Goal: Information Seeking & Learning: Compare options

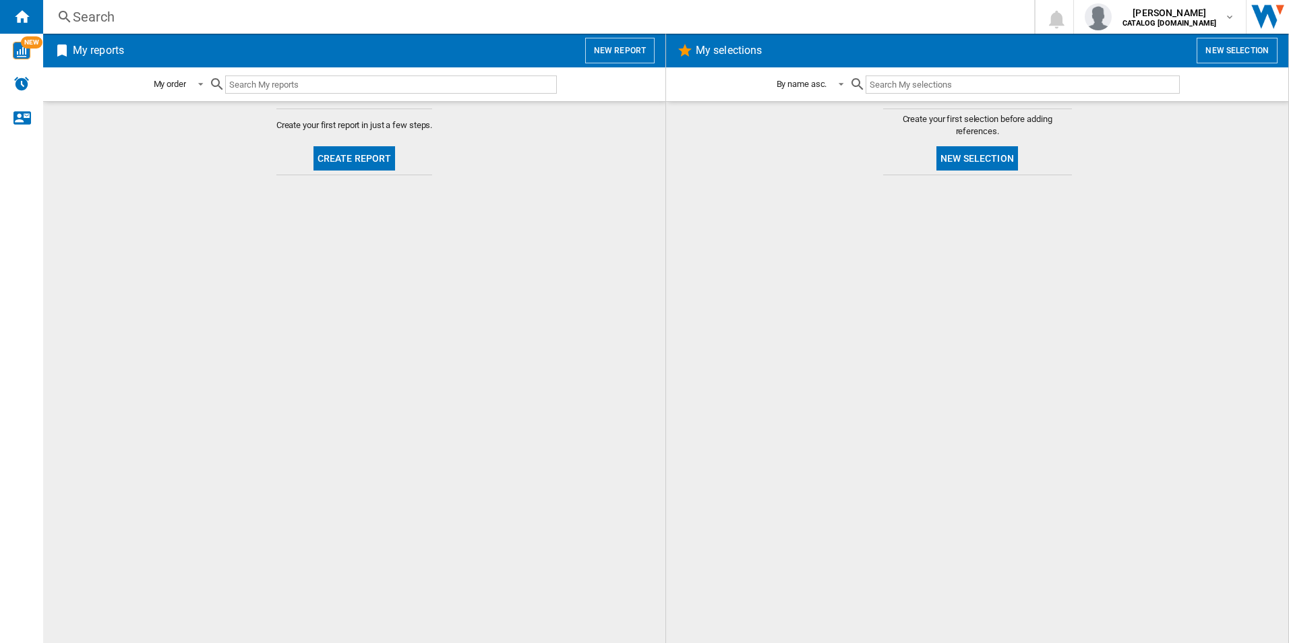
click at [255, 15] on div "Search" at bounding box center [536, 16] width 927 height 19
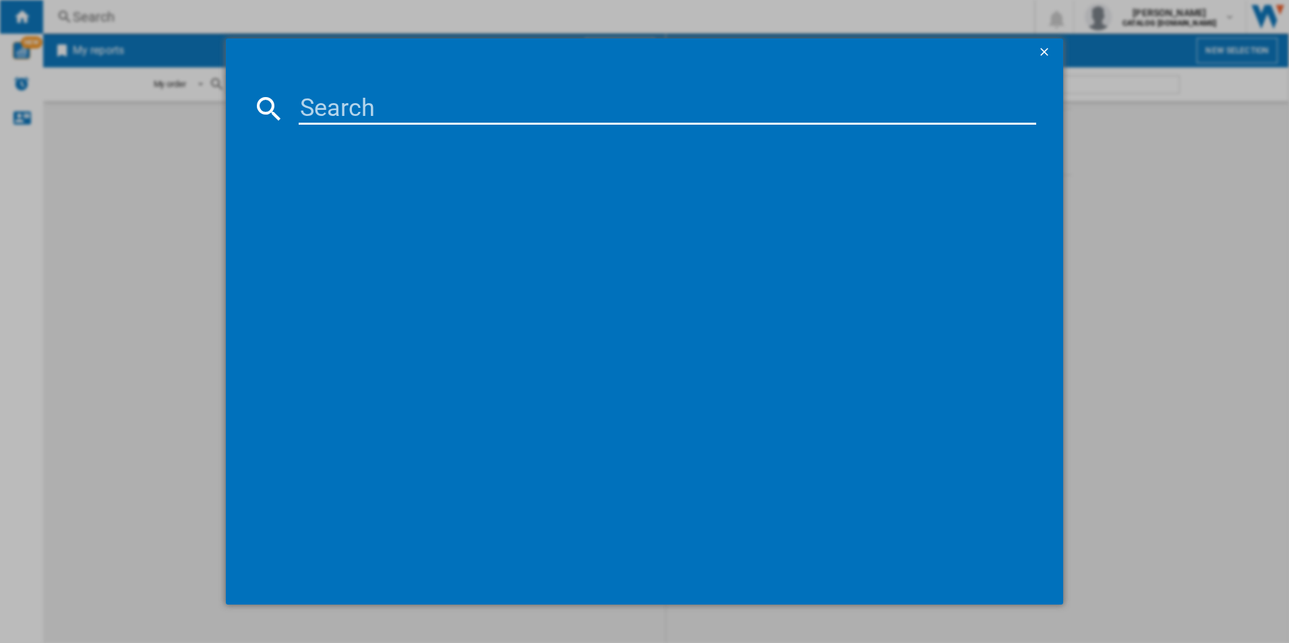
click at [295, 117] on div at bounding box center [645, 108] width 784 height 32
click at [308, 107] on input at bounding box center [668, 108] width 738 height 32
paste input "DUB331110M"
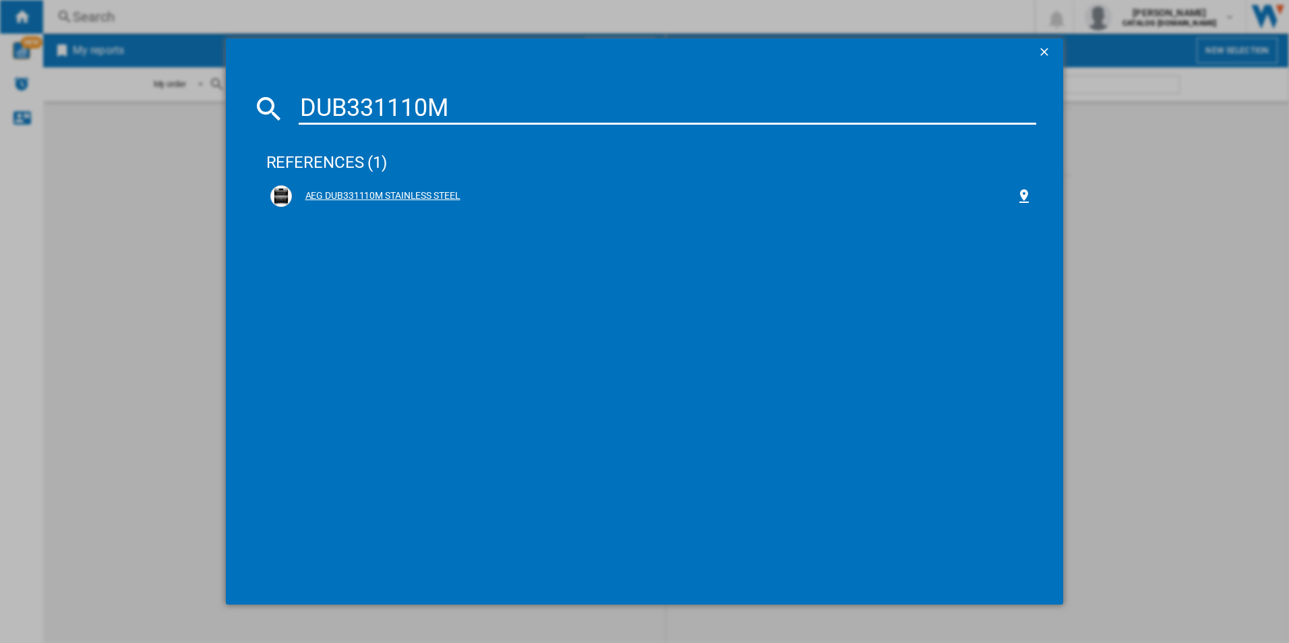
type input "DUB331110M"
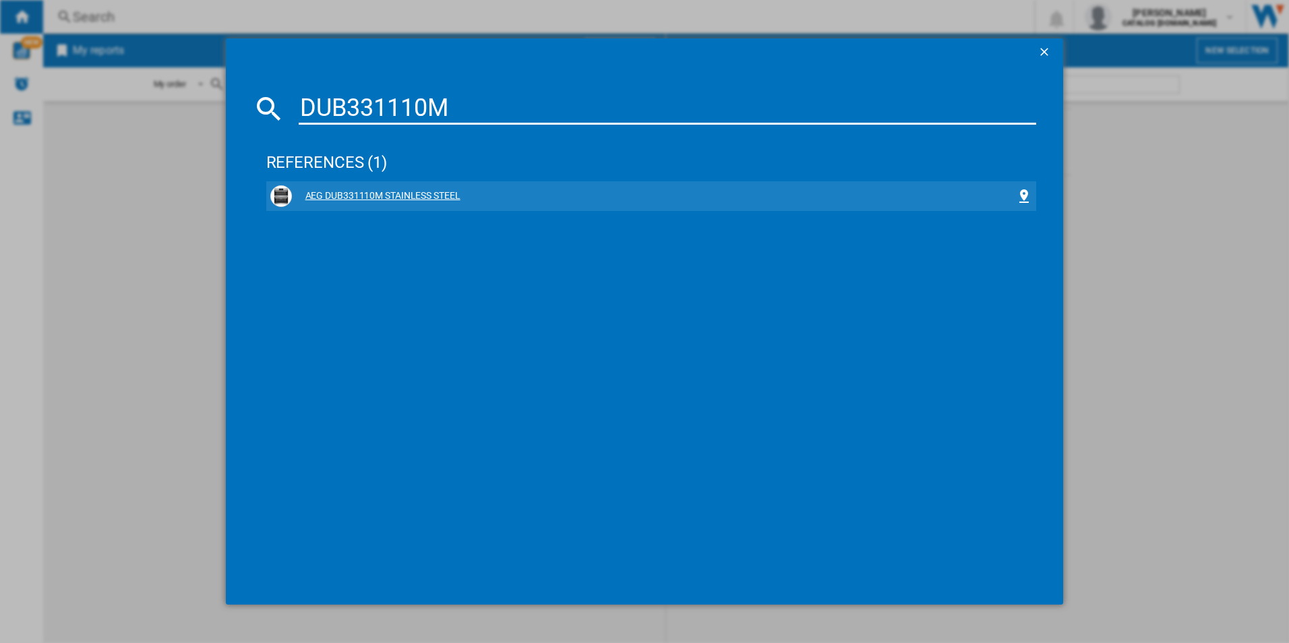
click at [347, 196] on div "AEG DUB331110M STAINLESS STEEL" at bounding box center [654, 196] width 725 height 13
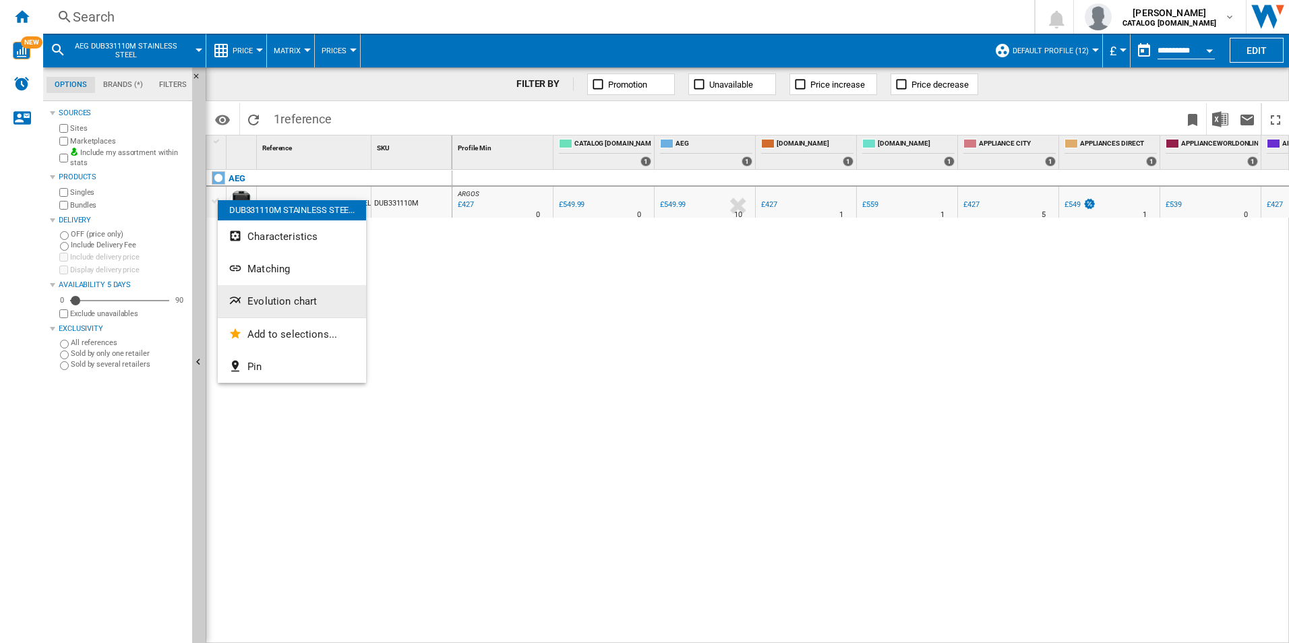
click at [285, 290] on button "Evolution chart" at bounding box center [292, 301] width 148 height 32
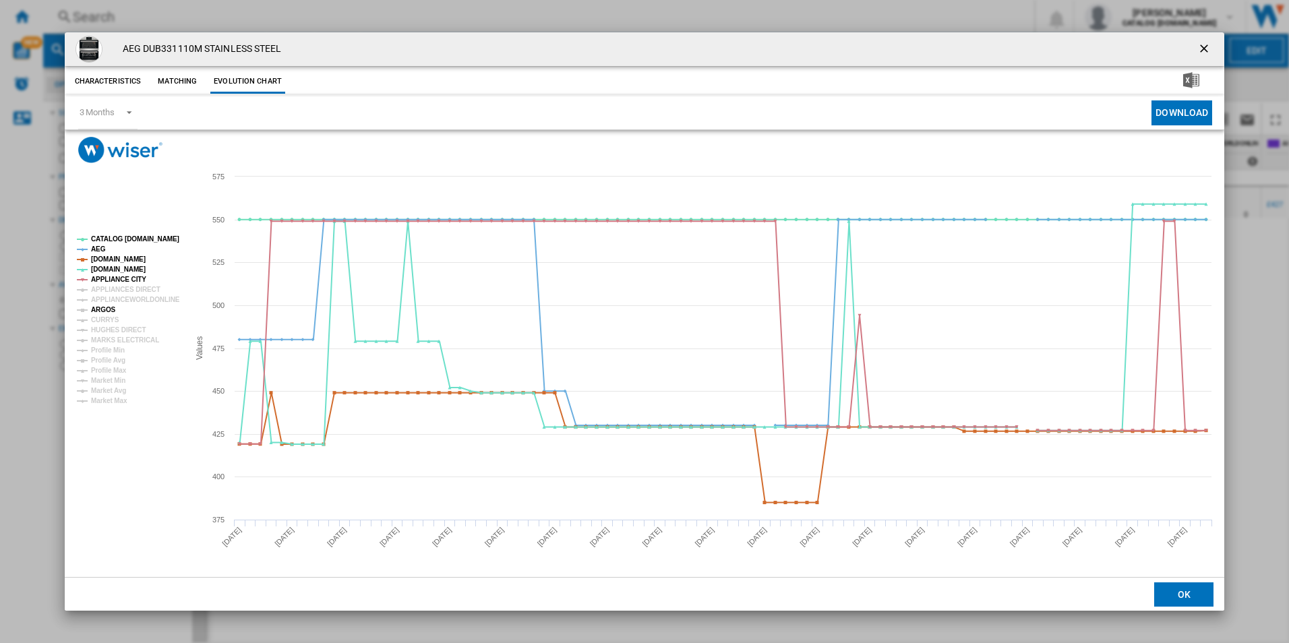
click at [105, 308] on tspan "ARGOS" at bounding box center [103, 309] width 25 height 7
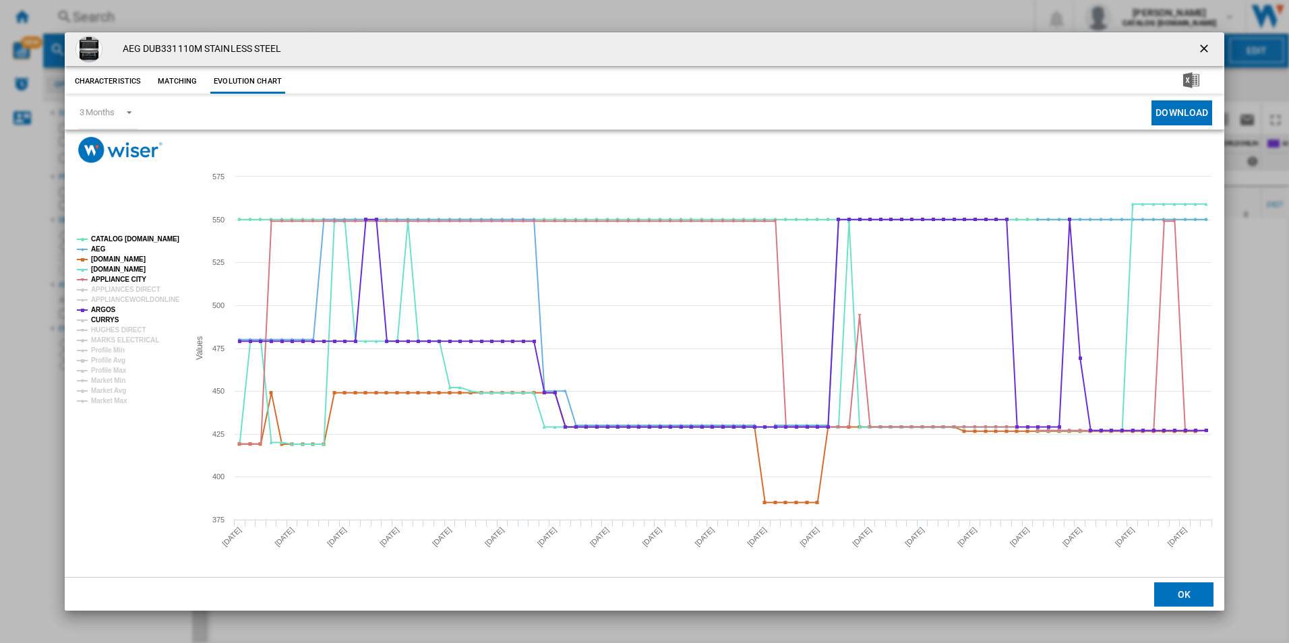
click at [103, 318] on tspan "CURRYS" at bounding box center [105, 319] width 28 height 7
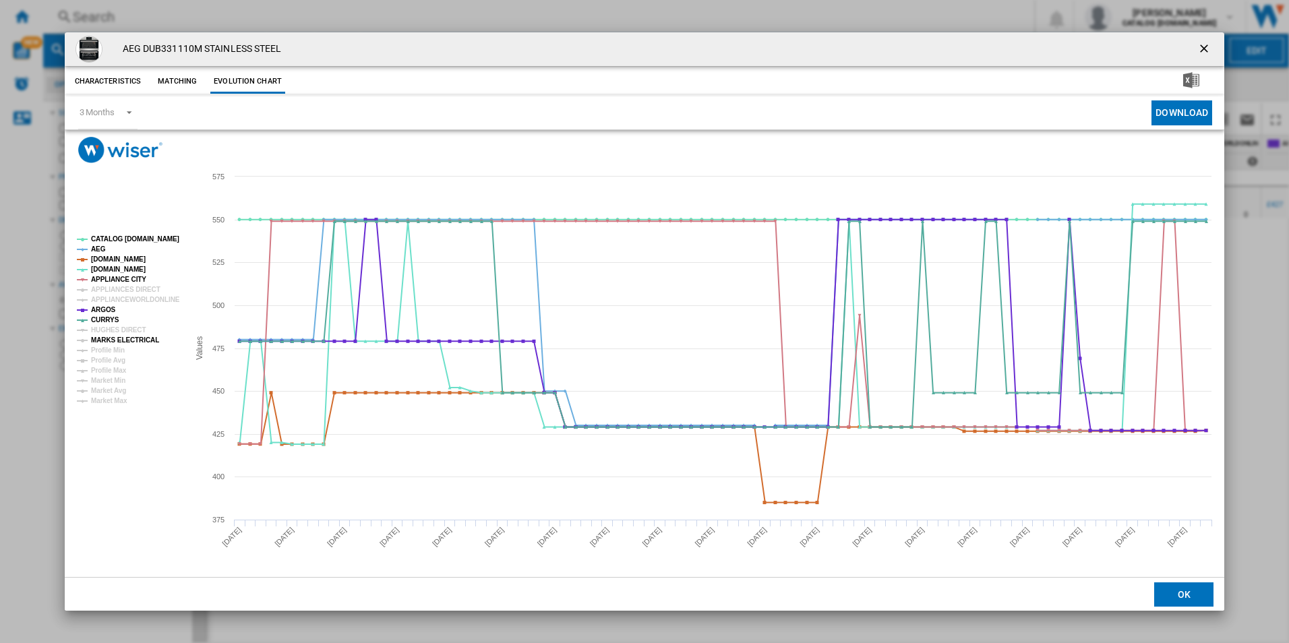
click at [123, 338] on tspan "MARKS ELECTRICAL" at bounding box center [125, 340] width 68 height 7
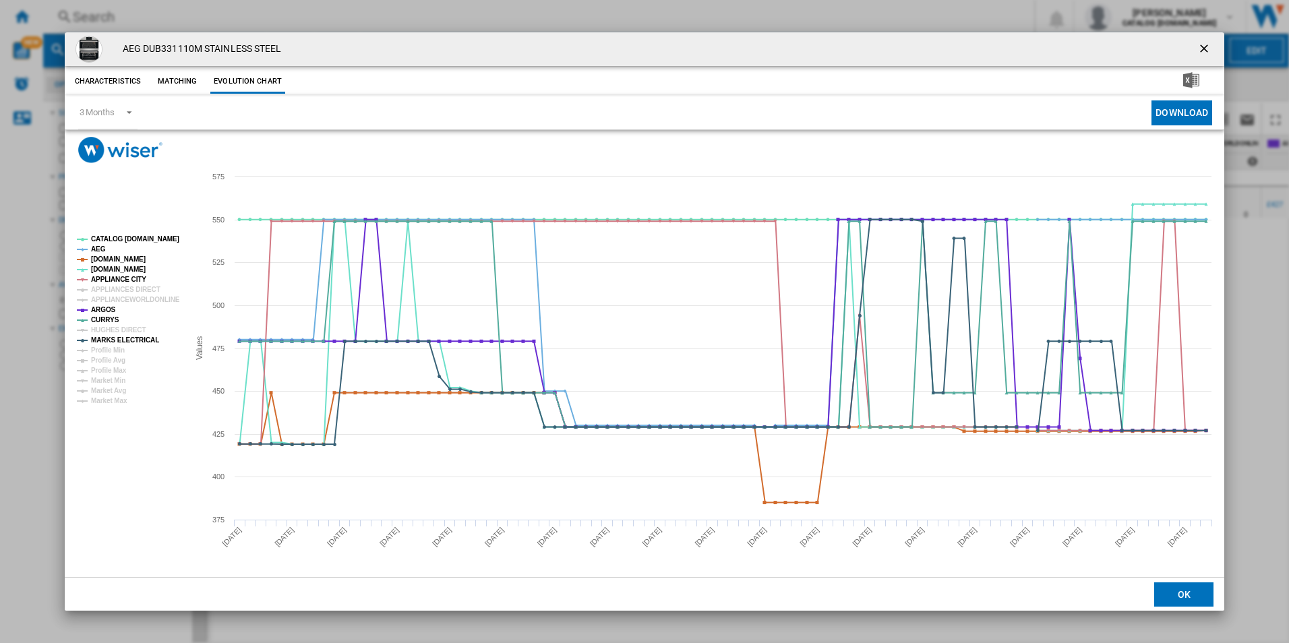
click at [1209, 45] on ng-md-icon "getI18NText('BUTTONS.CLOSE_DIALOG')" at bounding box center [1206, 50] width 16 height 16
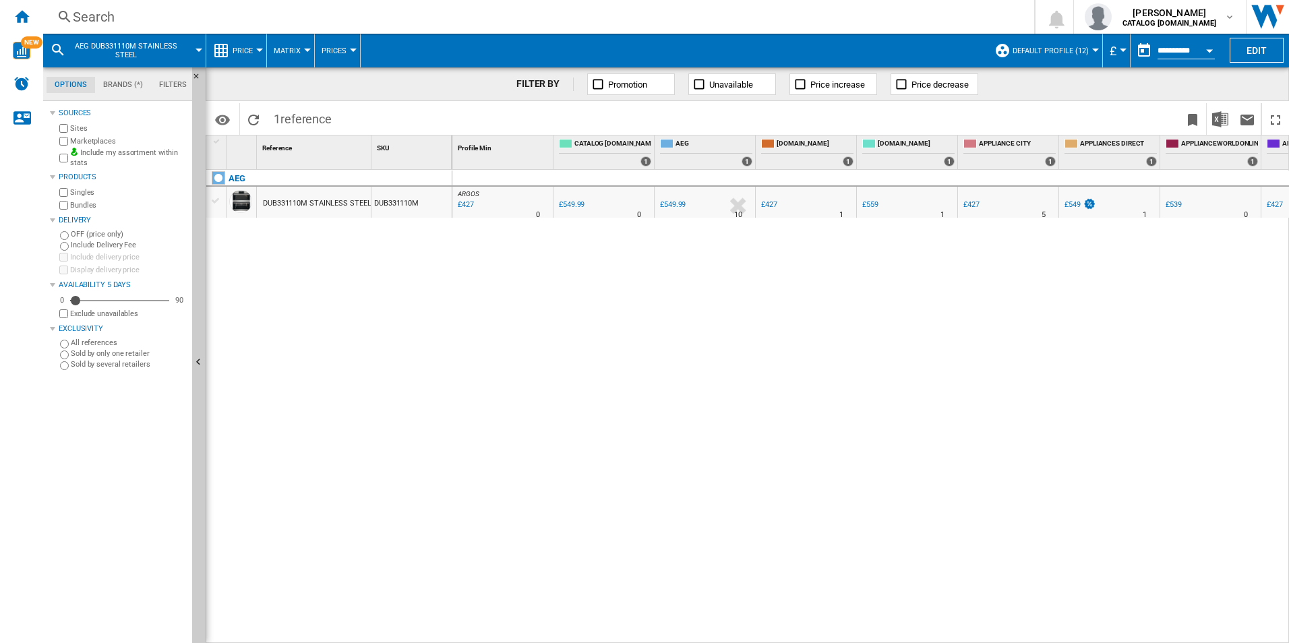
click at [251, 11] on div "Search" at bounding box center [536, 16] width 927 height 19
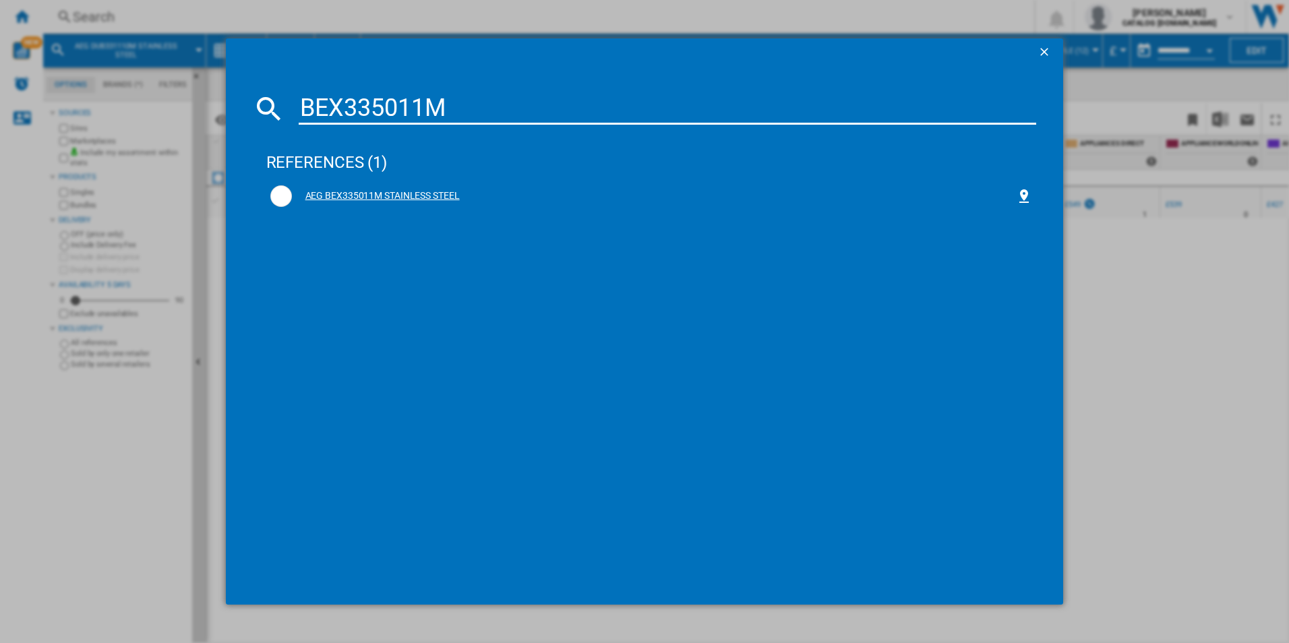
type input "BEX335011M"
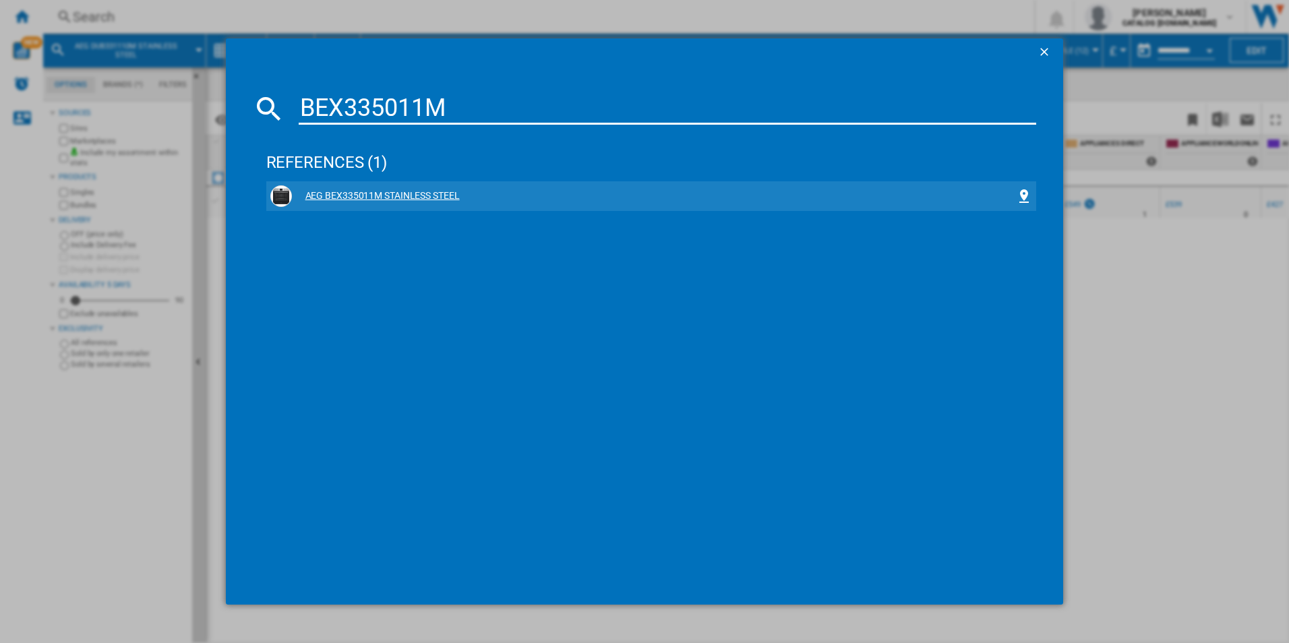
click at [380, 192] on div "AEG BEX335011M STAINLESS STEEL" at bounding box center [654, 196] width 725 height 13
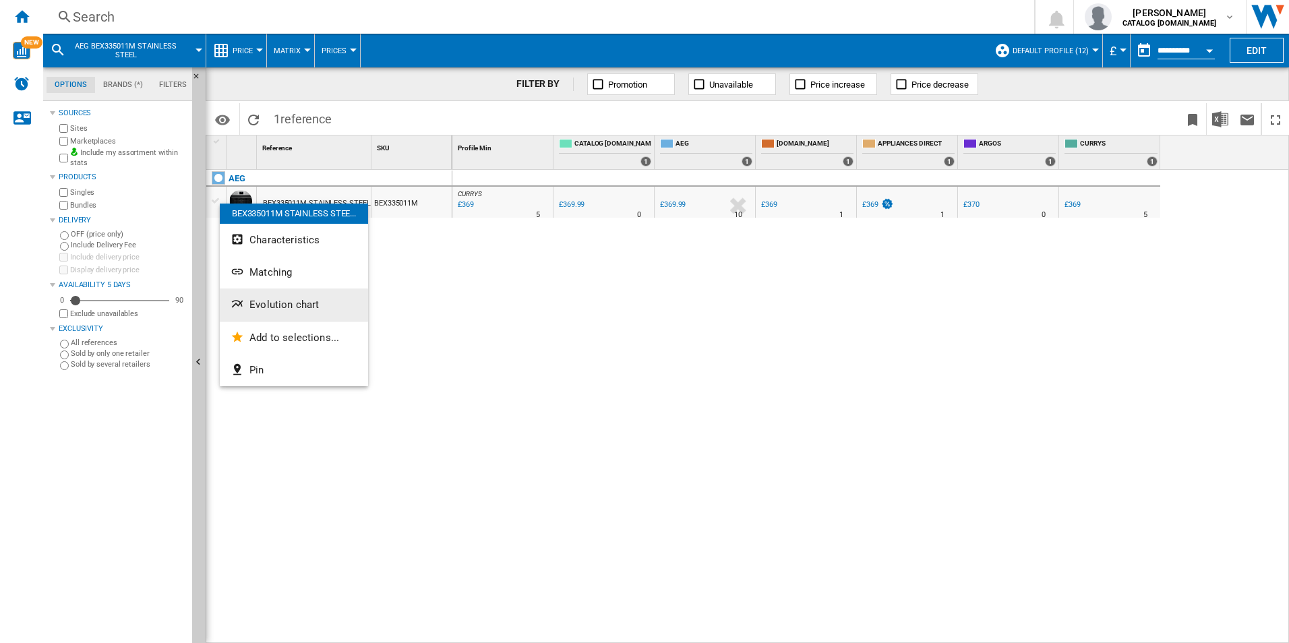
click at [292, 299] on span "Evolution chart" at bounding box center [284, 305] width 69 height 12
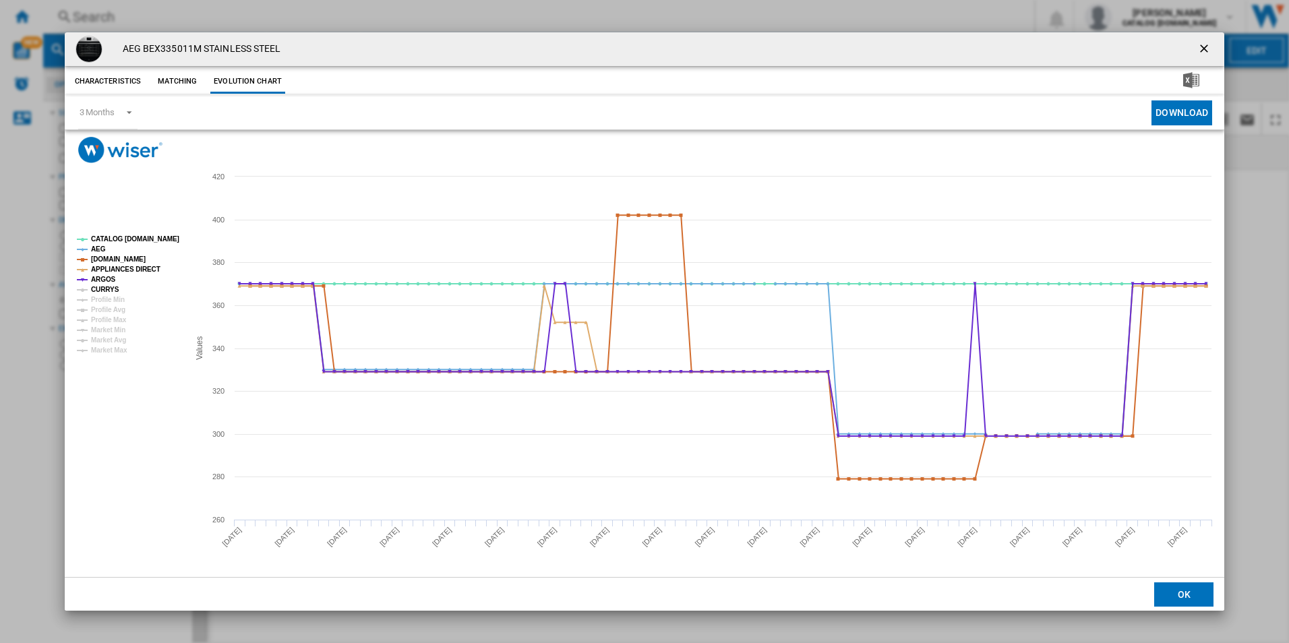
click at [107, 290] on tspan "CURRYS" at bounding box center [105, 289] width 28 height 7
click at [1200, 47] on ng-md-icon "getI18NText('BUTTONS.CLOSE_DIALOG')" at bounding box center [1206, 50] width 16 height 16
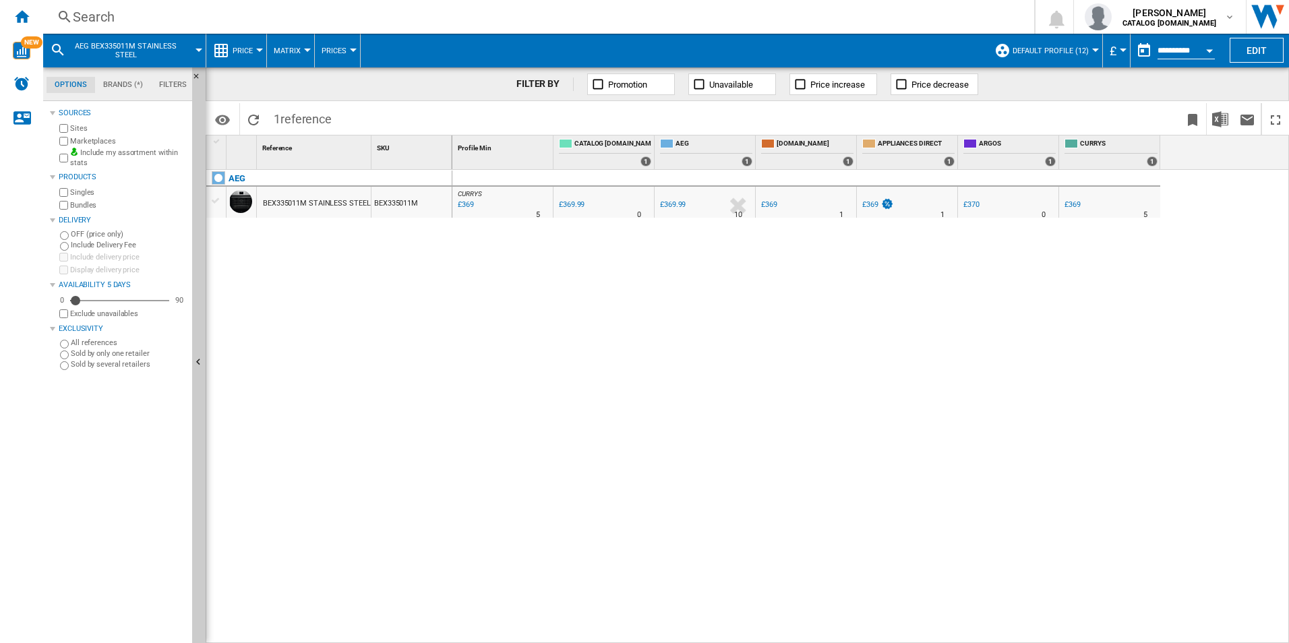
click at [305, 16] on div "Search" at bounding box center [536, 16] width 927 height 19
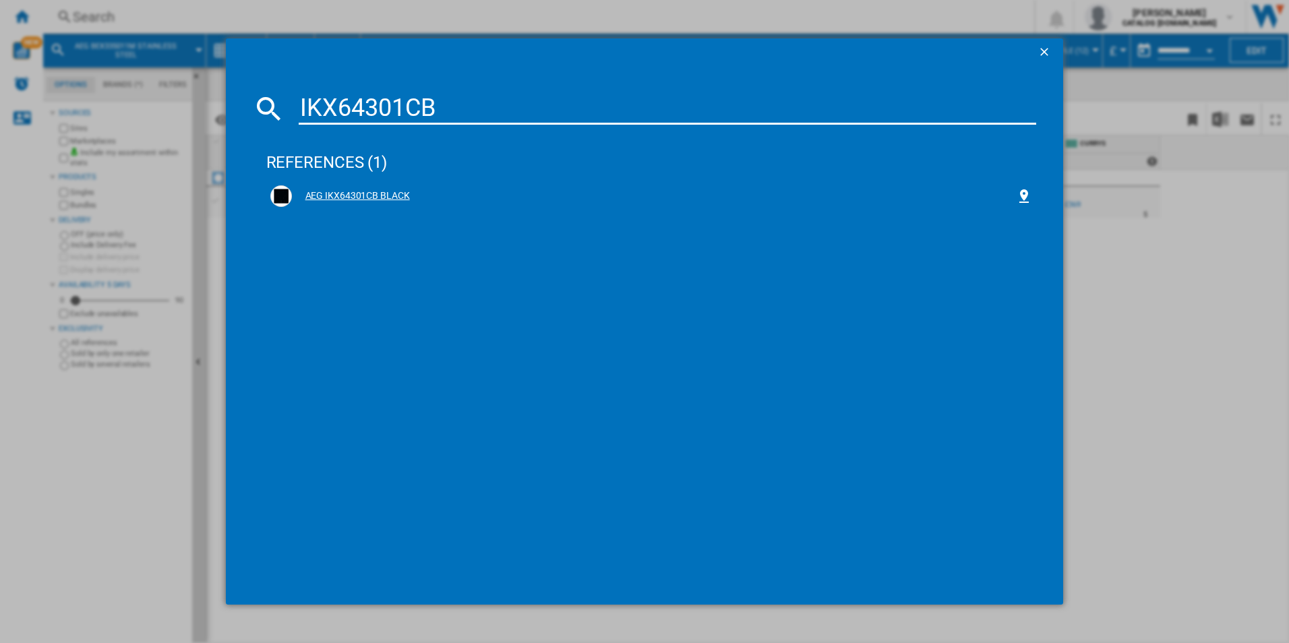
type input "IKX64301CB"
click at [370, 204] on div "AEG IKX64301CB BLACK" at bounding box center [651, 196] width 763 height 22
click at [370, 198] on div "AEG IKX64301CB BLACK" at bounding box center [654, 196] width 725 height 13
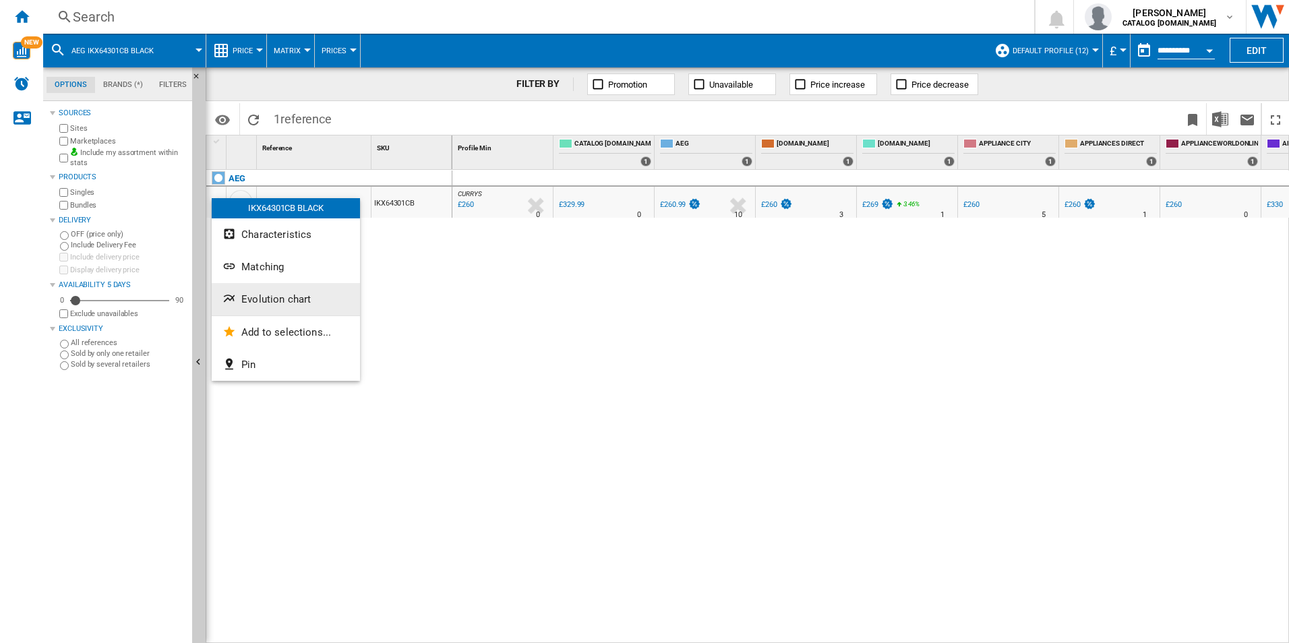
click at [279, 293] on span "Evolution chart" at bounding box center [275, 299] width 69 height 12
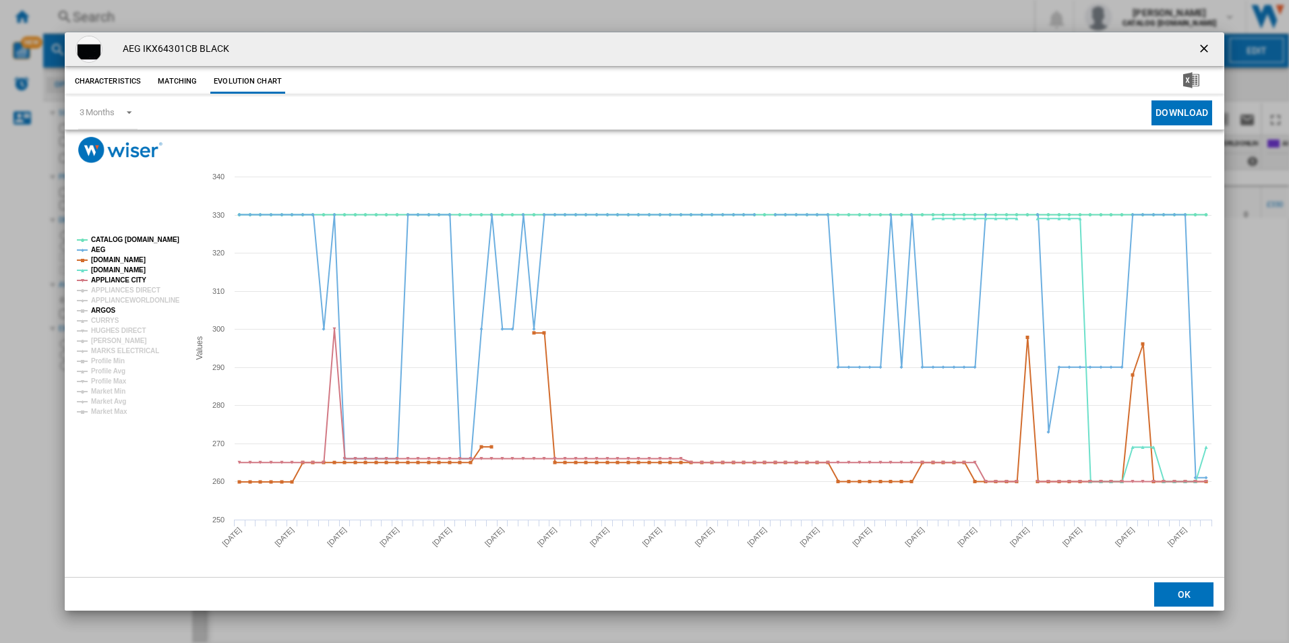
click at [111, 310] on tspan "ARGOS" at bounding box center [103, 310] width 25 height 7
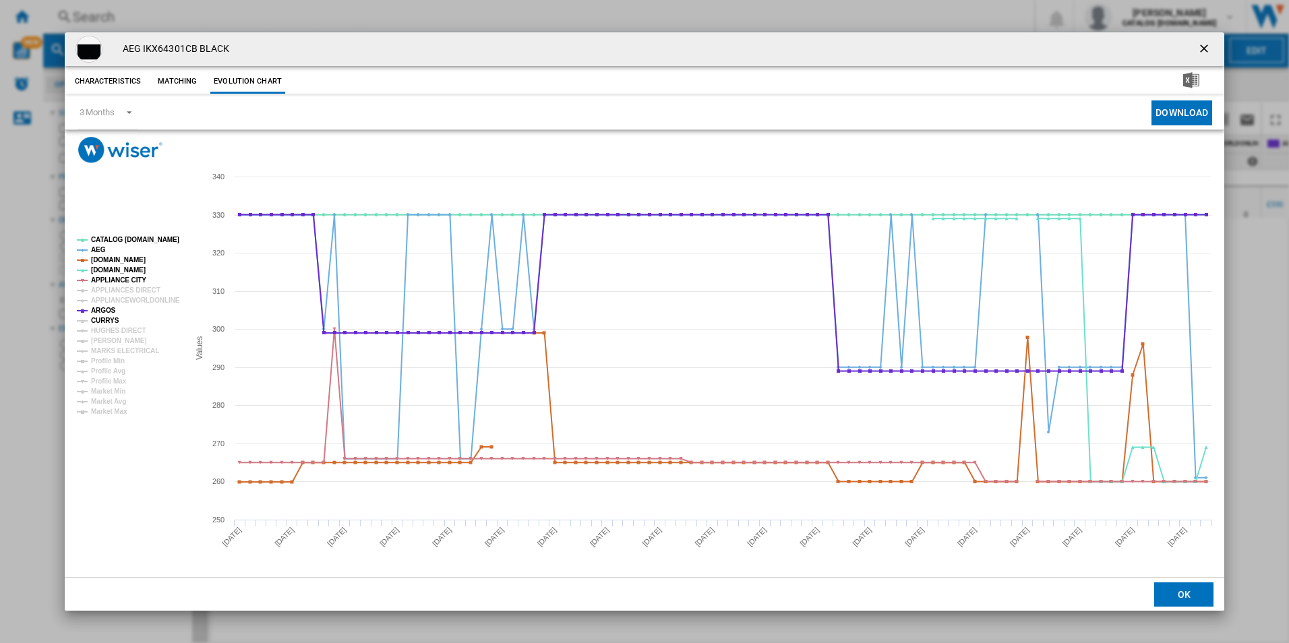
click at [107, 318] on tspan "CURRYS" at bounding box center [105, 320] width 28 height 7
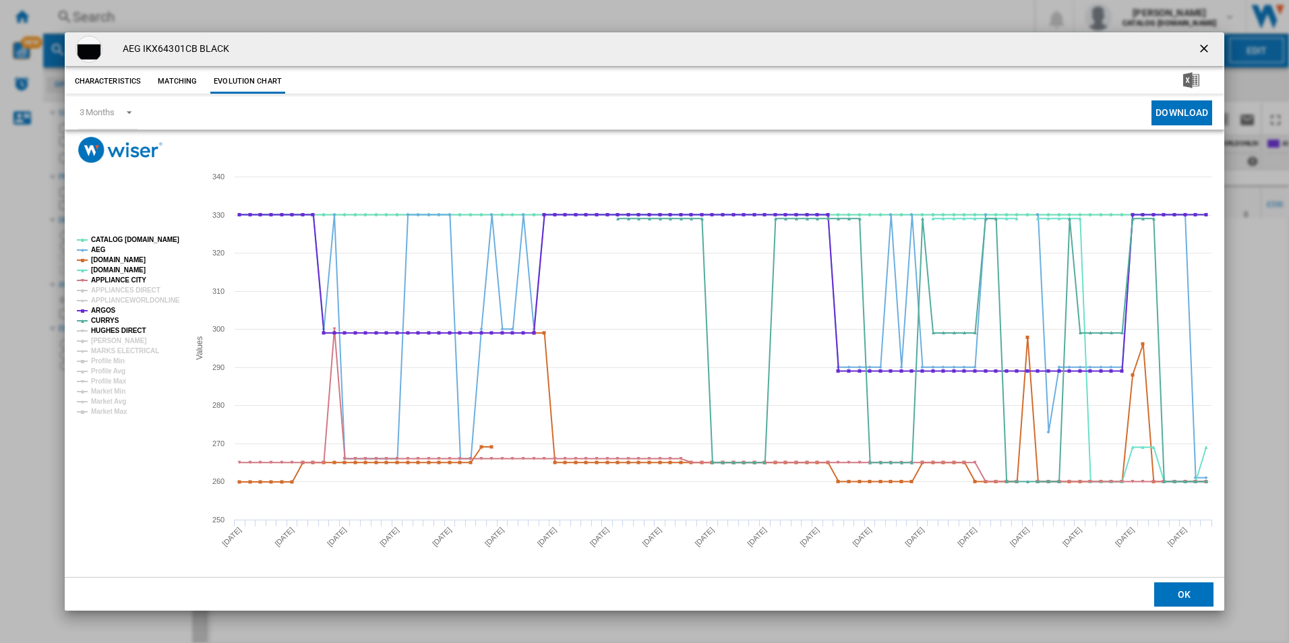
click at [106, 335] on tspan "HUGHES DIRECT" at bounding box center [118, 330] width 55 height 7
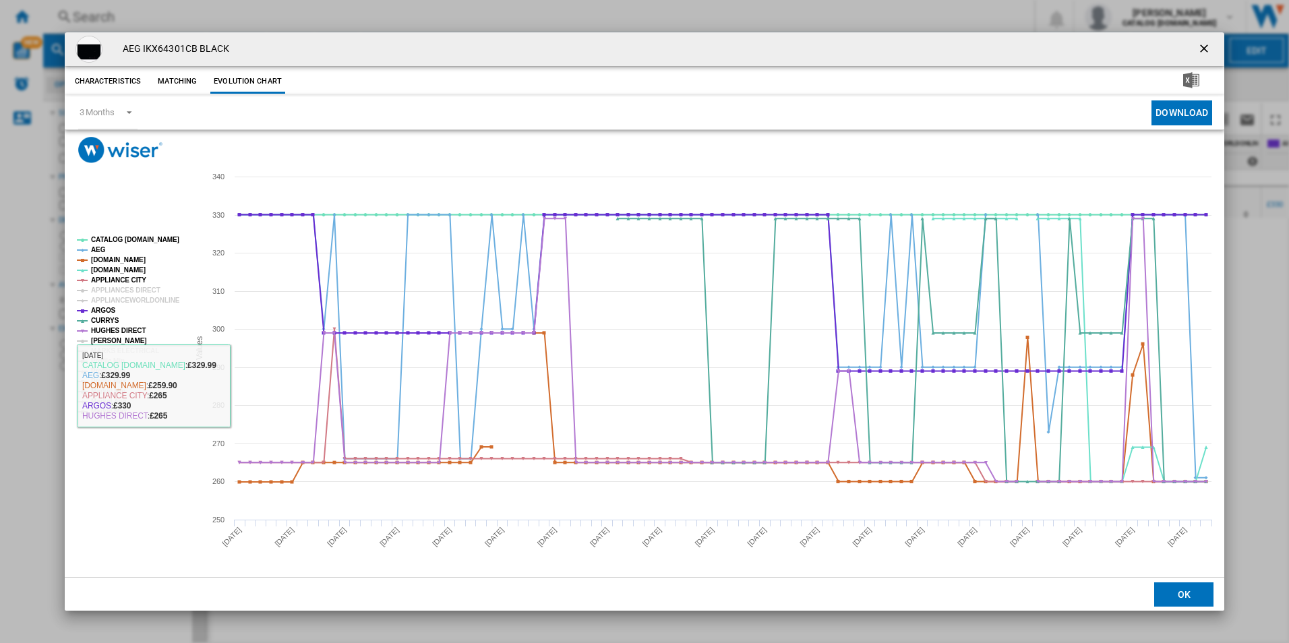
click at [123, 343] on tspan "[PERSON_NAME]" at bounding box center [119, 340] width 56 height 7
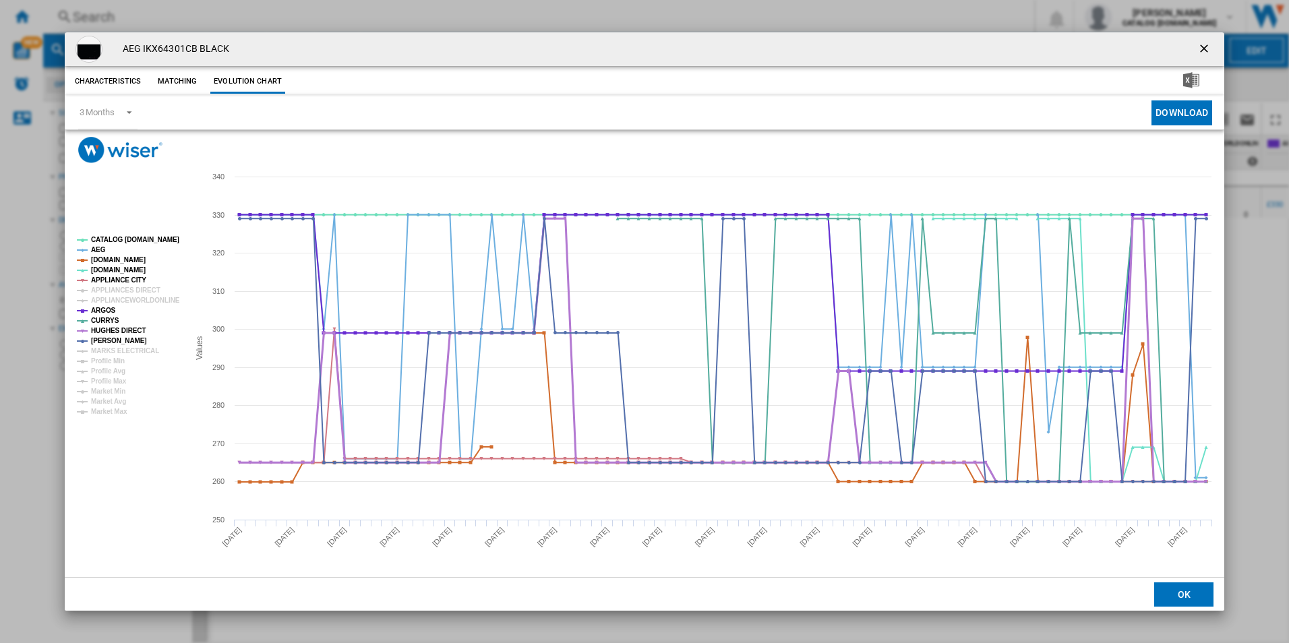
click at [123, 328] on tspan "HUGHES DIRECT" at bounding box center [118, 330] width 55 height 7
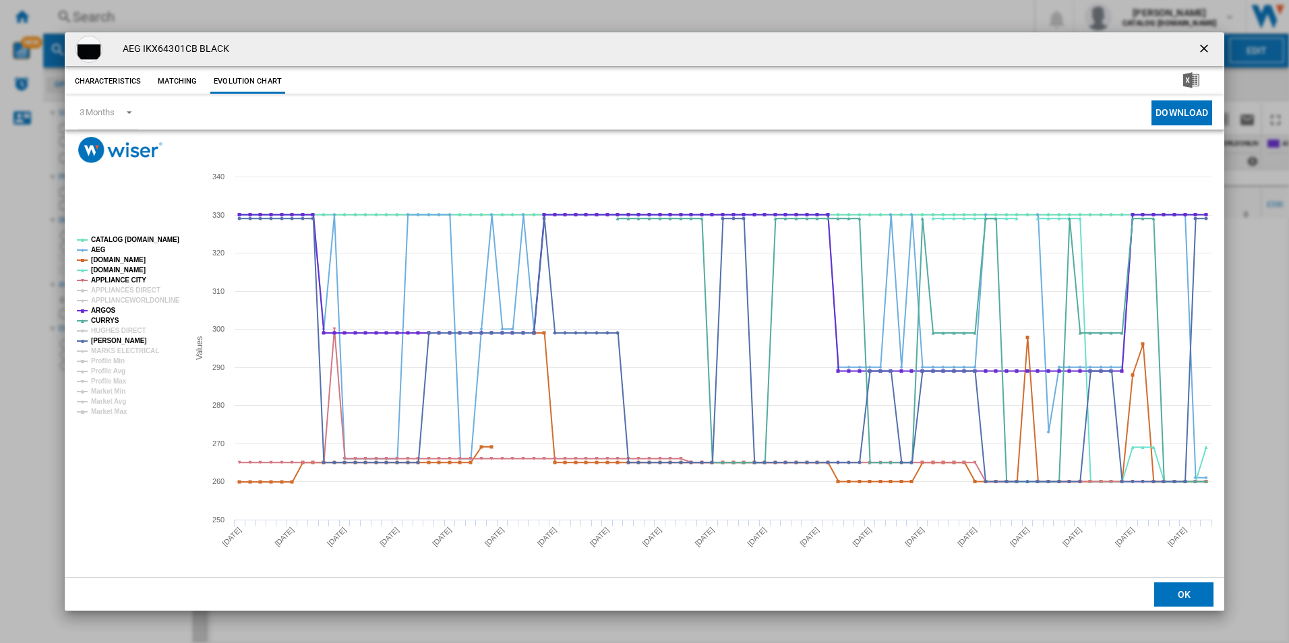
click at [173, 50] on h4 "AEG IKX64301CB BLACK" at bounding box center [173, 48] width 114 height 13
copy h4 "IKX64301CB"
click at [1209, 50] on ng-md-icon "getI18NText('BUTTONS.CLOSE_DIALOG')" at bounding box center [1206, 50] width 16 height 16
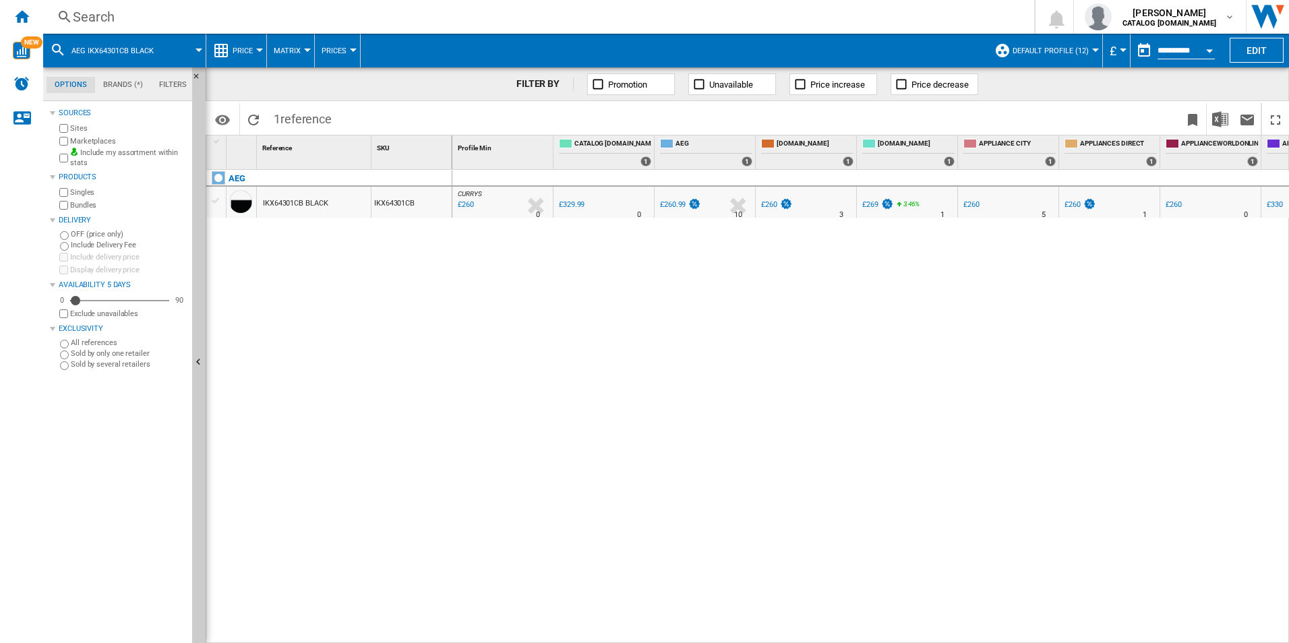
click at [293, 9] on div "Search" at bounding box center [536, 16] width 927 height 19
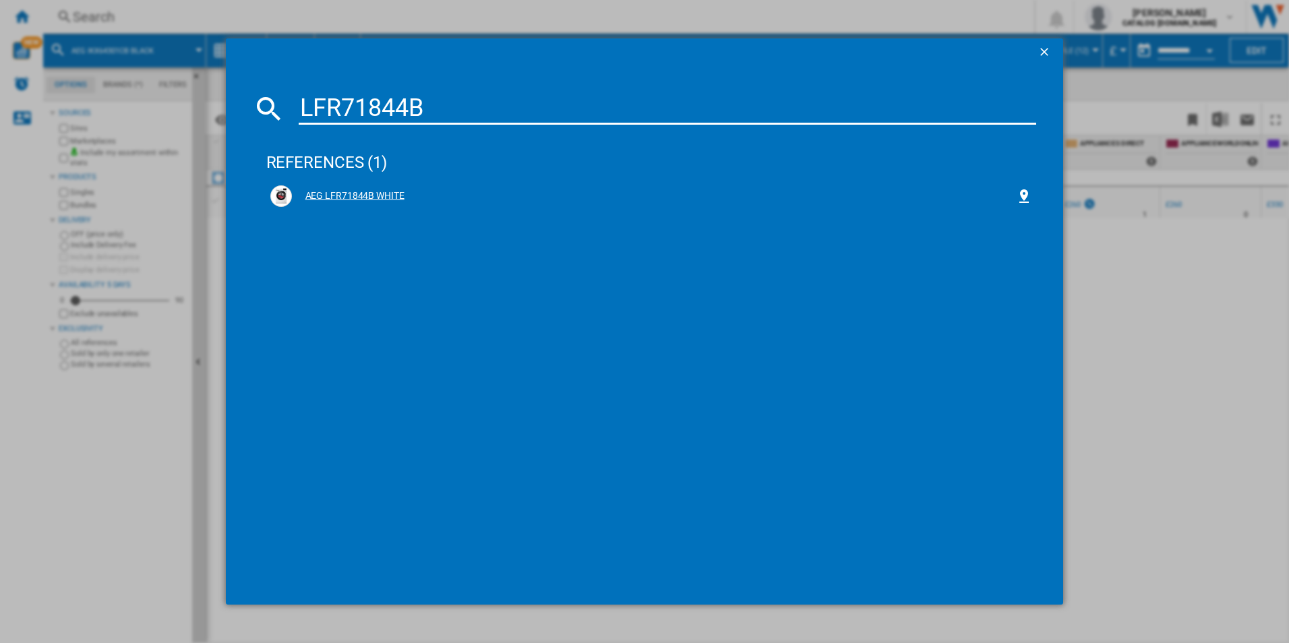
type input "LFR71844B"
click at [325, 198] on div "AEG LFR71844B WHITE" at bounding box center [654, 196] width 725 height 13
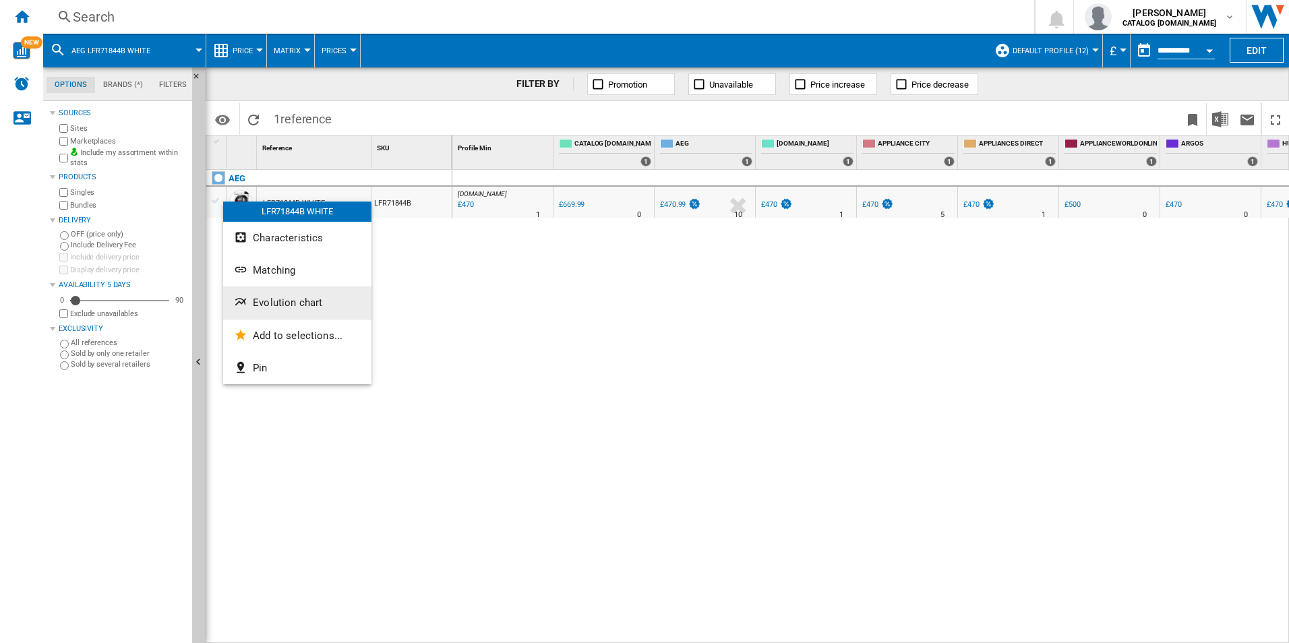
click at [310, 301] on span "Evolution chart" at bounding box center [287, 303] width 69 height 12
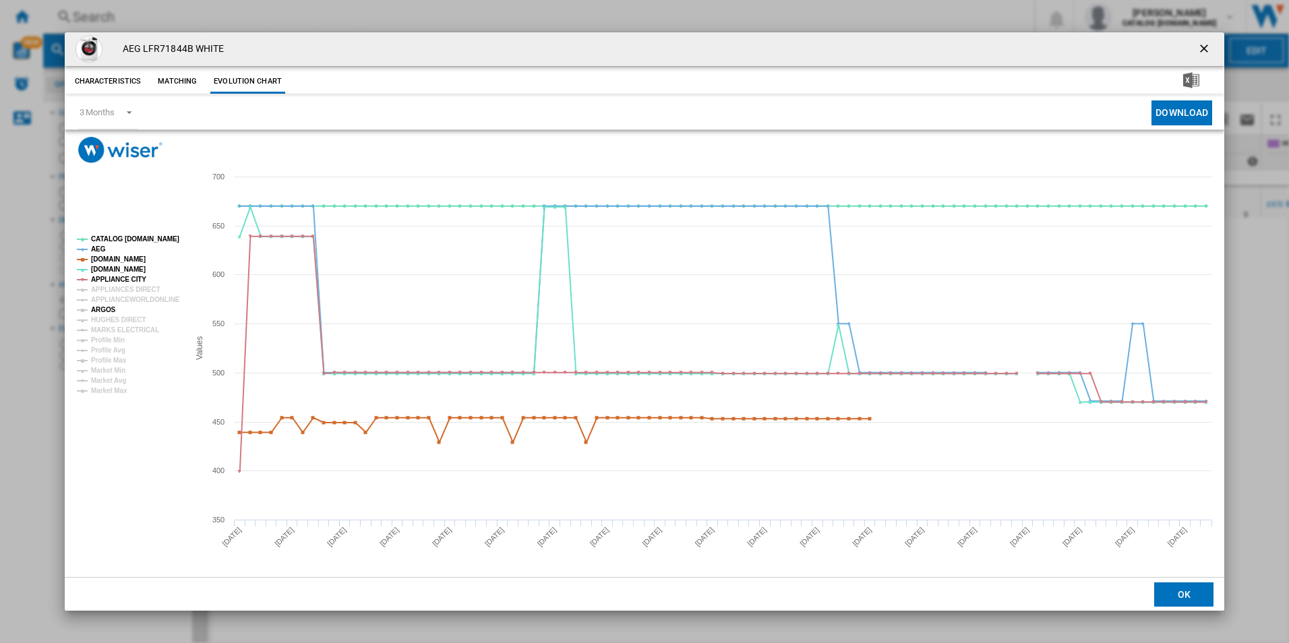
click at [104, 314] on tspan "ARGOS" at bounding box center [103, 309] width 25 height 7
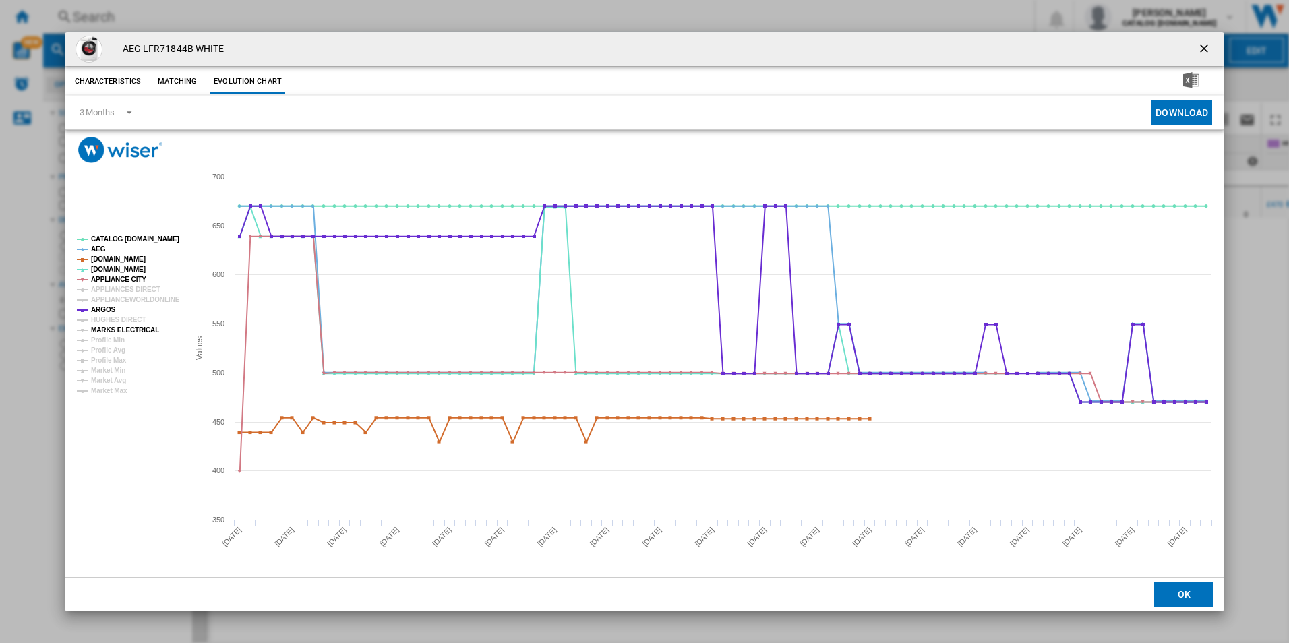
click at [116, 326] on tspan "MARKS ELECTRICAL" at bounding box center [125, 329] width 68 height 7
click at [1211, 49] on ng-md-icon "getI18NText('BUTTONS.CLOSE_DIALOG')" at bounding box center [1206, 50] width 16 height 16
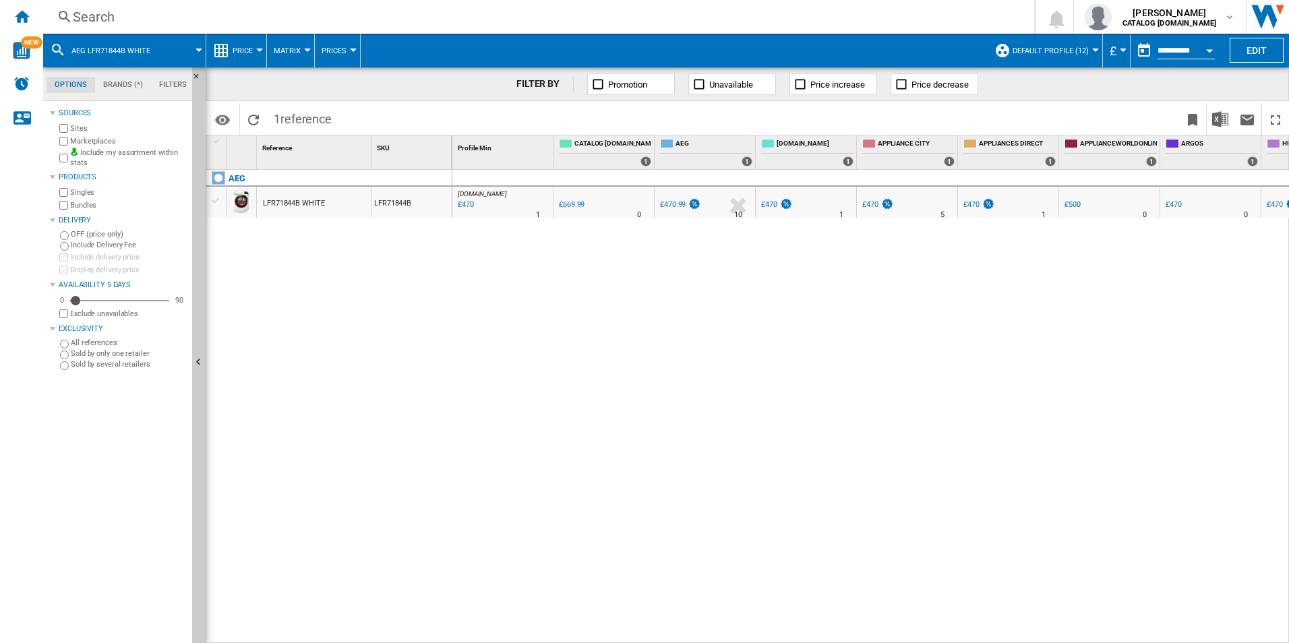
click at [369, 16] on div "Search" at bounding box center [536, 16] width 927 height 19
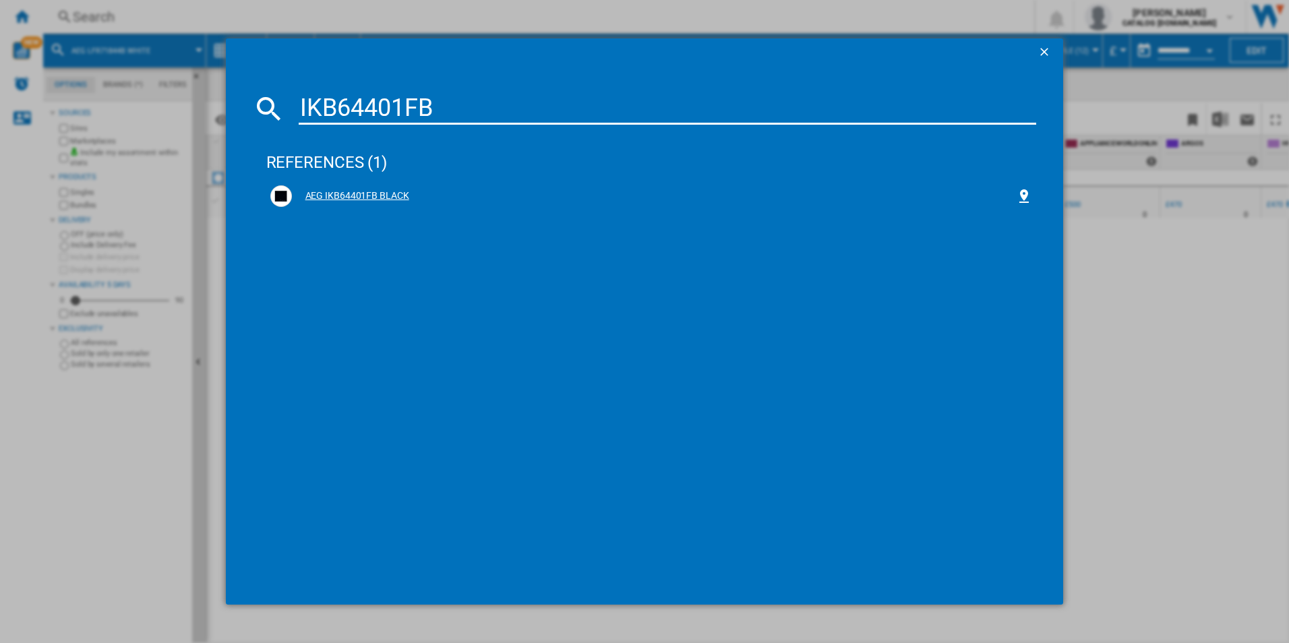
type input "IKB64401FB"
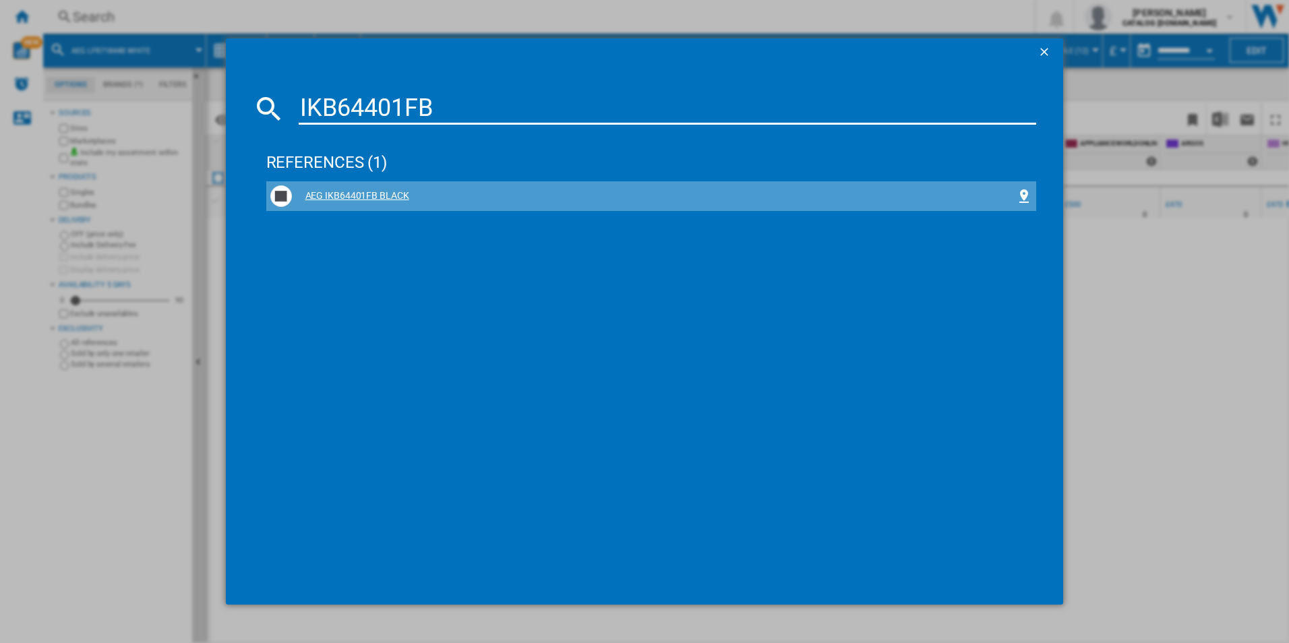
click at [335, 196] on div "AEG IKB64401FB BLACK" at bounding box center [654, 196] width 725 height 13
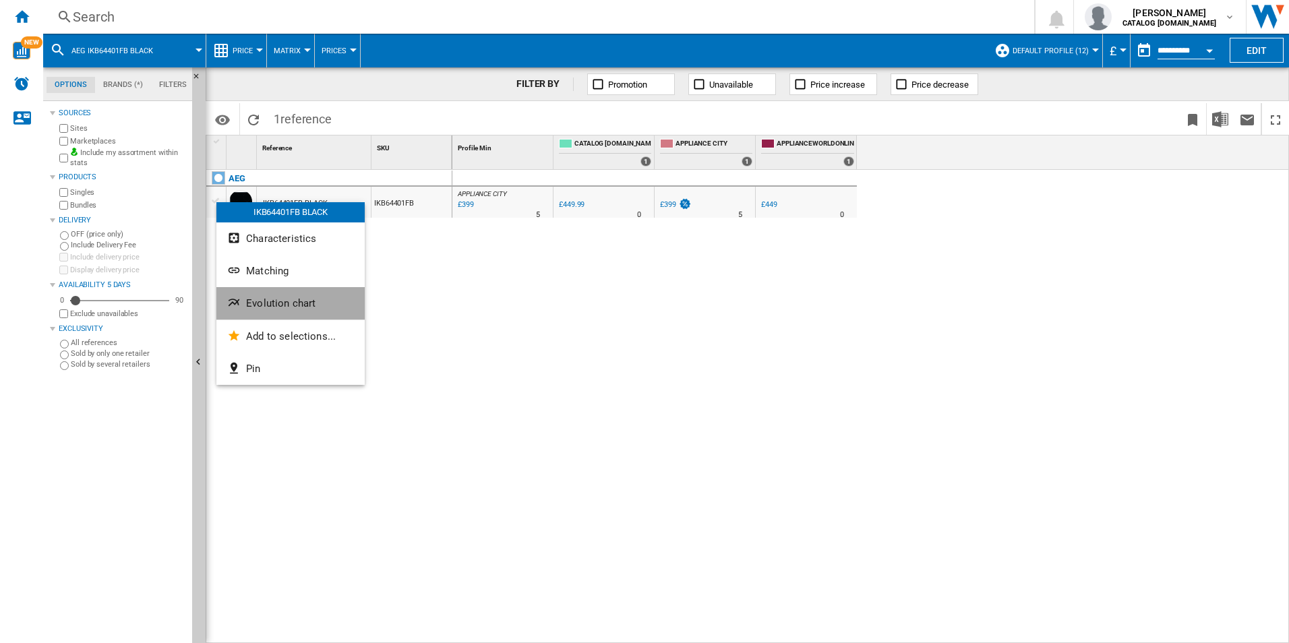
click at [297, 306] on span "Evolution chart" at bounding box center [280, 303] width 69 height 12
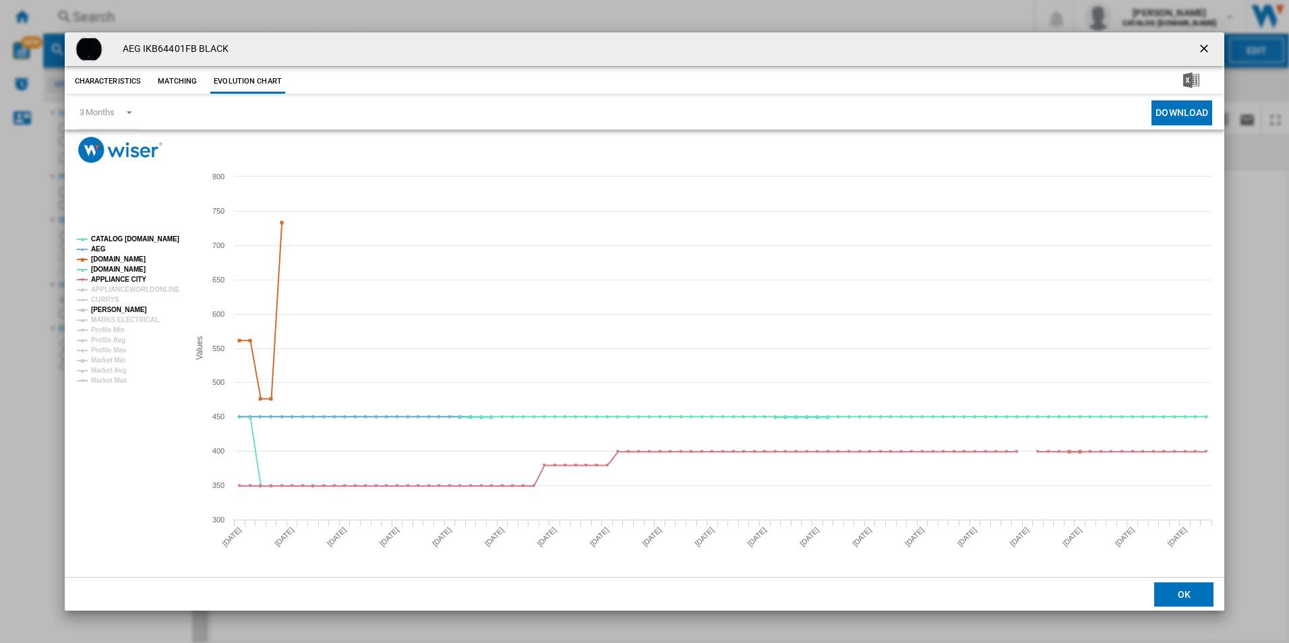
click at [111, 306] on tspan "[PERSON_NAME]" at bounding box center [119, 309] width 56 height 7
click at [111, 297] on tspan "CURRYS" at bounding box center [105, 299] width 28 height 7
click at [1203, 43] on ng-md-icon "getI18NText('BUTTONS.CLOSE_DIALOG')" at bounding box center [1206, 50] width 16 height 16
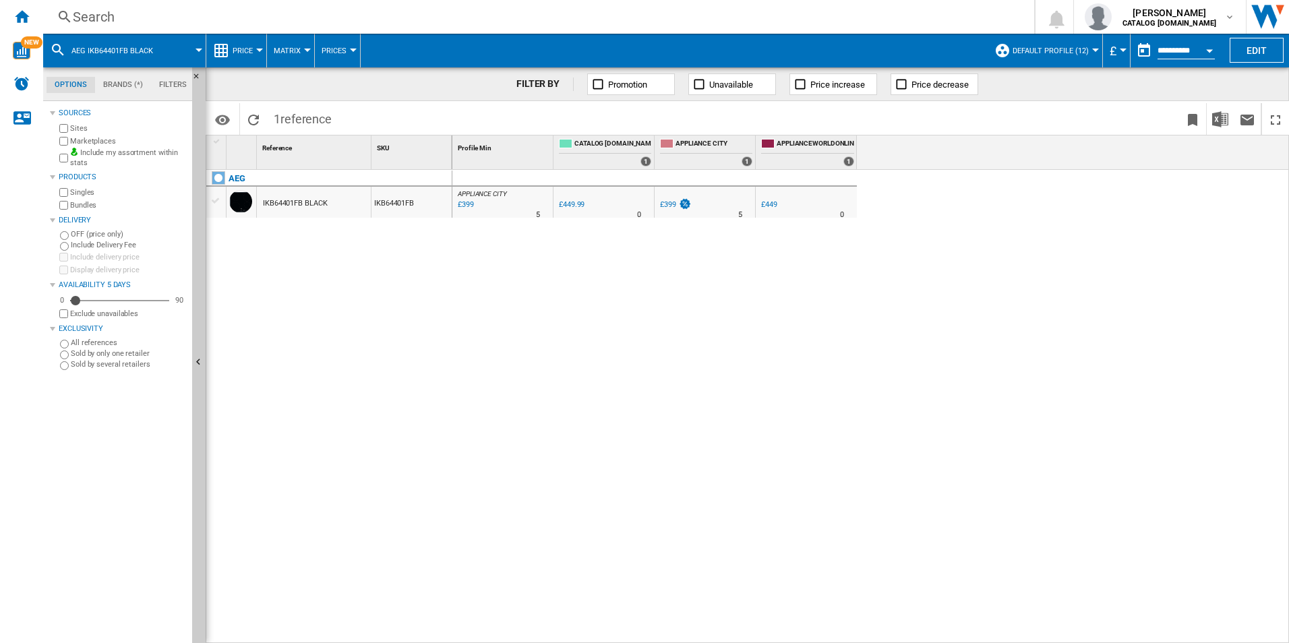
click at [404, 16] on div "Search" at bounding box center [536, 16] width 927 height 19
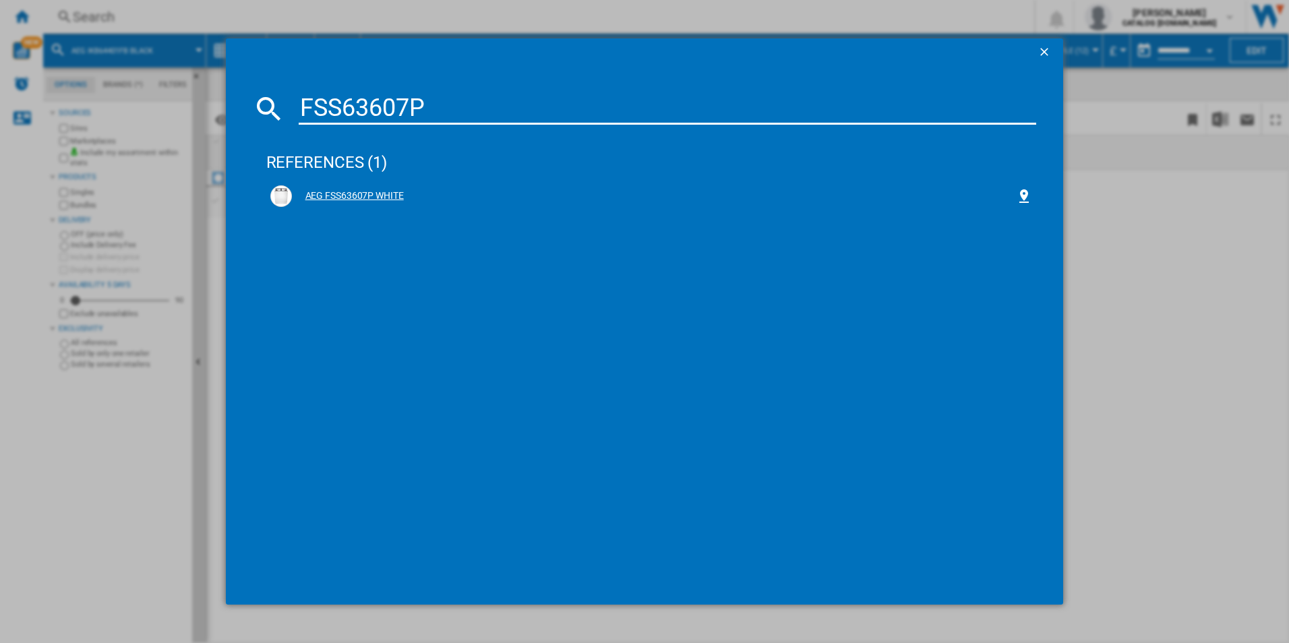
type input "FSS63607P"
click at [323, 200] on div "AEG FSS63607P WHITE" at bounding box center [654, 196] width 725 height 13
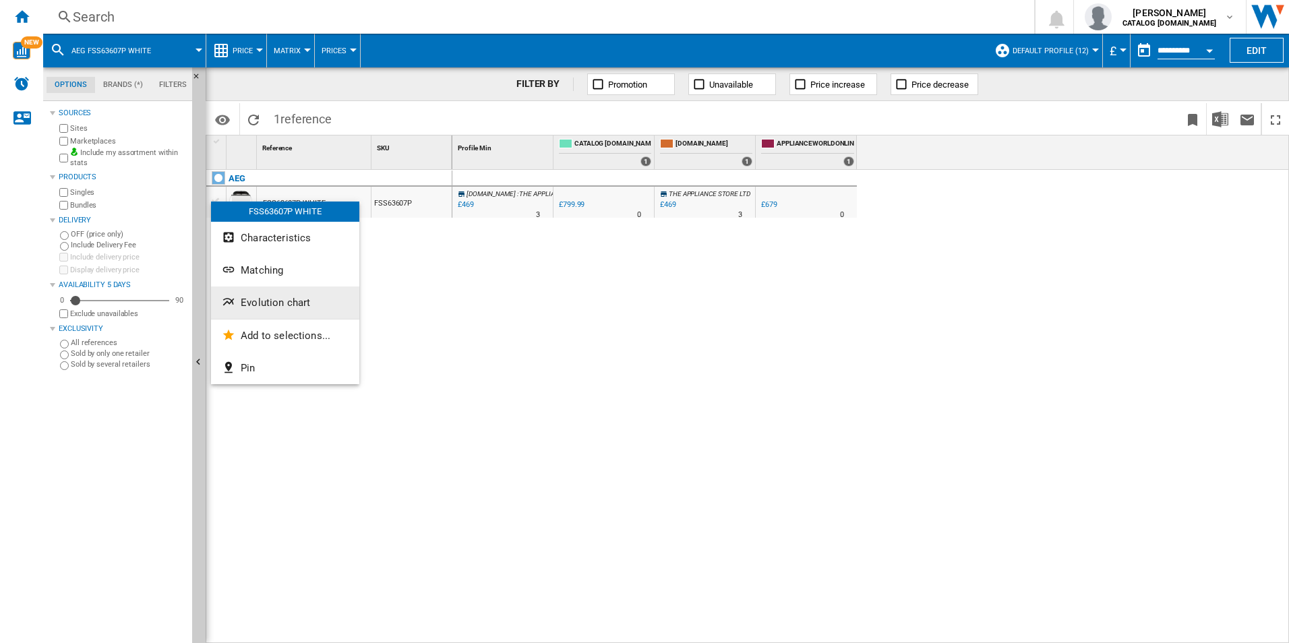
click at [277, 309] on button "Evolution chart" at bounding box center [285, 303] width 148 height 32
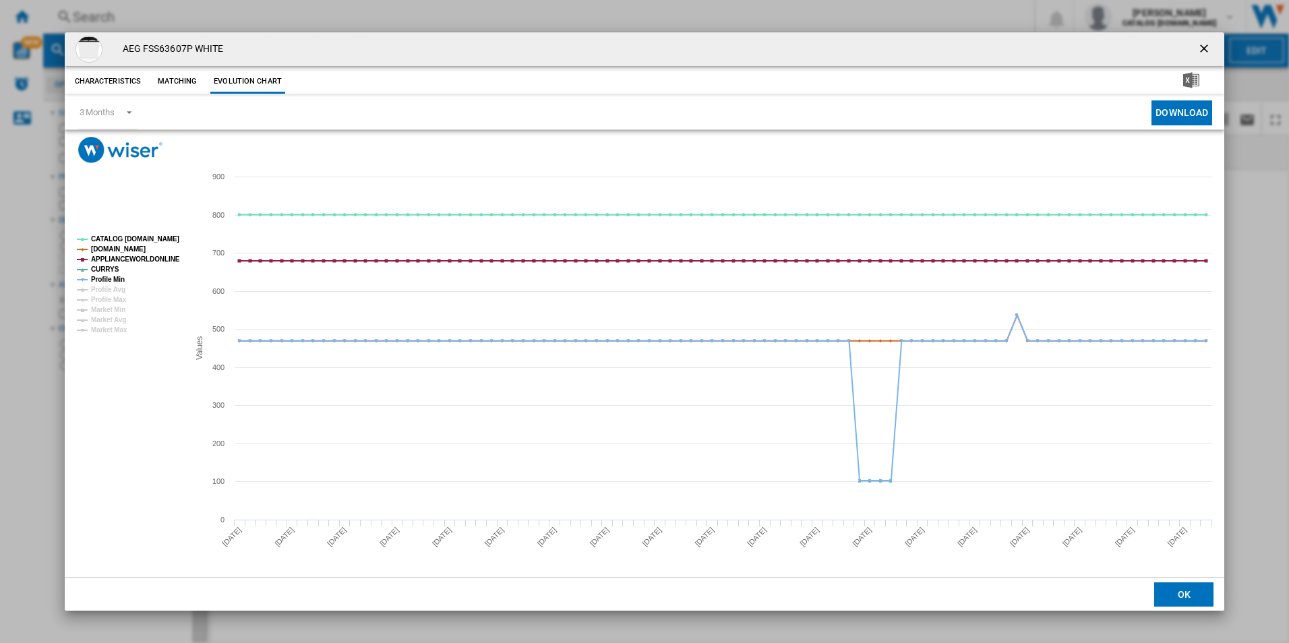
click at [1195, 47] on button "Product popup" at bounding box center [1205, 49] width 27 height 27
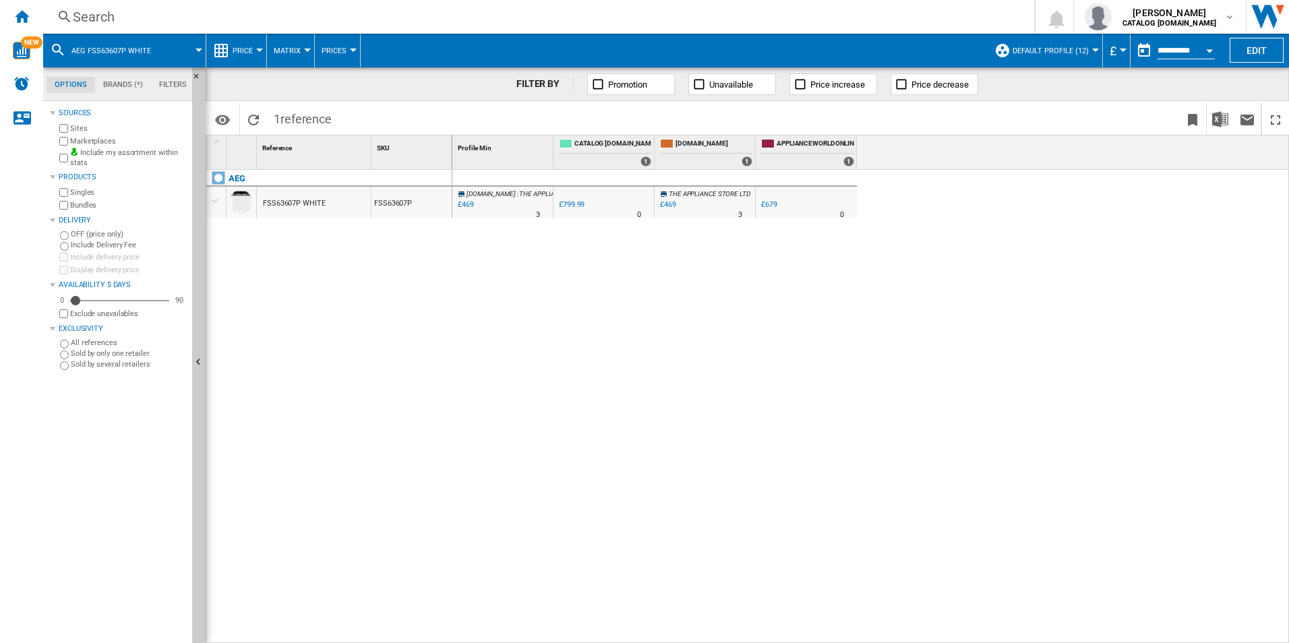
click at [339, 21] on div "Search" at bounding box center [536, 16] width 927 height 19
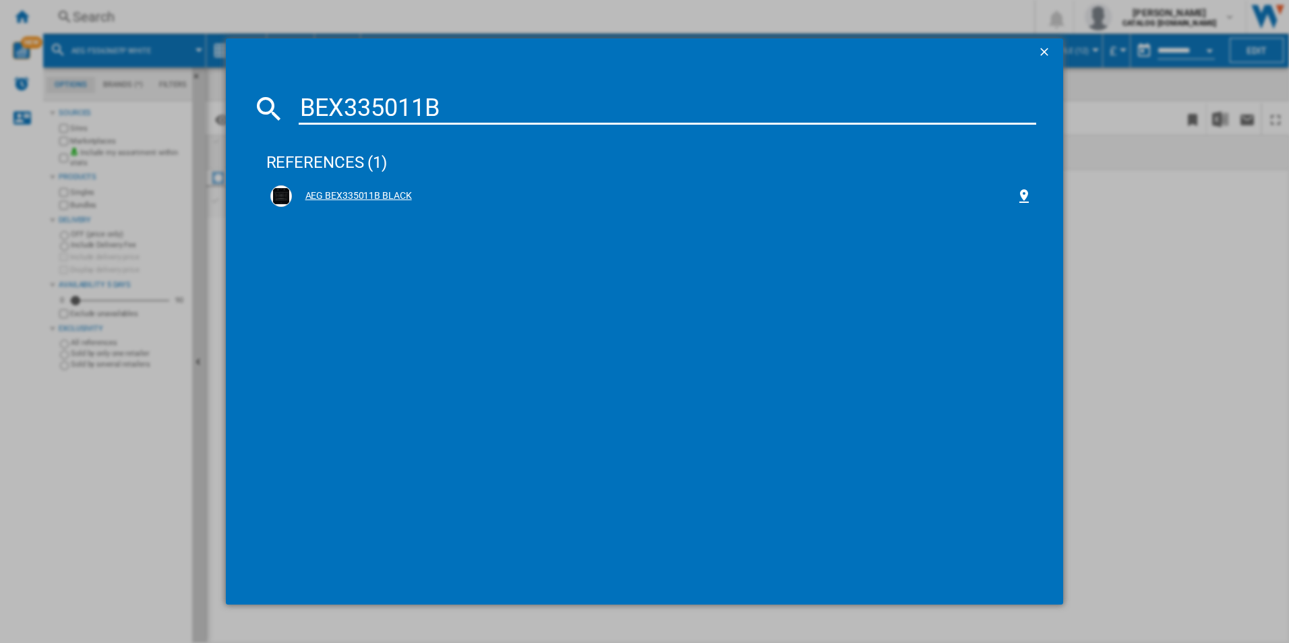
type input "BEX335011B"
click at [354, 191] on div "AEG BEX335011B BLACK" at bounding box center [654, 196] width 725 height 13
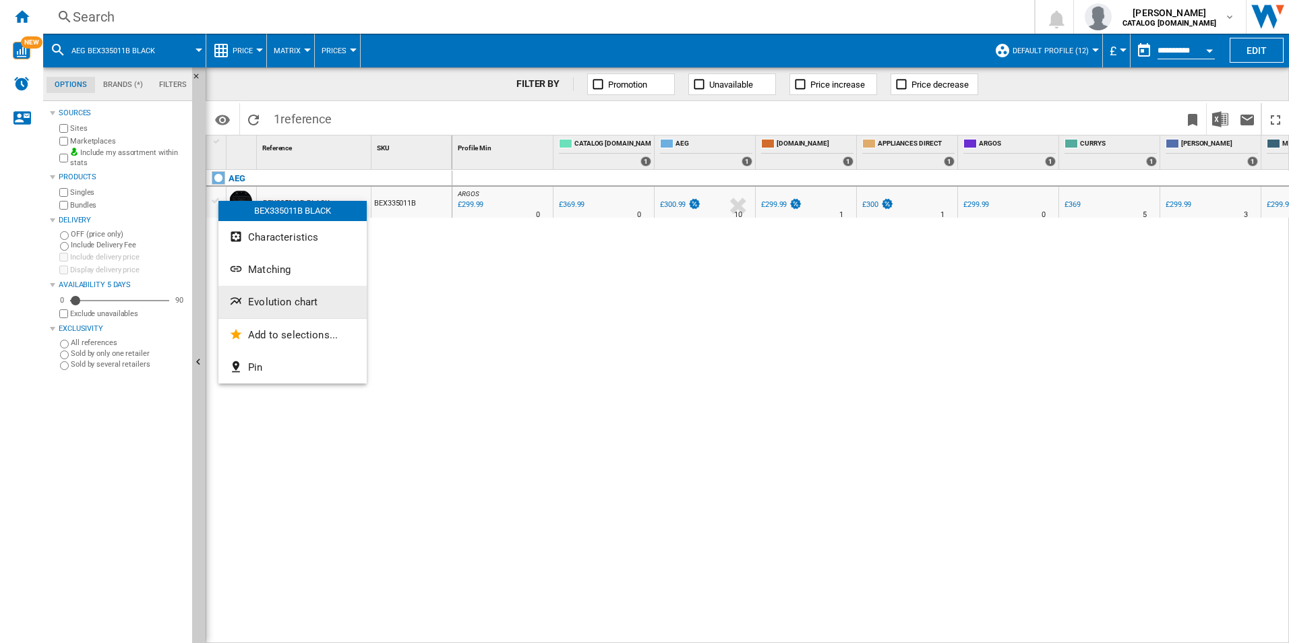
click at [277, 304] on span "Evolution chart" at bounding box center [282, 302] width 69 height 12
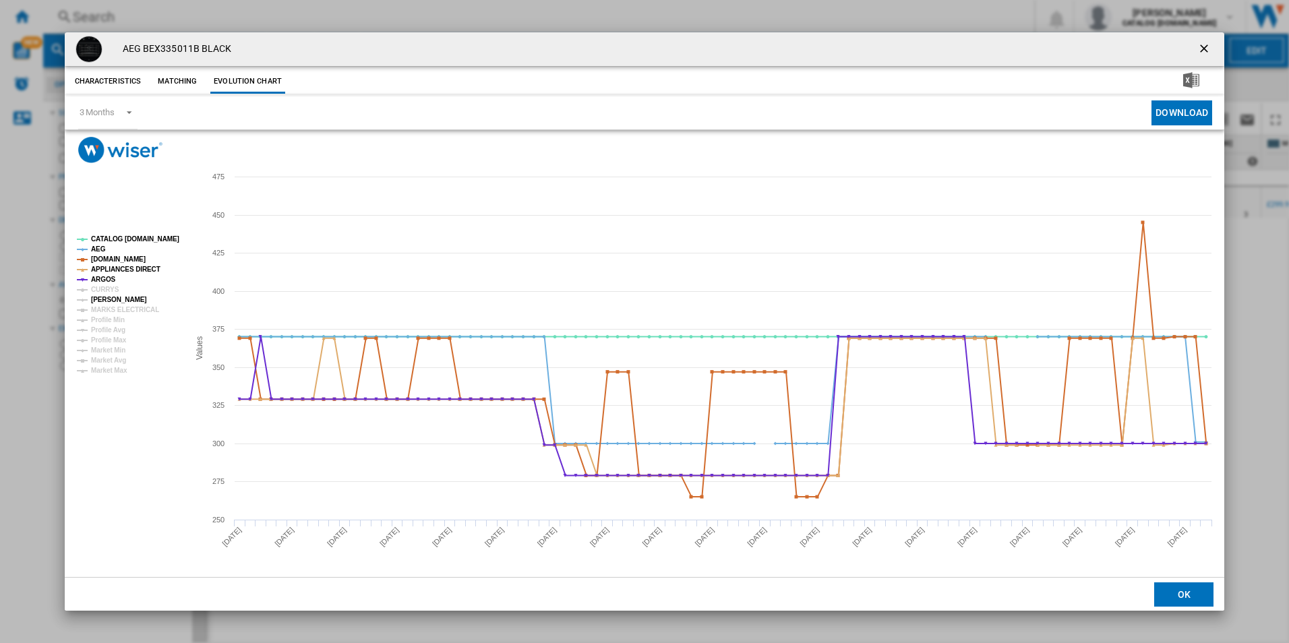
click at [109, 290] on tspan "CURRYS" at bounding box center [105, 289] width 28 height 7
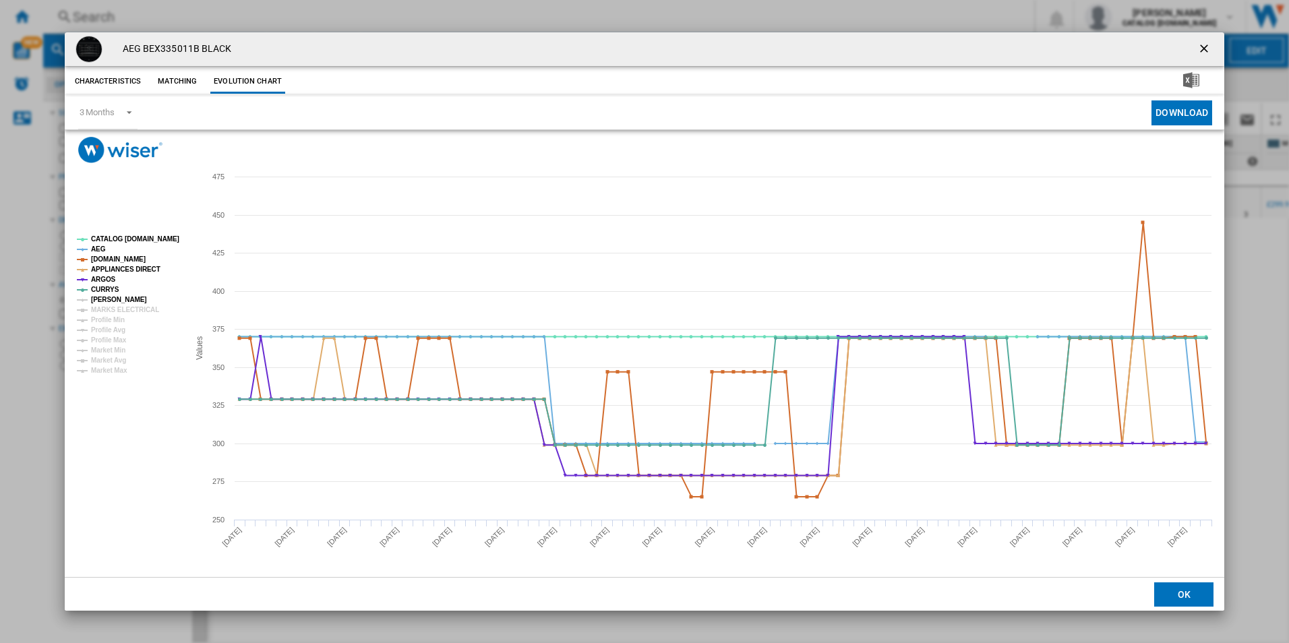
click at [109, 299] on tspan "[PERSON_NAME]" at bounding box center [119, 299] width 56 height 7
click at [111, 308] on tspan "MARKS ELECTRICAL" at bounding box center [125, 309] width 68 height 7
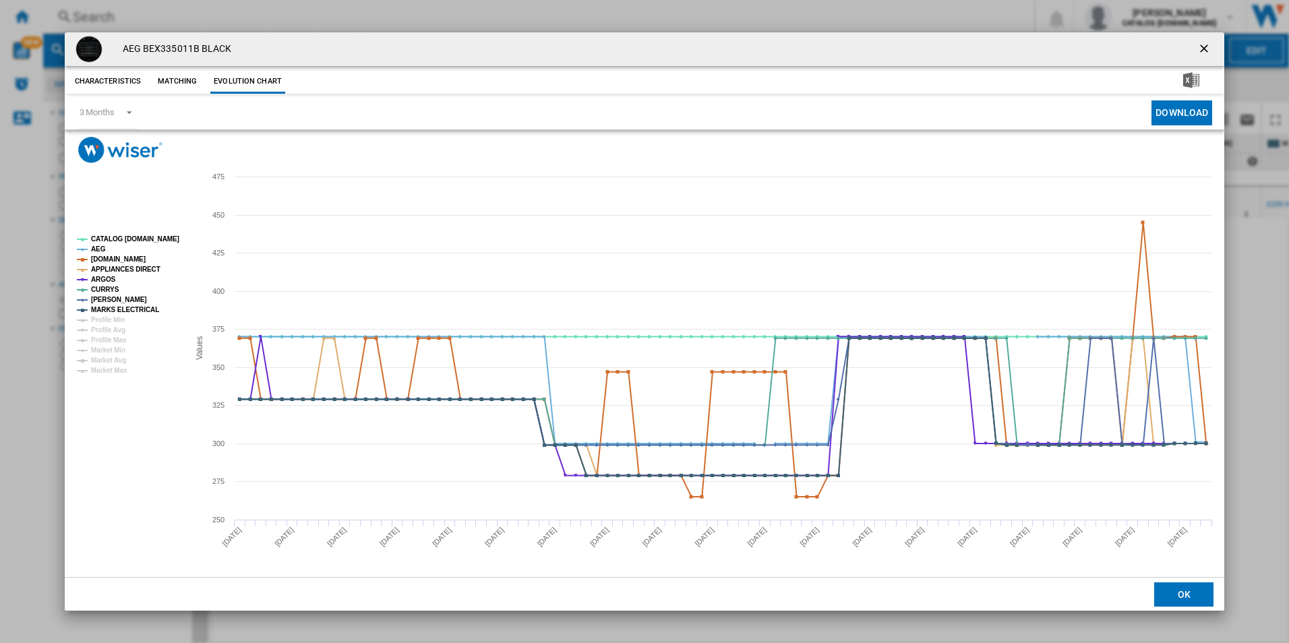
click at [1217, 49] on button "Product popup" at bounding box center [1205, 49] width 27 height 27
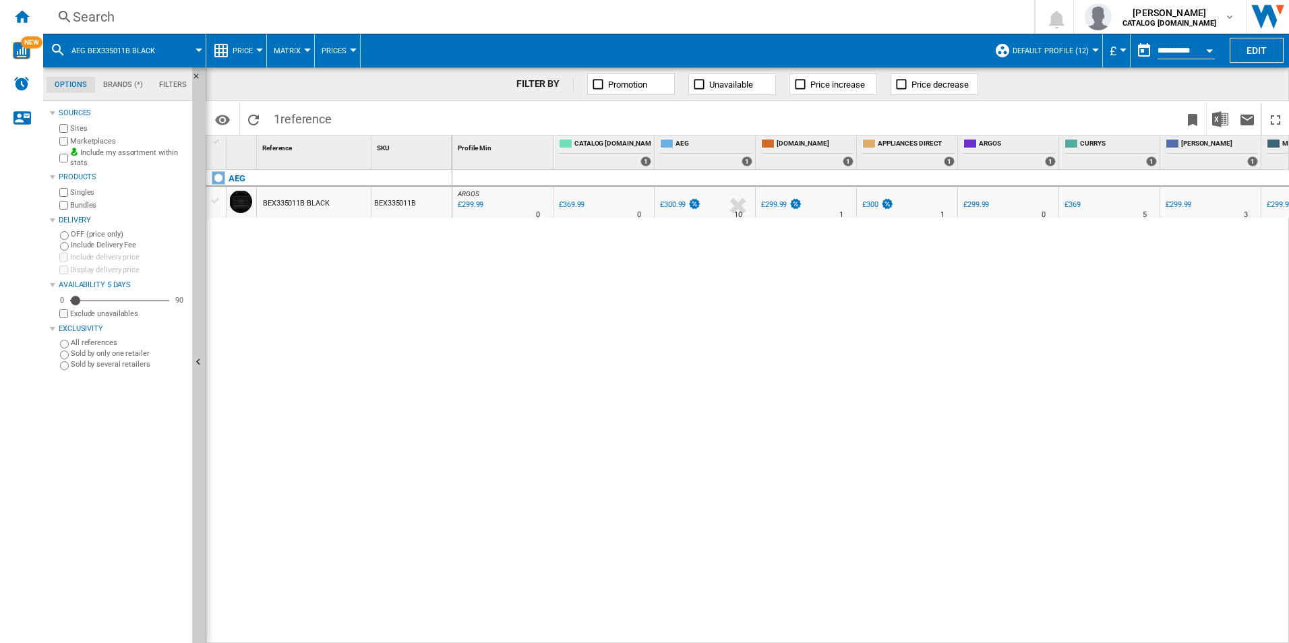
click at [389, 18] on div "Search" at bounding box center [536, 16] width 927 height 19
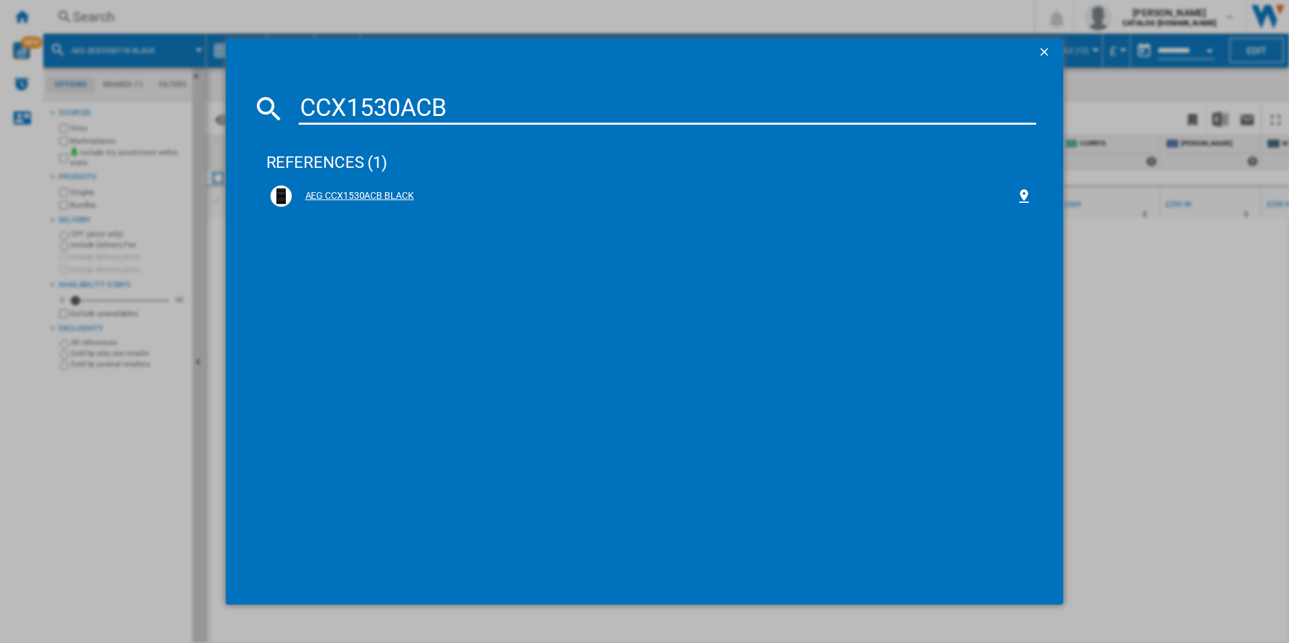
type input "CCX1530ACB"
click at [362, 201] on div "AEG CCX1530ACB BLACK" at bounding box center [654, 196] width 725 height 13
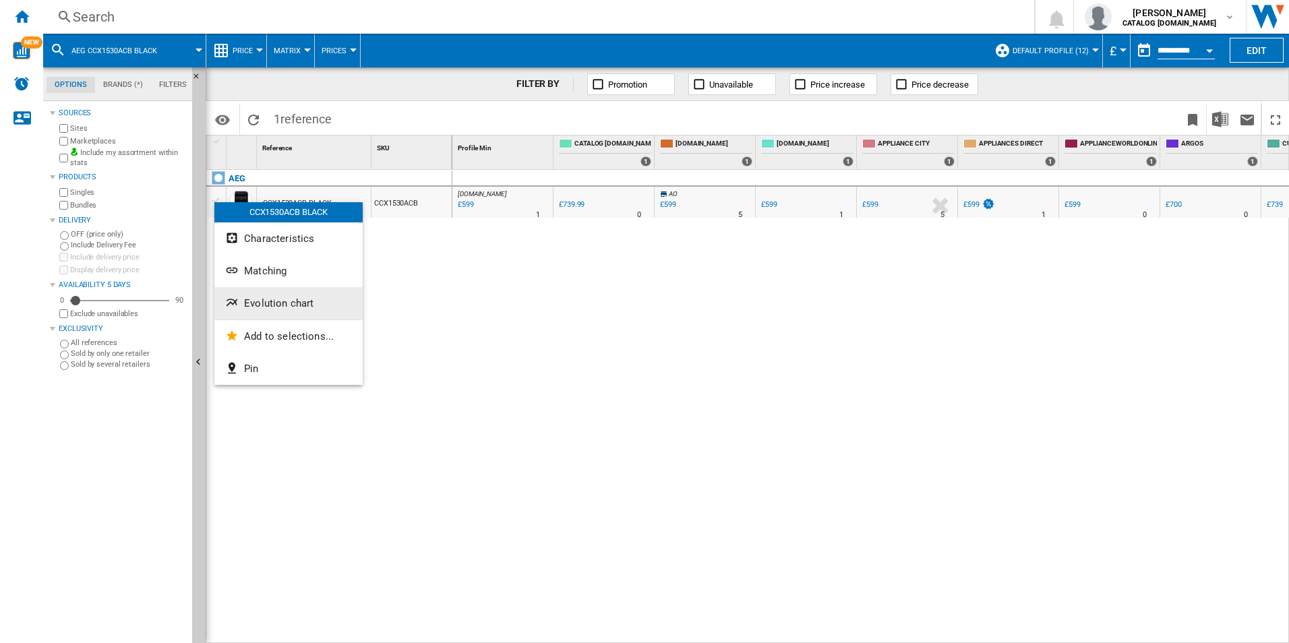
click at [287, 307] on span "Evolution chart" at bounding box center [278, 303] width 69 height 12
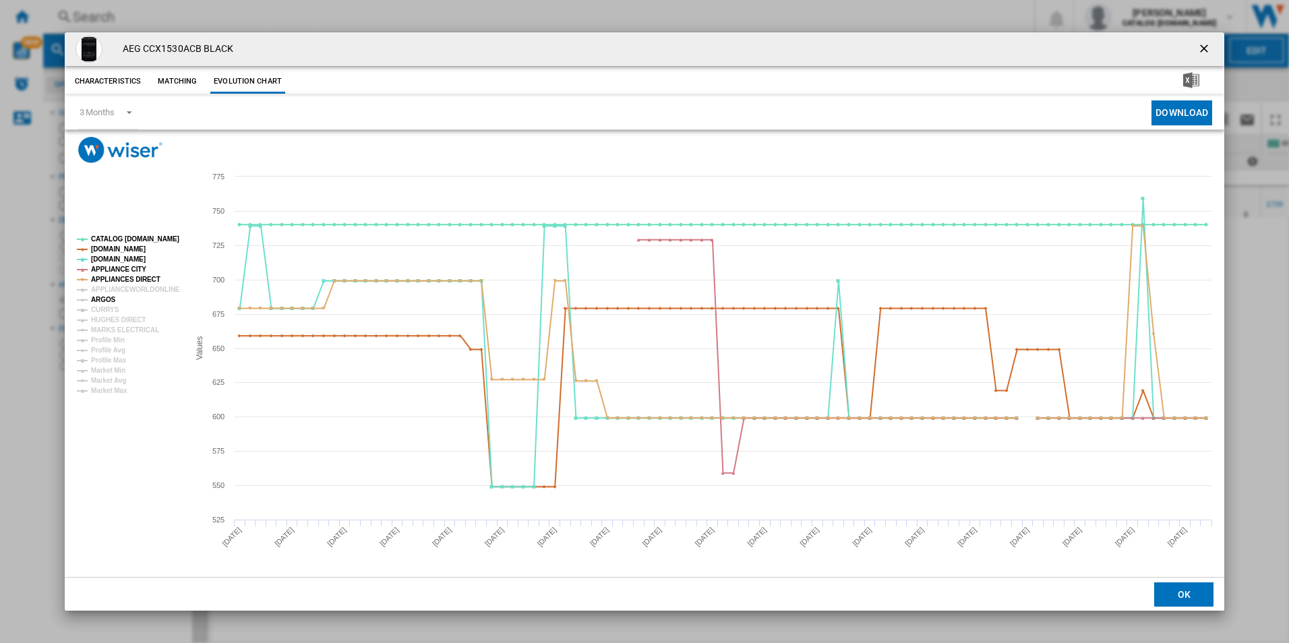
click at [111, 298] on tspan "ARGOS" at bounding box center [103, 299] width 25 height 7
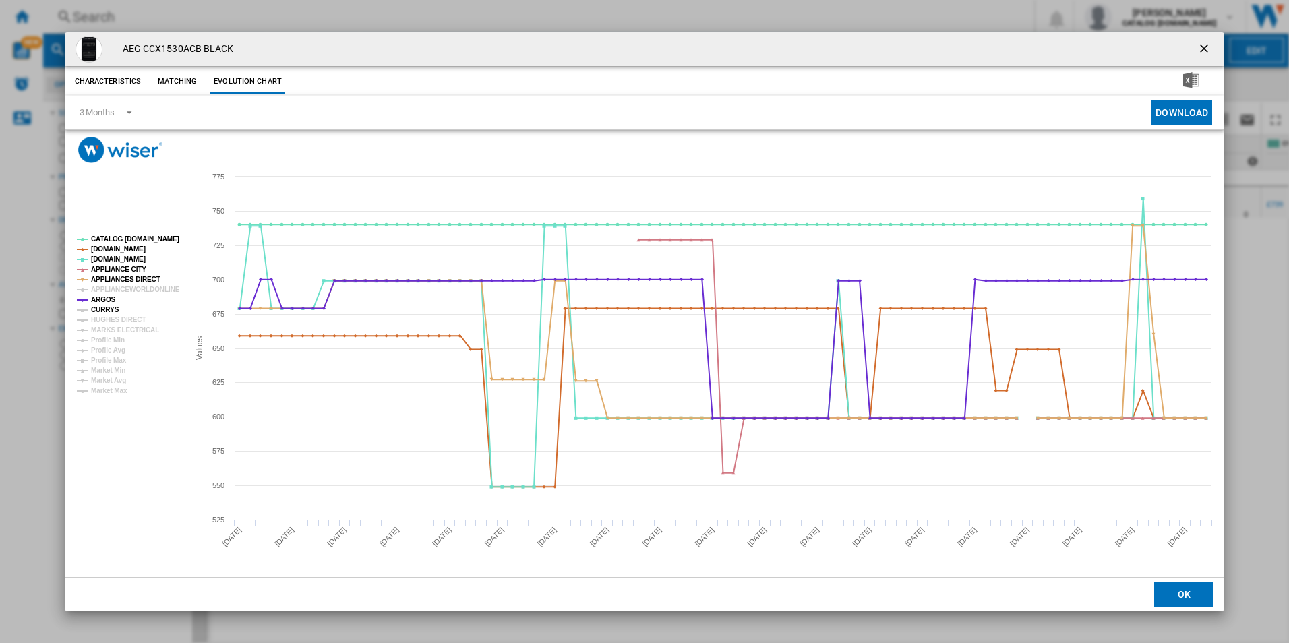
click at [110, 310] on tspan "CURRYS" at bounding box center [105, 309] width 28 height 7
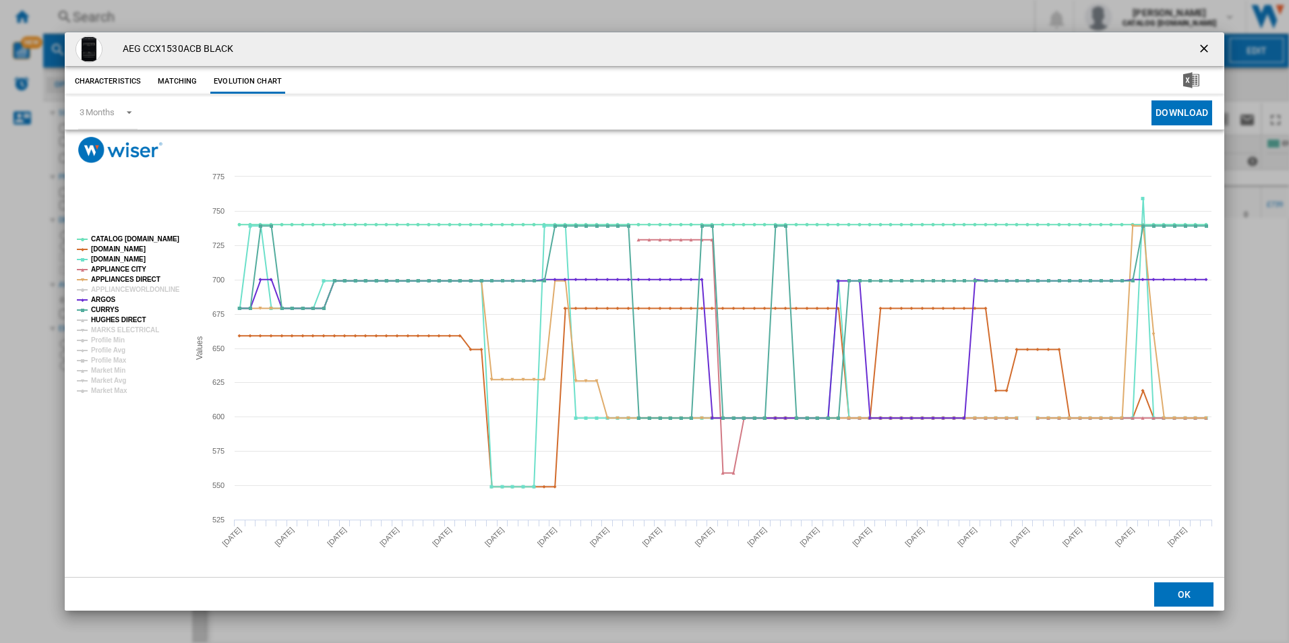
click at [123, 316] on tspan "HUGHES DIRECT" at bounding box center [118, 319] width 55 height 7
click at [124, 328] on tspan "MARKS ELECTRICAL" at bounding box center [125, 329] width 68 height 7
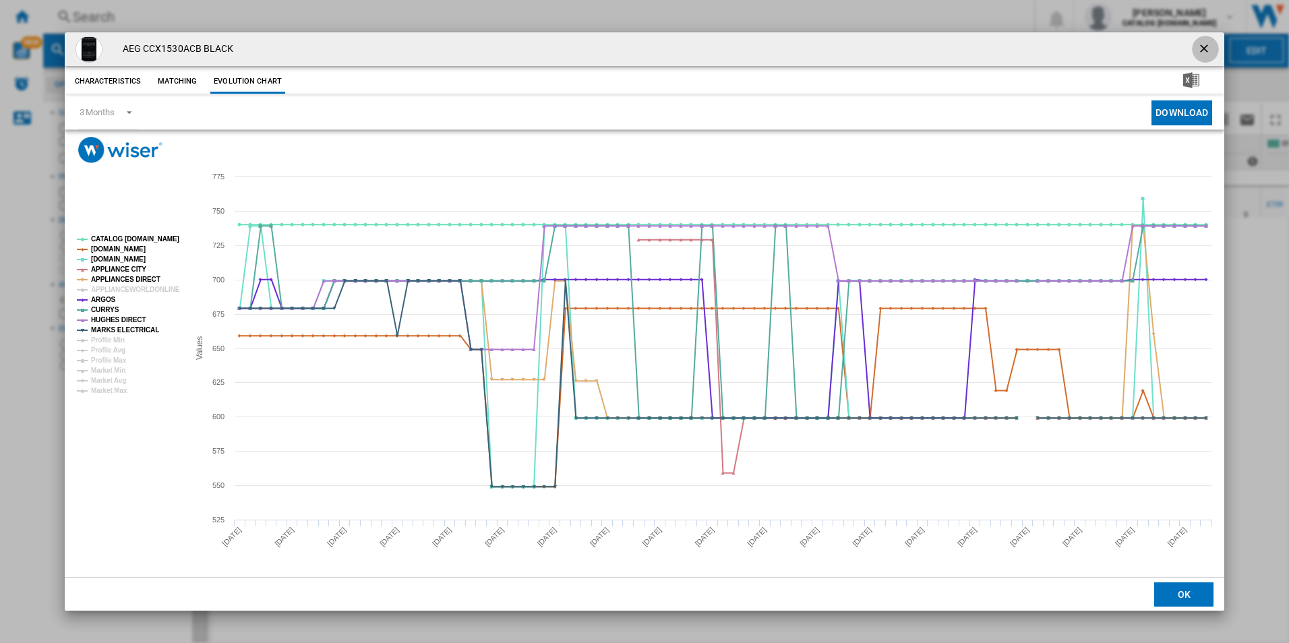
click at [1211, 48] on ng-md-icon "getI18NText('BUTTONS.CLOSE_DIALOG')" at bounding box center [1206, 50] width 16 height 16
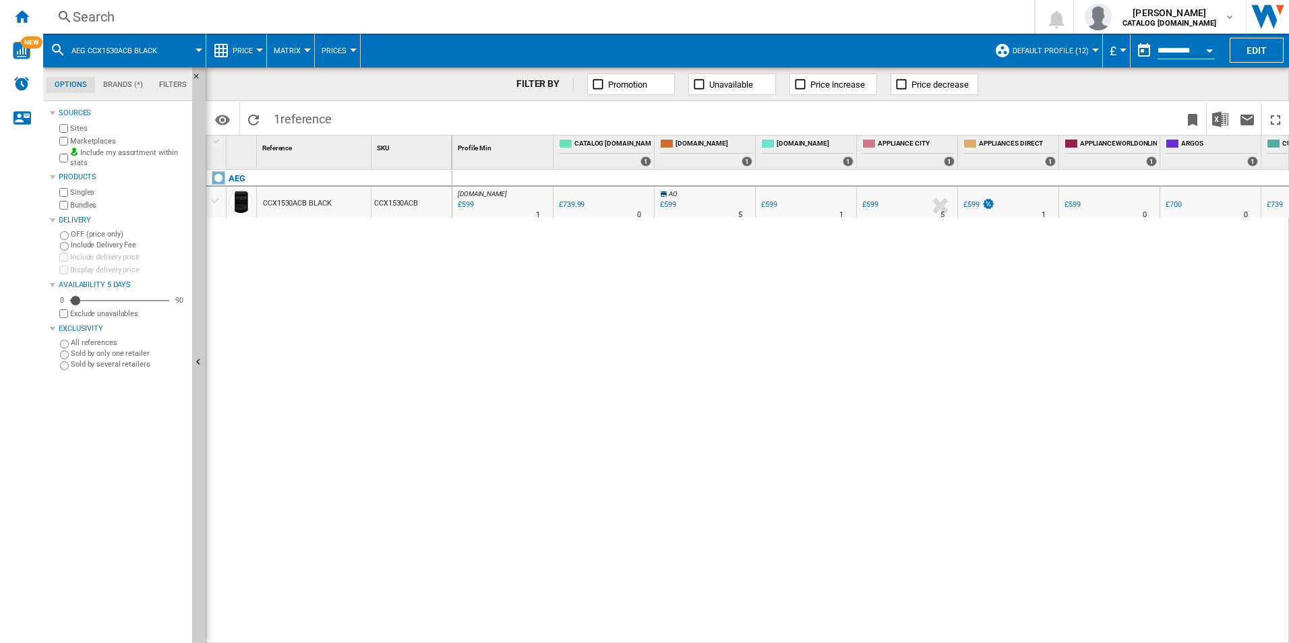
click at [182, 14] on div "Search" at bounding box center [536, 16] width 927 height 19
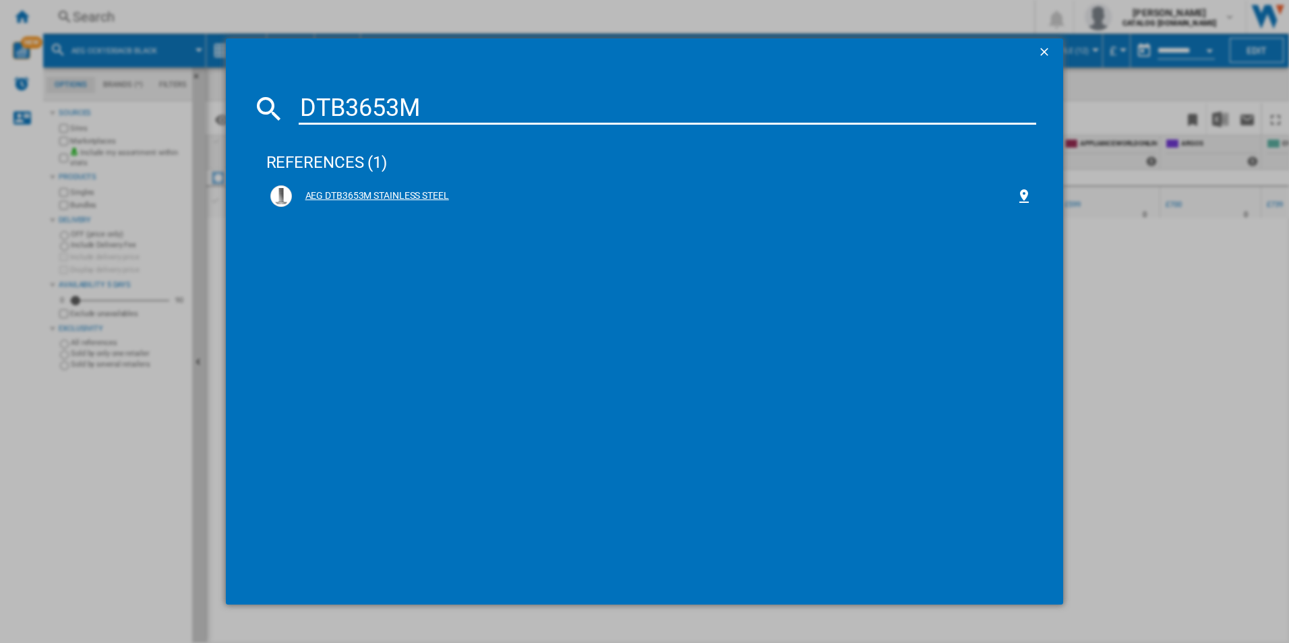
type input "DTB3653M"
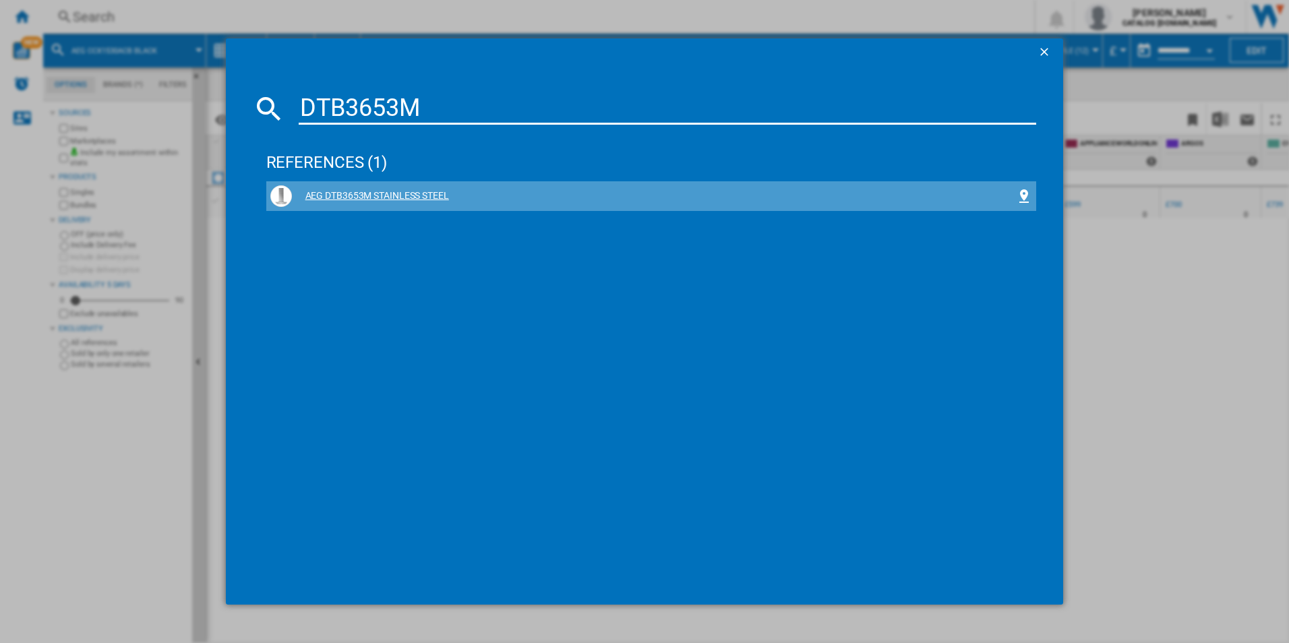
click at [381, 195] on div "AEG DTB3653M STAINLESS STEEL" at bounding box center [654, 196] width 725 height 13
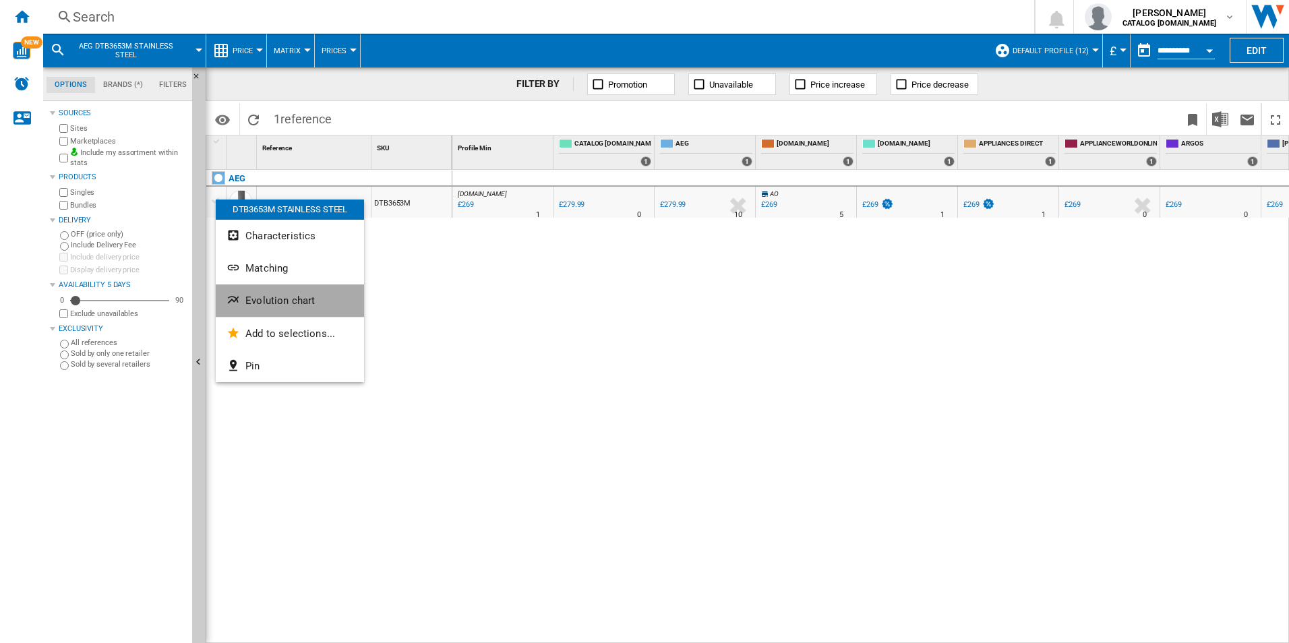
click at [294, 295] on span "Evolution chart" at bounding box center [279, 301] width 69 height 12
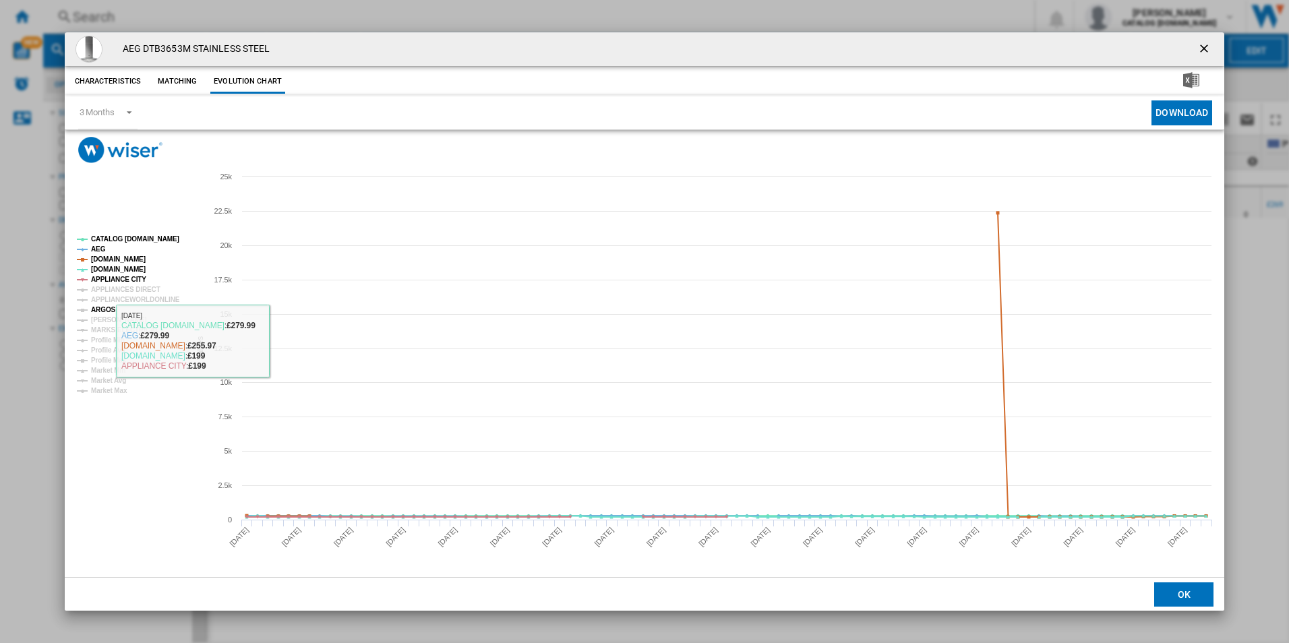
click at [92, 306] on tspan "ARGOS" at bounding box center [103, 309] width 25 height 7
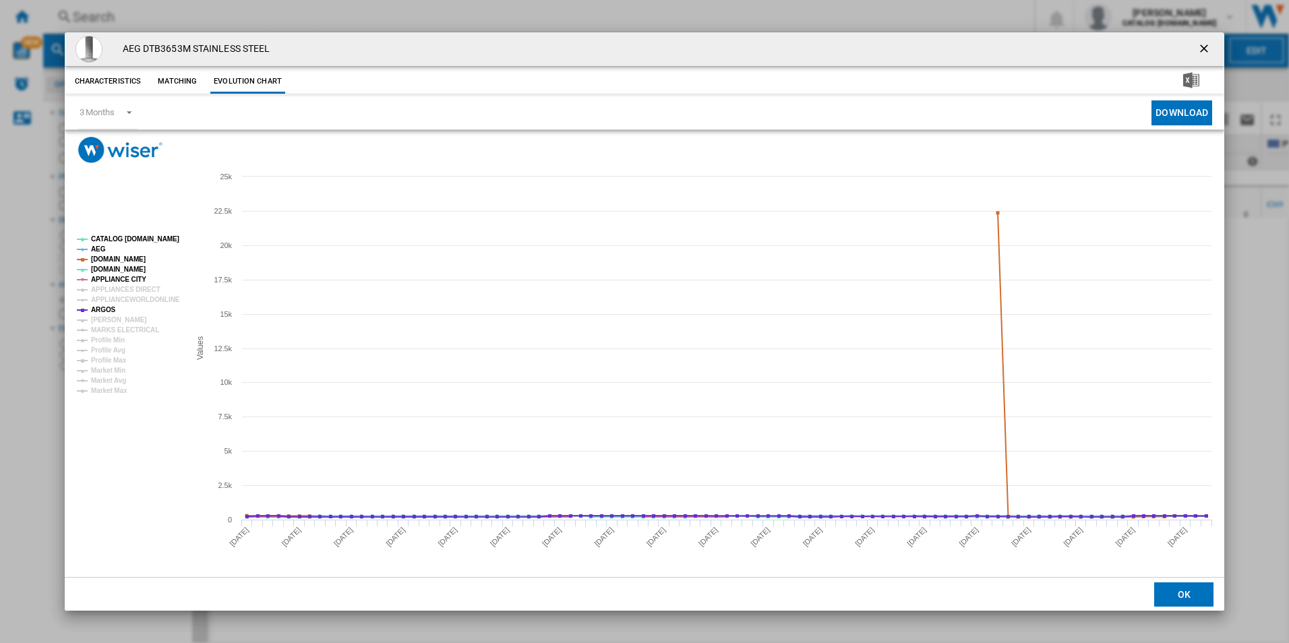
click at [120, 321] on tspan "[PERSON_NAME]" at bounding box center [119, 319] width 56 height 7
click at [151, 330] on tspan "MARKS ELECTRICAL" at bounding box center [125, 329] width 68 height 7
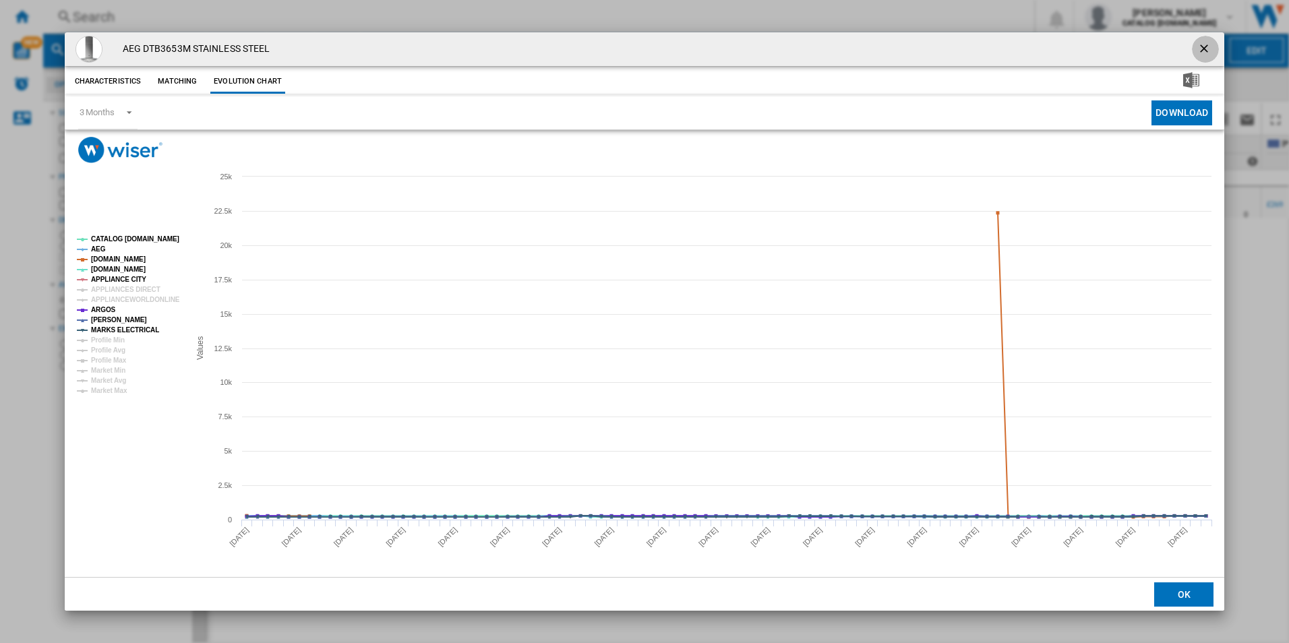
click at [1201, 52] on ng-md-icon "getI18NText('BUTTONS.CLOSE_DIALOG')" at bounding box center [1206, 50] width 16 height 16
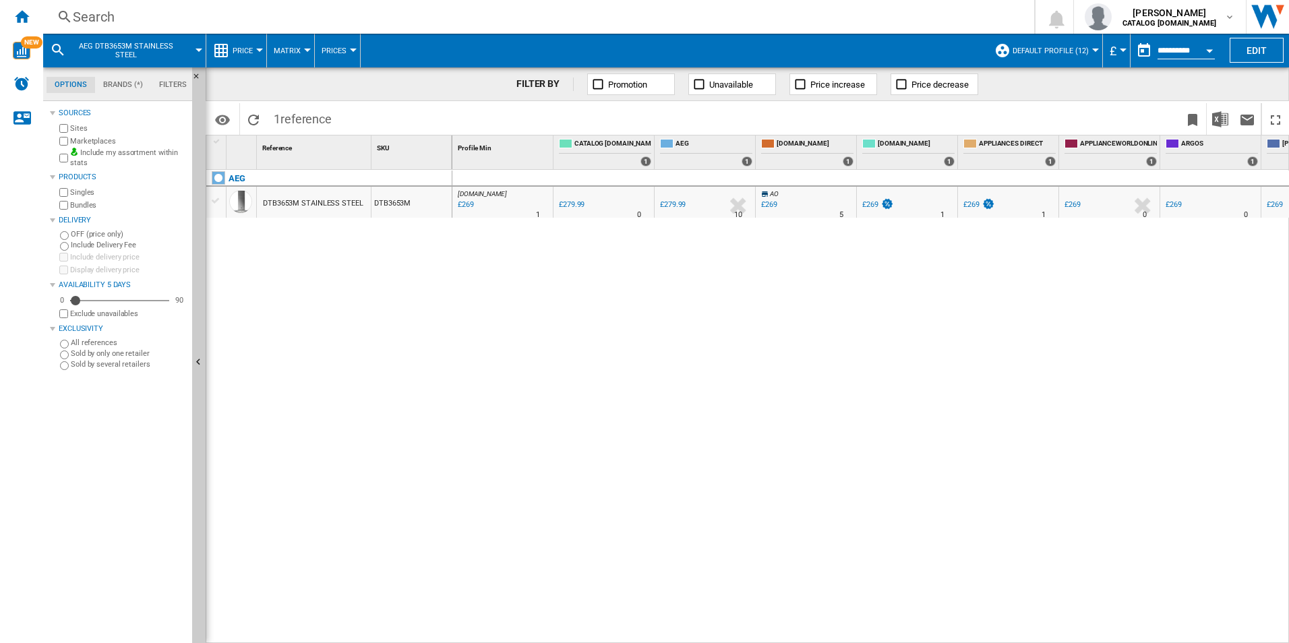
click at [369, 7] on div "Search" at bounding box center [536, 16] width 927 height 19
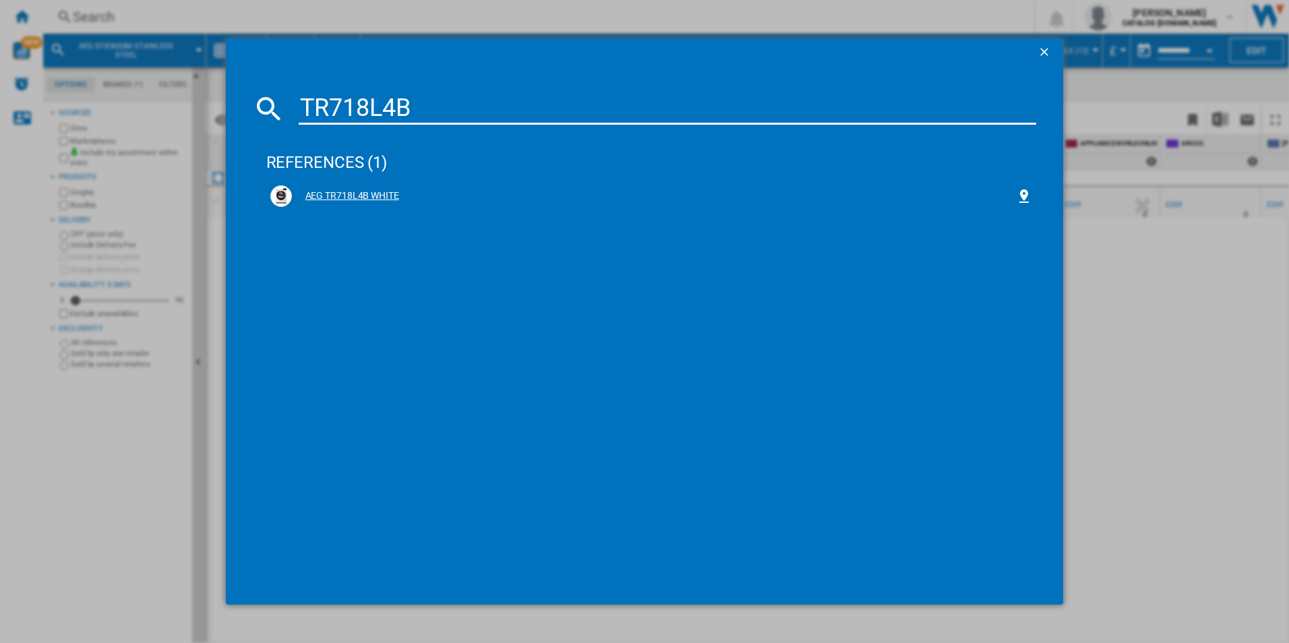
type input "TR718L4B"
click at [336, 187] on div "AEG TR718L4B WHITE" at bounding box center [651, 196] width 763 height 22
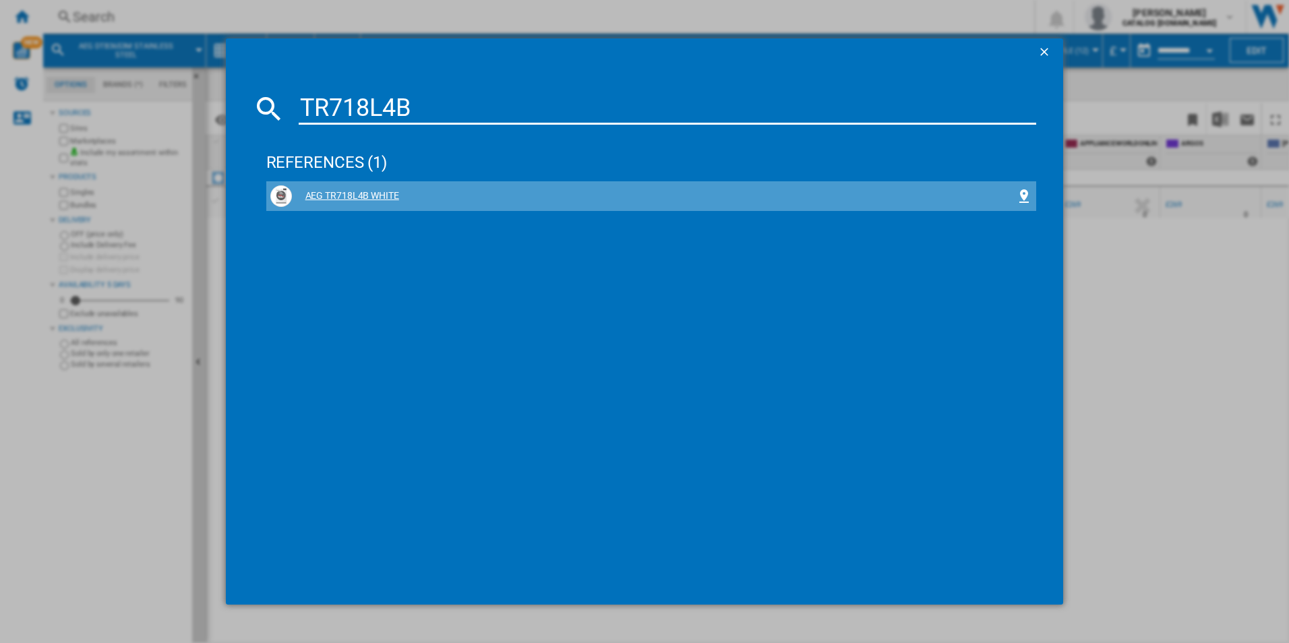
click at [336, 187] on div "AEG TR718L4B WHITE" at bounding box center [651, 196] width 763 height 22
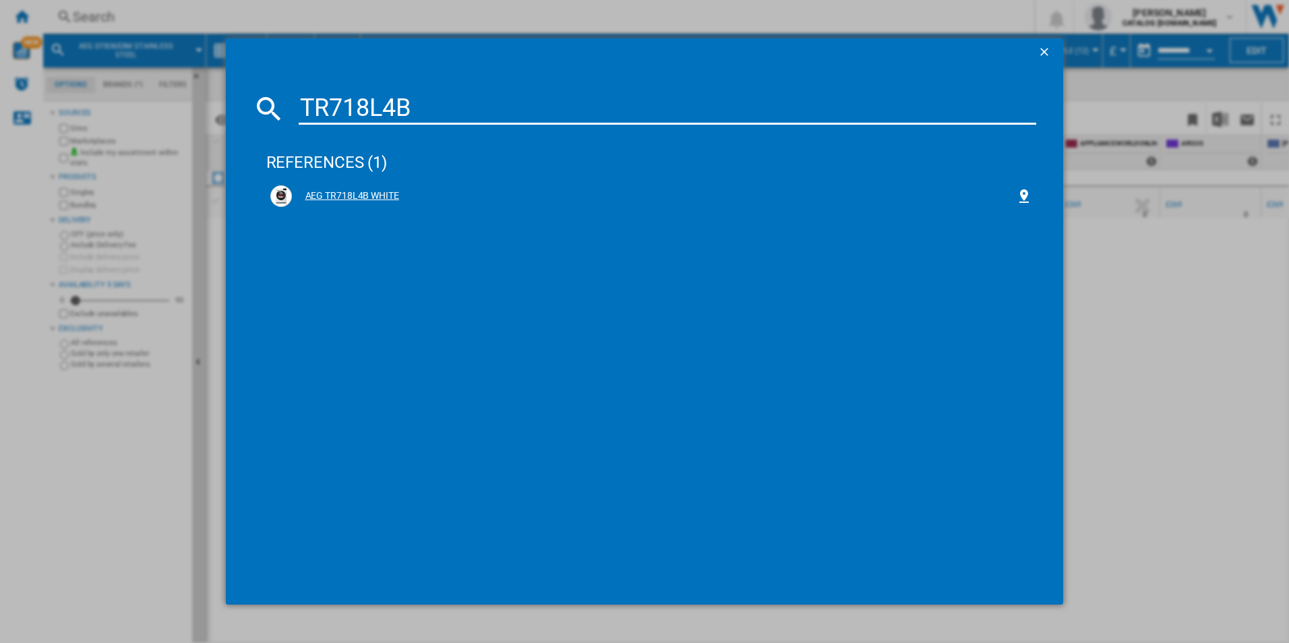
click at [354, 198] on div "AEG TR718L4B WHITE" at bounding box center [654, 196] width 725 height 13
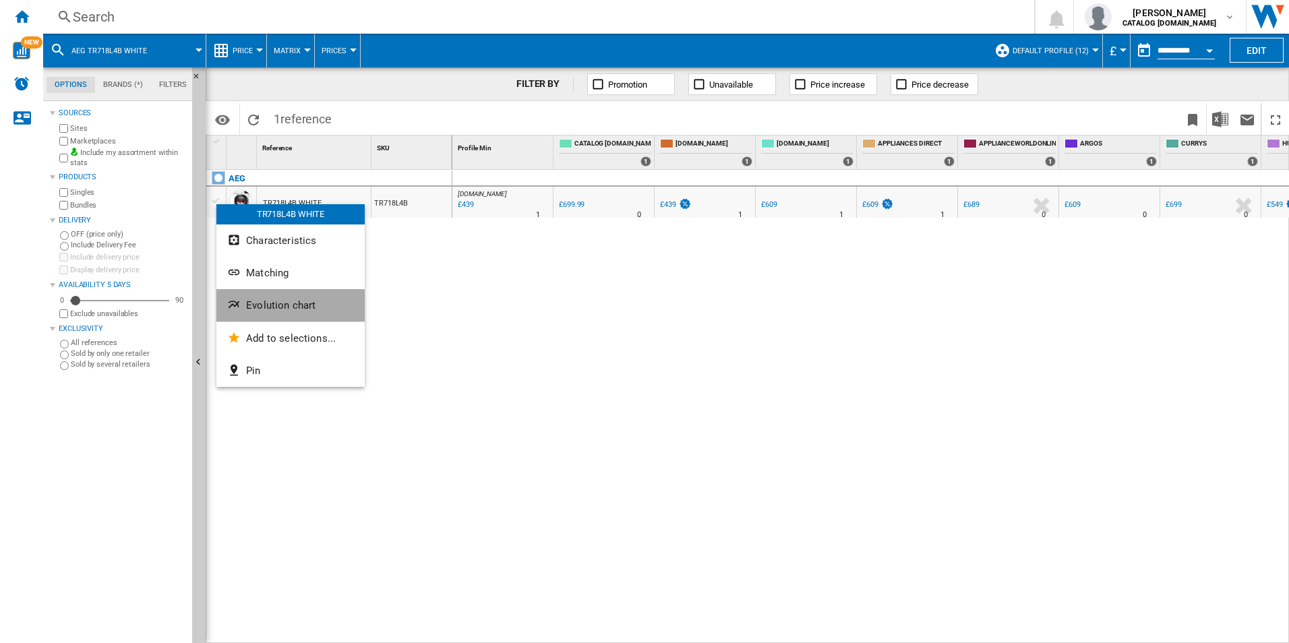
click at [274, 295] on button "Evolution chart" at bounding box center [290, 305] width 148 height 32
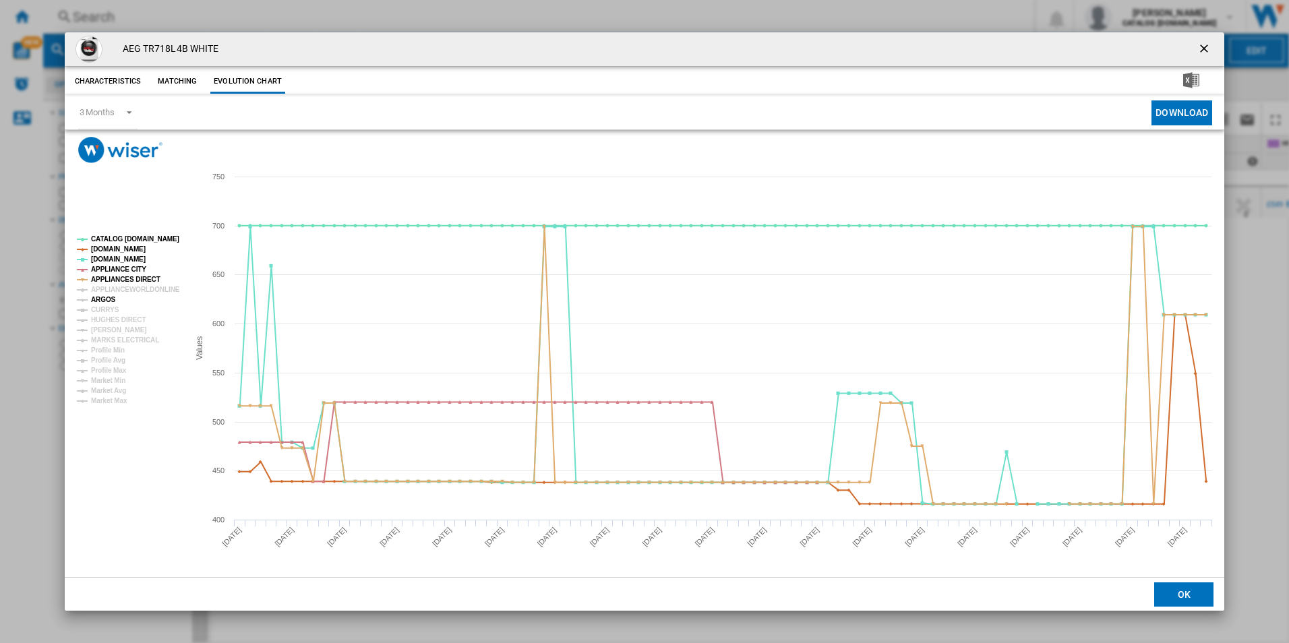
click at [105, 301] on tspan "ARGOS" at bounding box center [103, 299] width 25 height 7
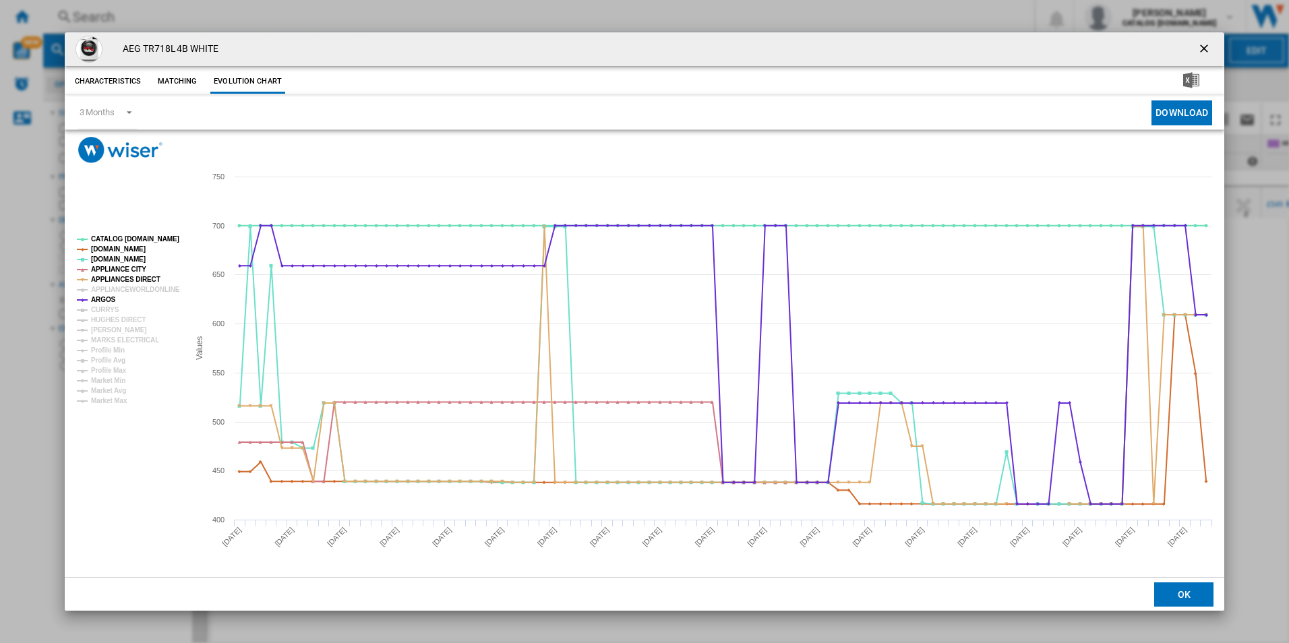
click at [103, 306] on tspan "CURRYS" at bounding box center [105, 309] width 28 height 7
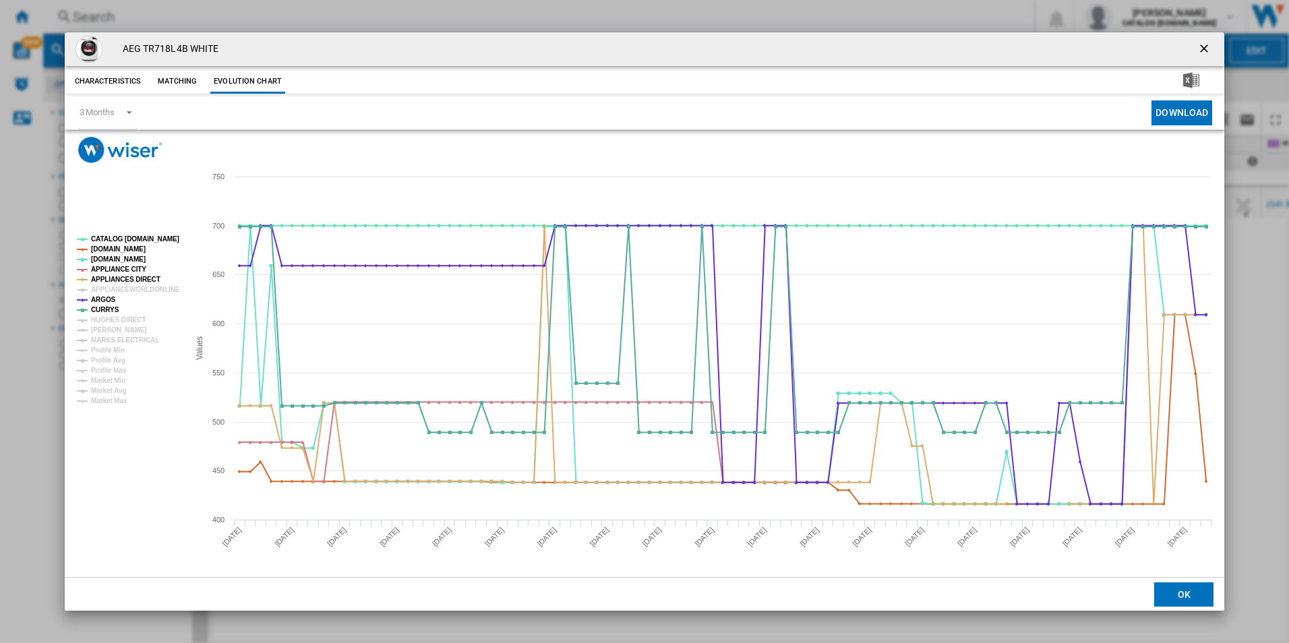
click at [103, 313] on tspan "CURRYS" at bounding box center [105, 309] width 28 height 7
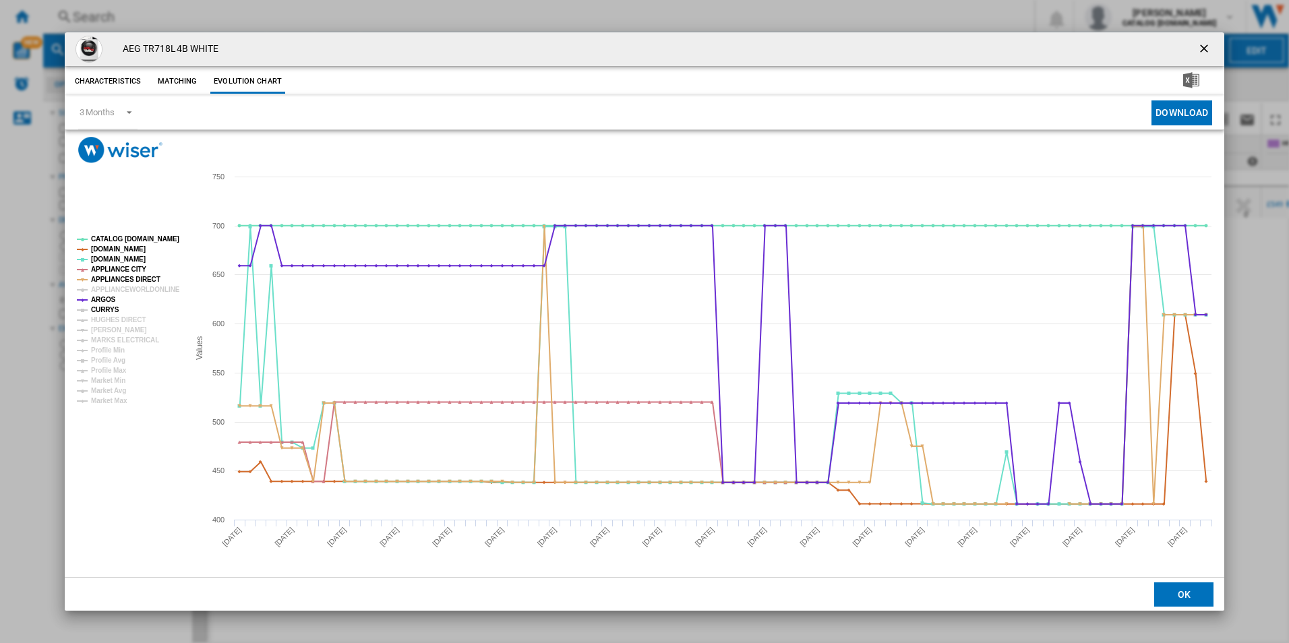
click at [104, 310] on tspan "CURRYS" at bounding box center [105, 309] width 28 height 7
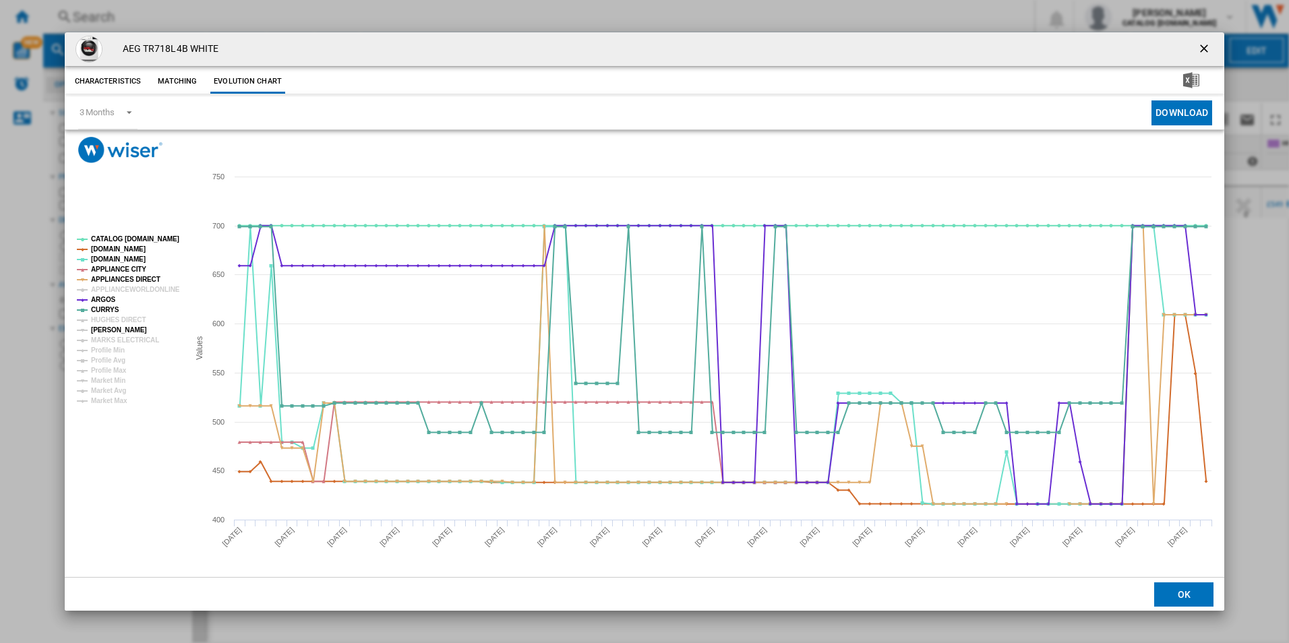
click at [111, 326] on tspan "[PERSON_NAME]" at bounding box center [119, 329] width 56 height 7
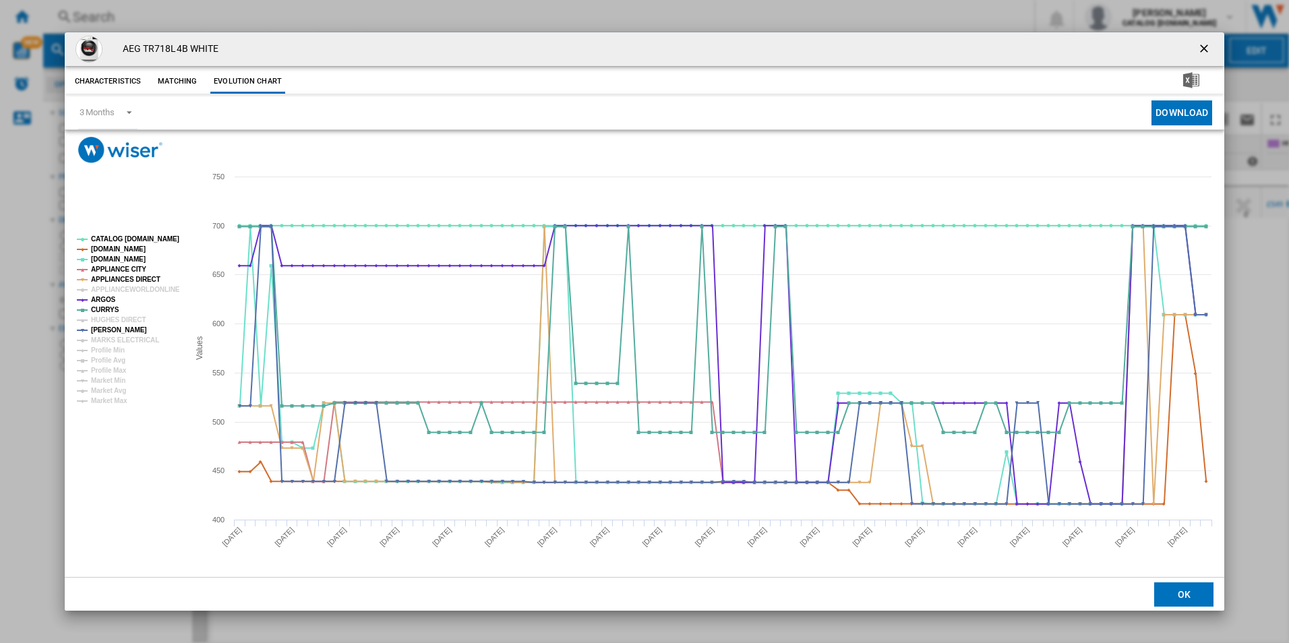
click at [1198, 47] on ng-md-icon "getI18NText('BUTTONS.CLOSE_DIALOG')" at bounding box center [1206, 50] width 16 height 16
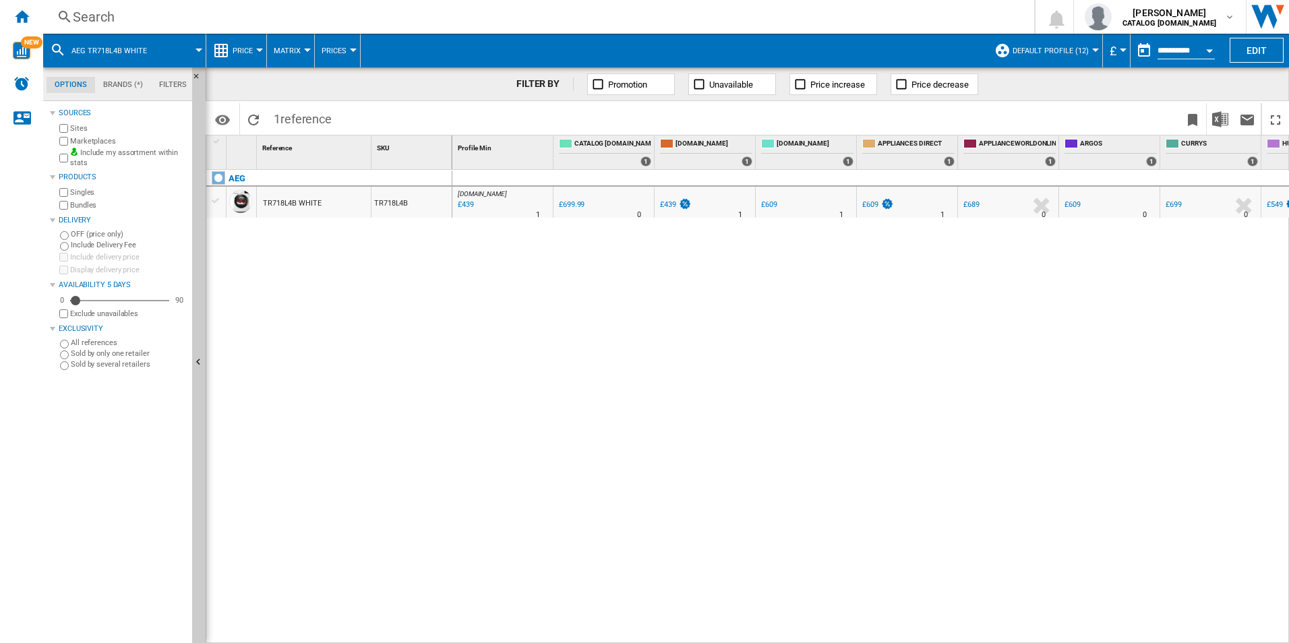
click at [355, 12] on div "Search" at bounding box center [536, 16] width 927 height 19
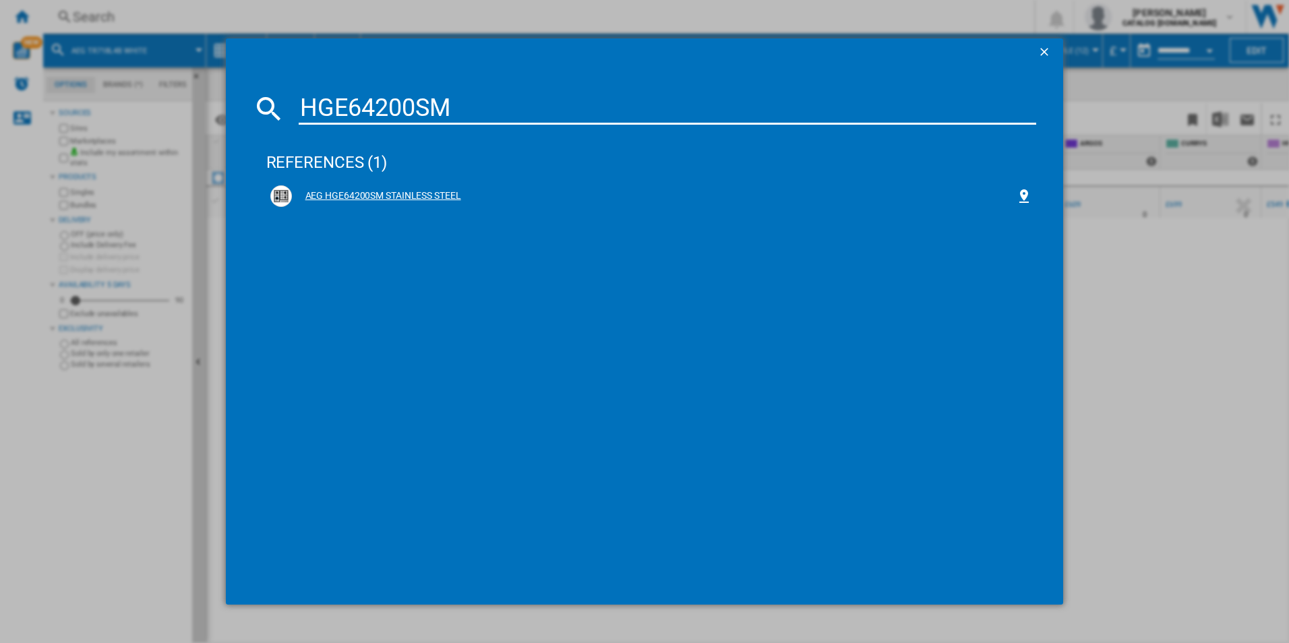
type input "HGE64200SM"
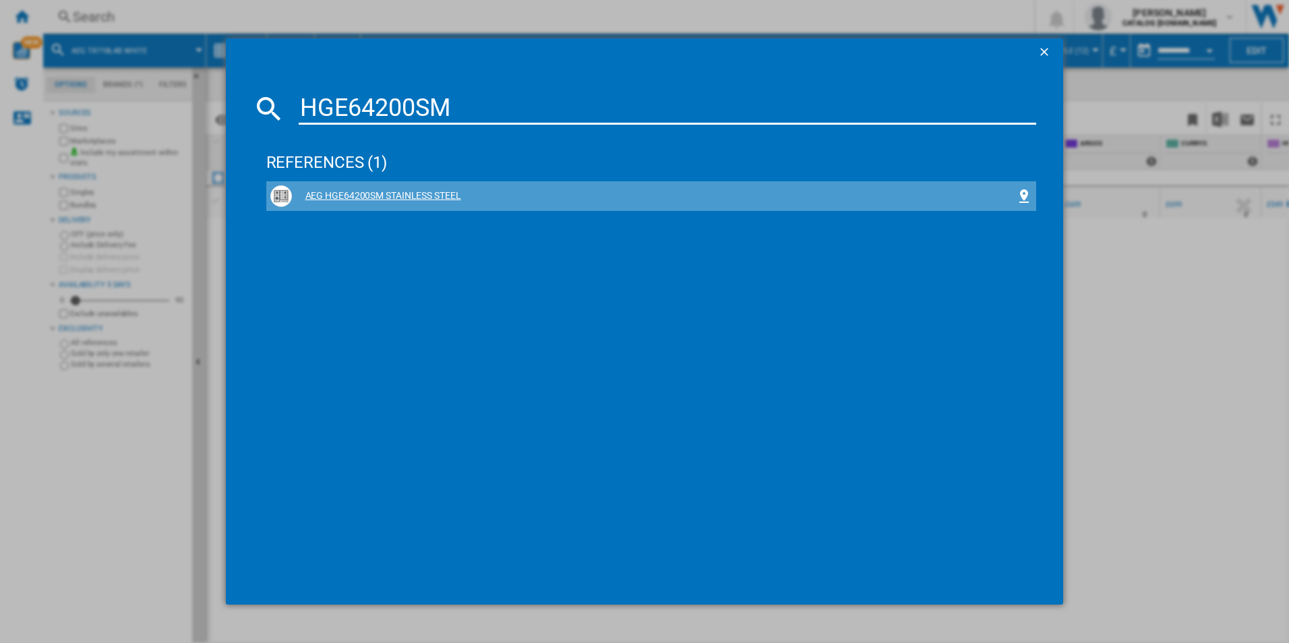
click at [376, 194] on div "AEG HGE64200SM STAINLESS STEEL" at bounding box center [654, 196] width 725 height 13
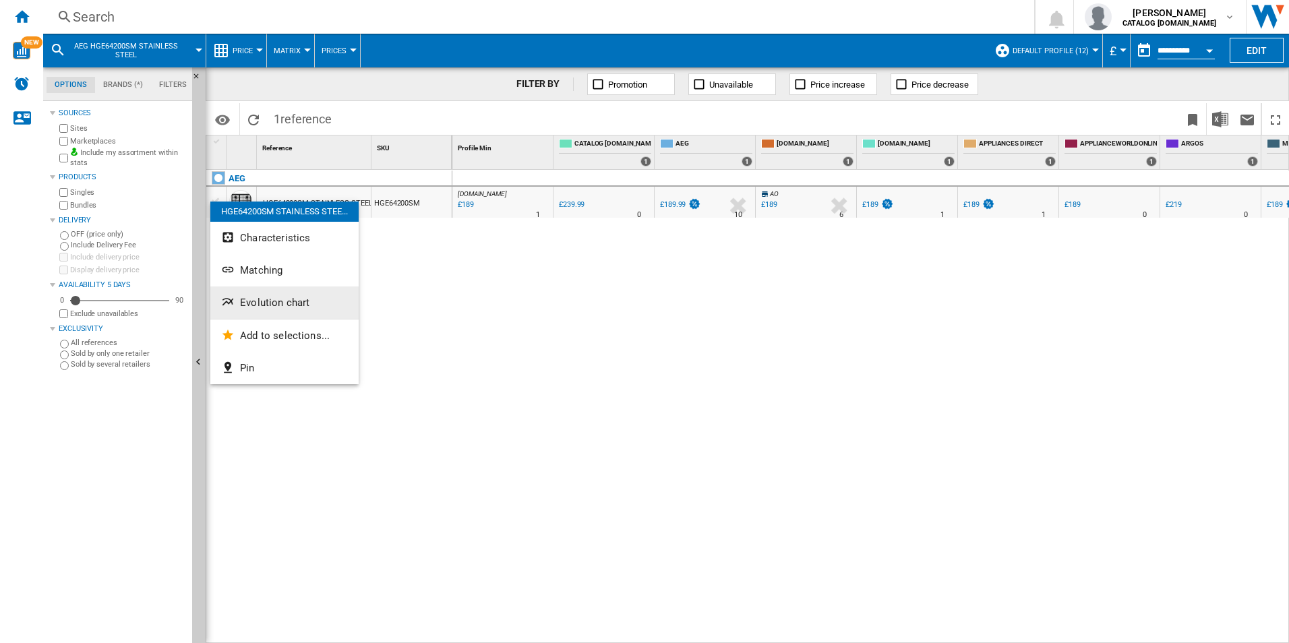
click at [296, 296] on button "Evolution chart" at bounding box center [284, 303] width 148 height 32
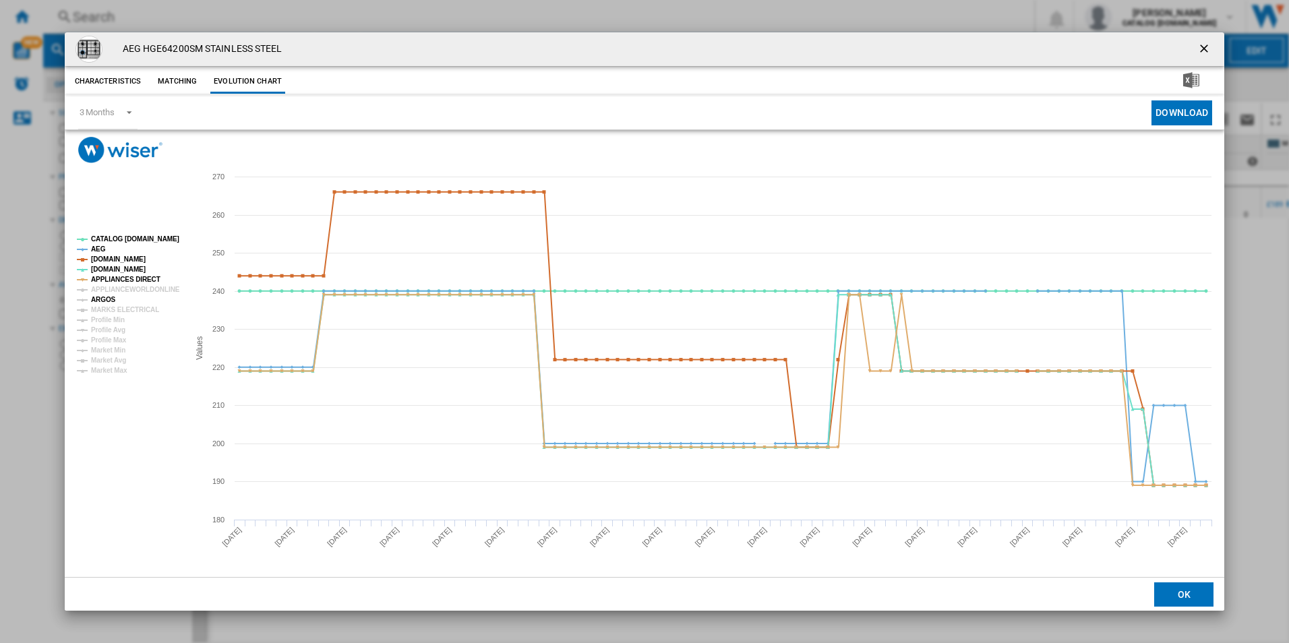
click at [107, 299] on tspan "ARGOS" at bounding box center [103, 299] width 25 height 7
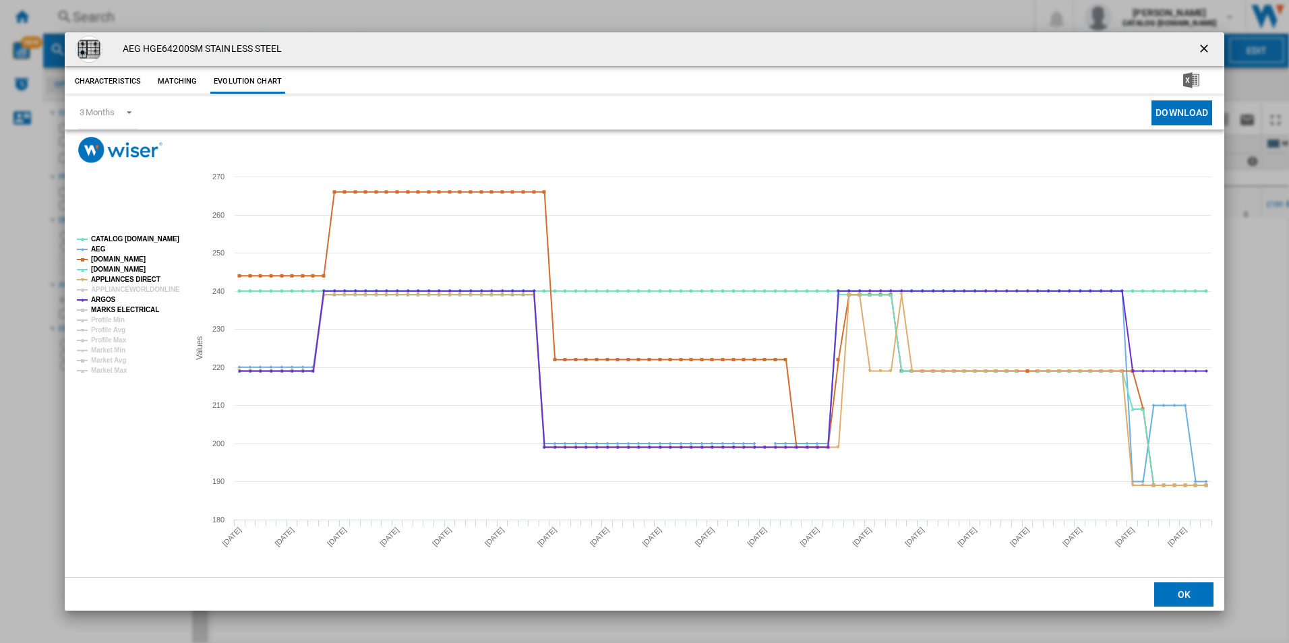
click at [107, 307] on tspan "MARKS ELECTRICAL" at bounding box center [125, 309] width 68 height 7
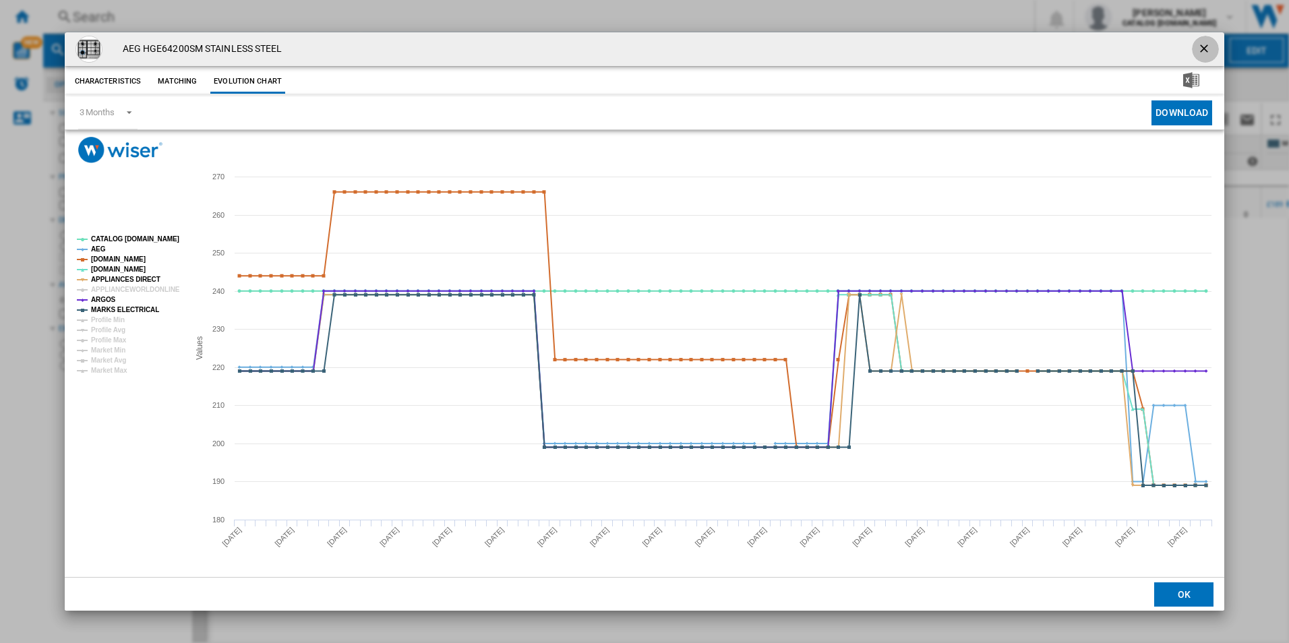
click at [1192, 40] on button "Product popup" at bounding box center [1205, 49] width 27 height 27
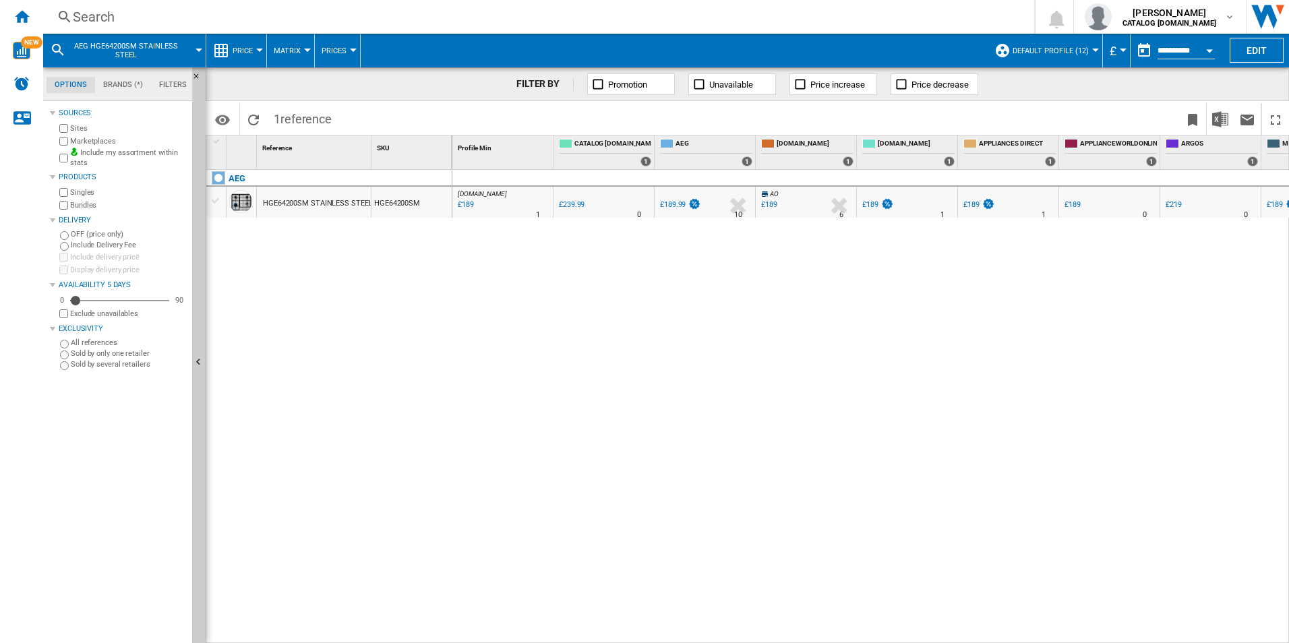
click at [296, 13] on div "Search" at bounding box center [536, 16] width 927 height 19
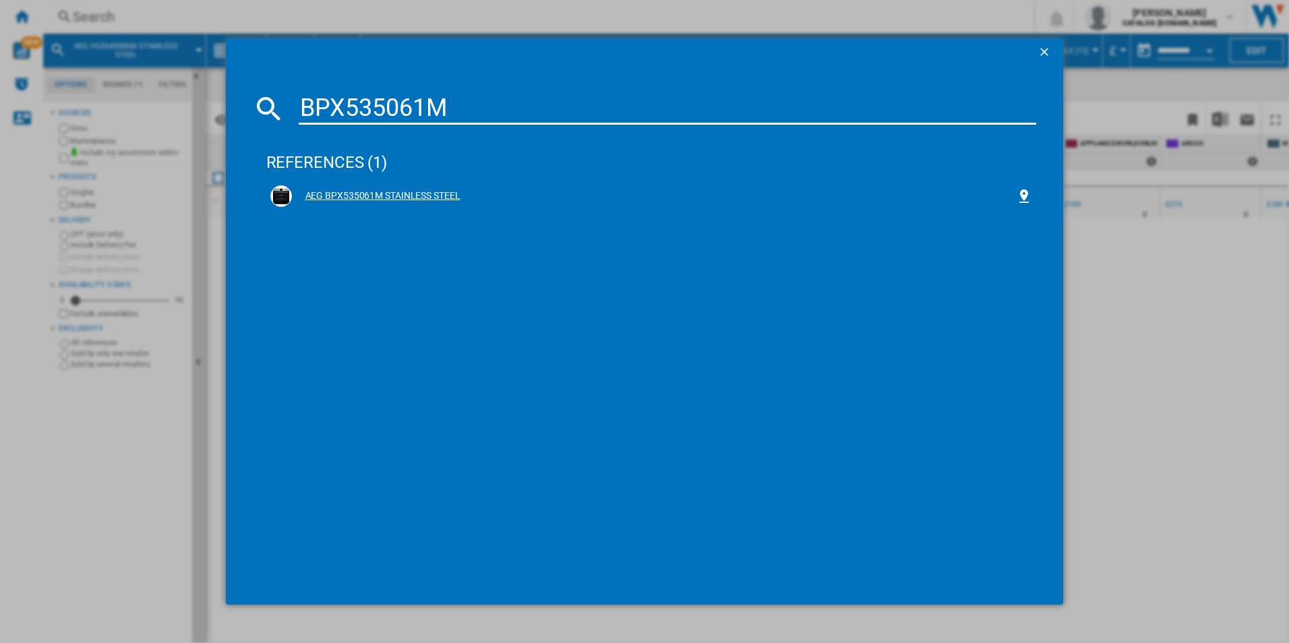
type input "BPX535061M"
click at [367, 191] on div "AEG BPX535061M STAINLESS STEEL" at bounding box center [654, 196] width 725 height 13
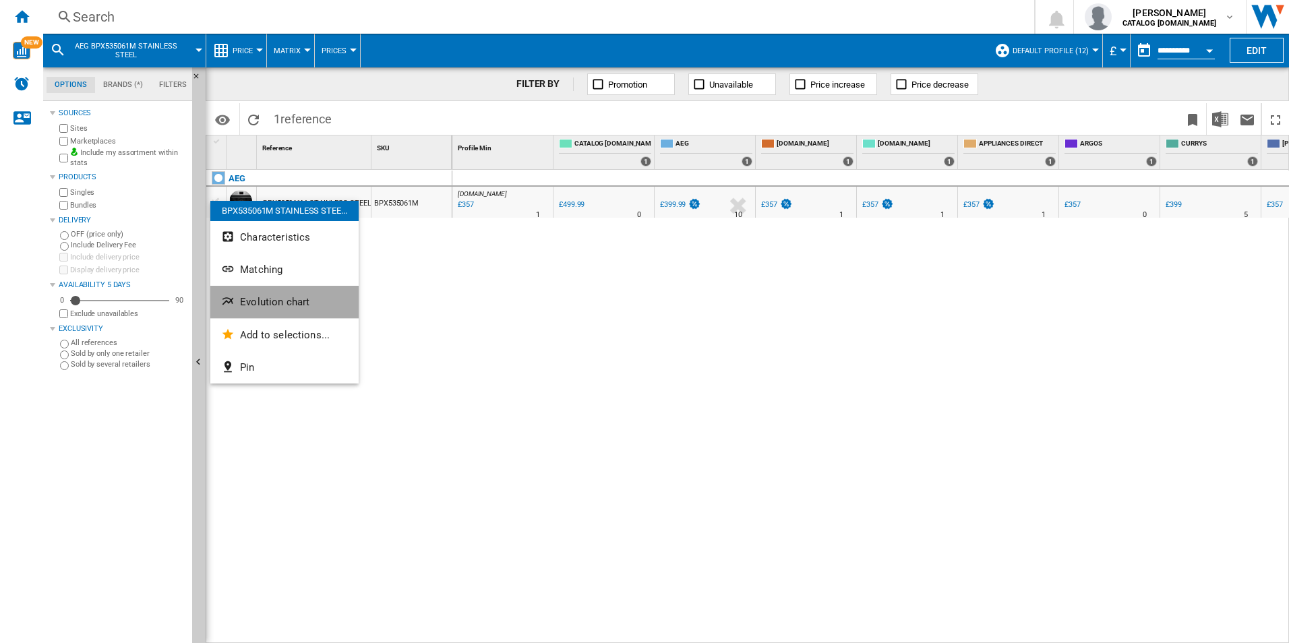
click at [284, 308] on span "Evolution chart" at bounding box center [274, 302] width 69 height 12
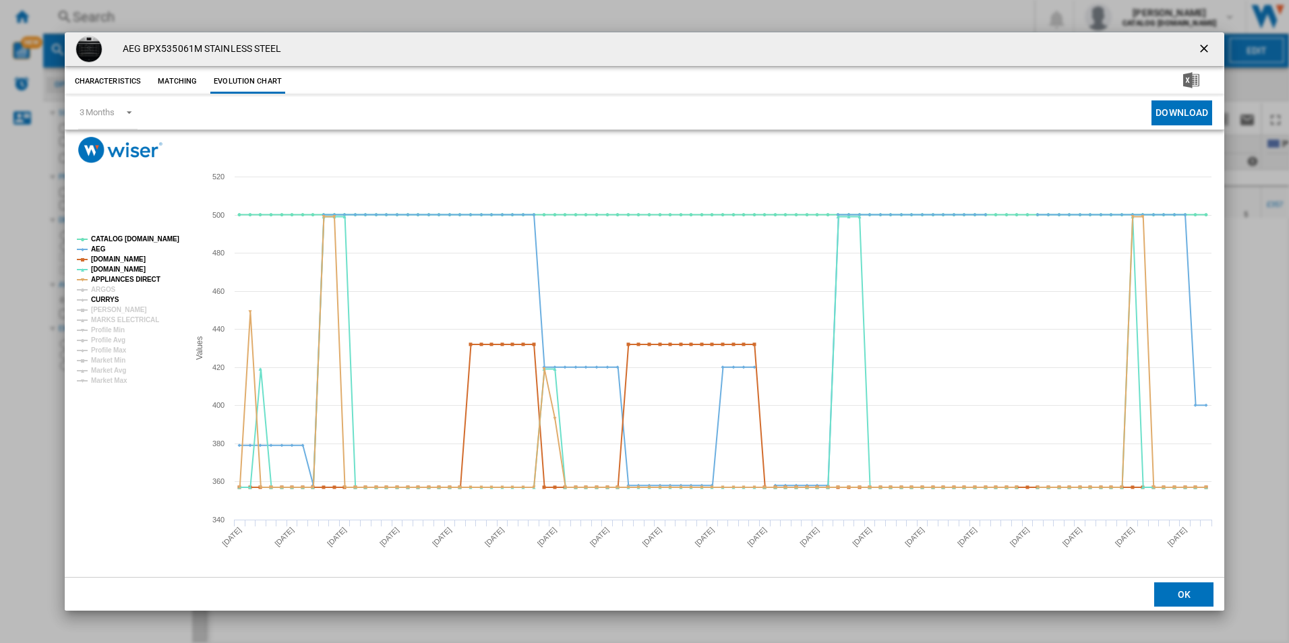
click at [108, 300] on tspan "CURRYS" at bounding box center [105, 299] width 28 height 7
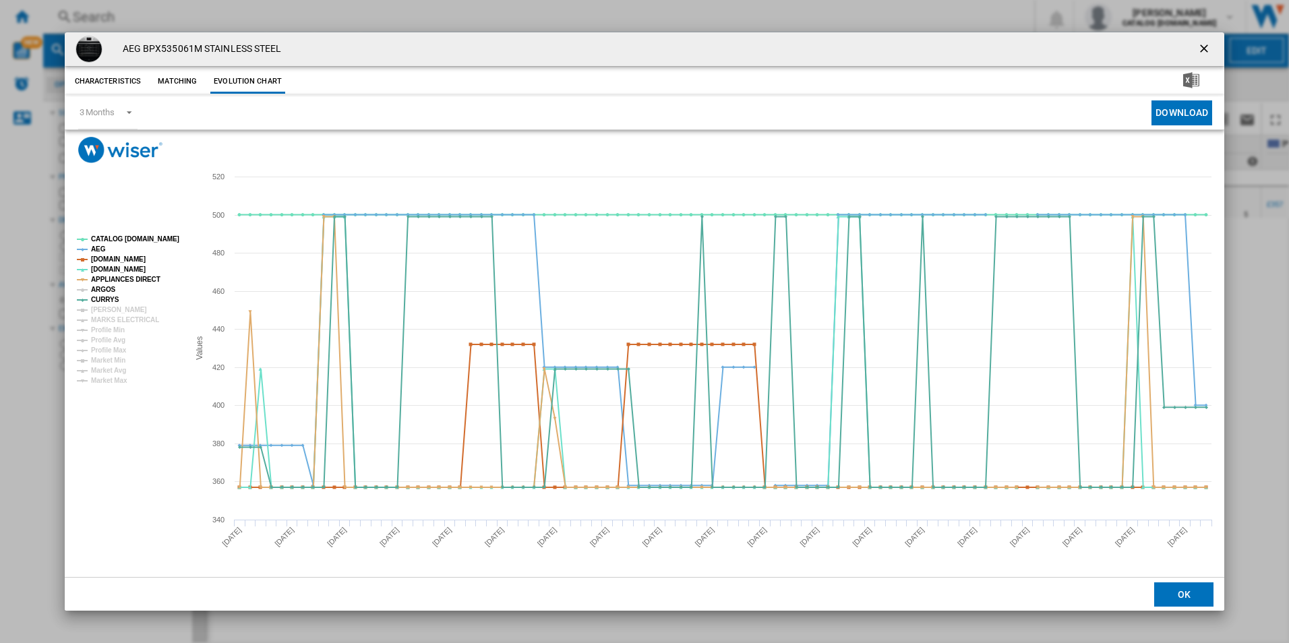
click at [108, 293] on tspan "ARGOS" at bounding box center [103, 289] width 25 height 7
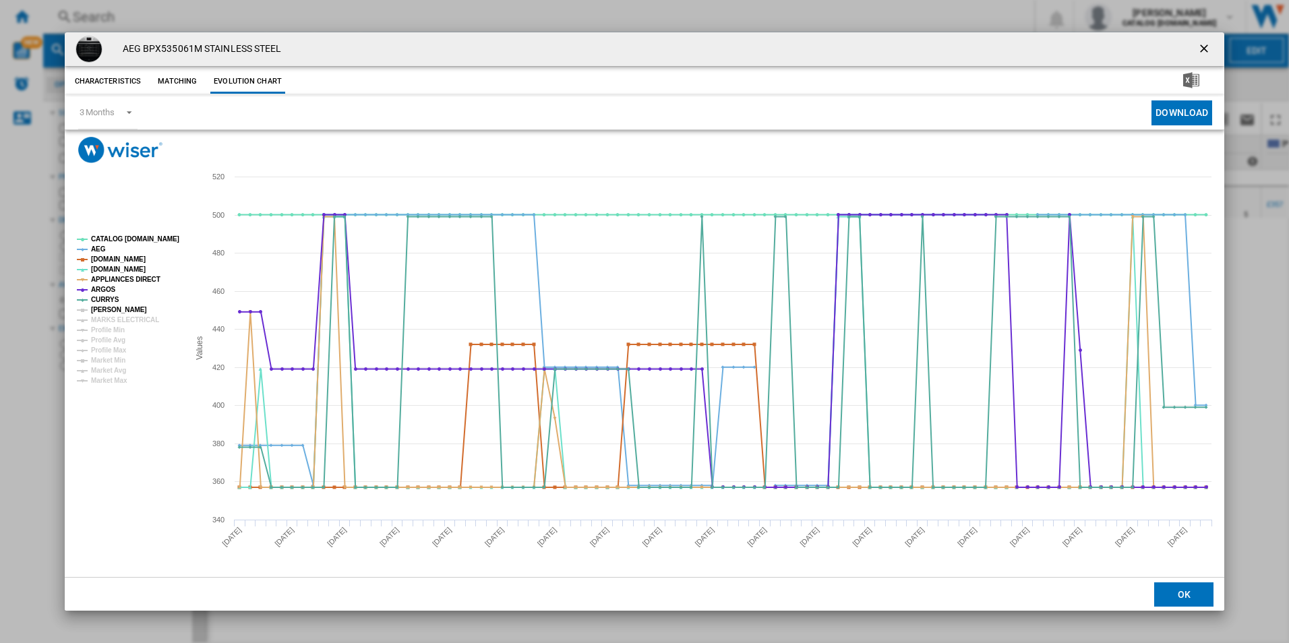
click at [108, 310] on tspan "[PERSON_NAME]" at bounding box center [119, 309] width 56 height 7
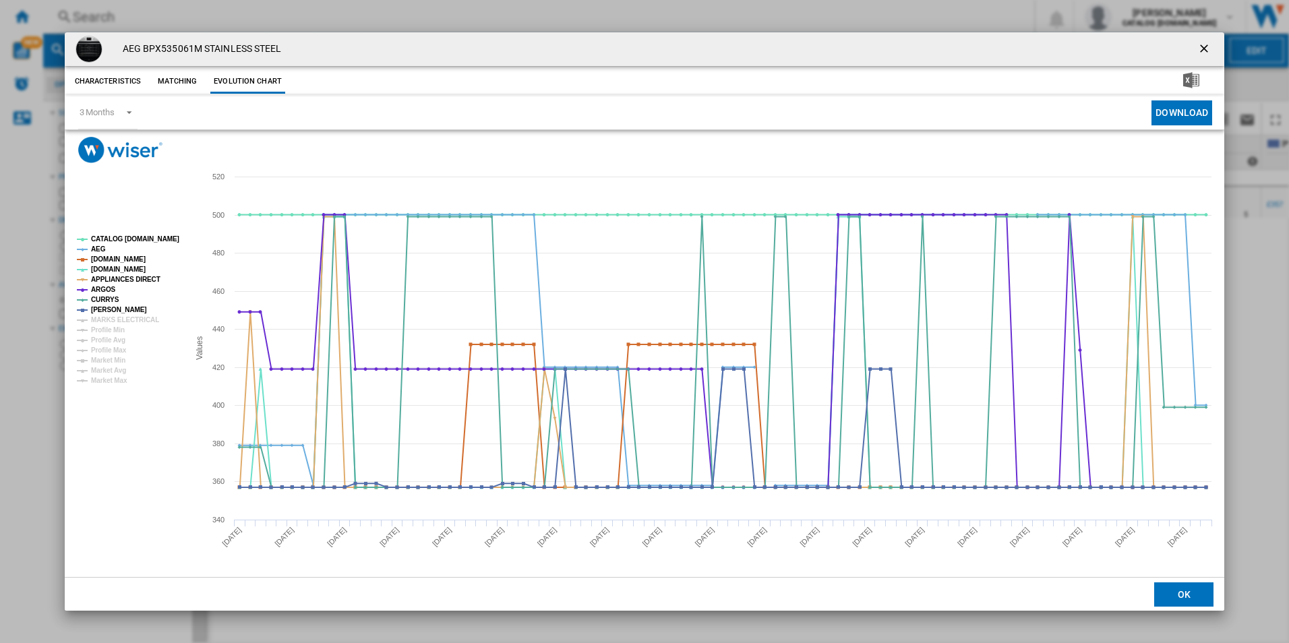
click at [1198, 47] on ng-md-icon "getI18NText('BUTTONS.CLOSE_DIALOG')" at bounding box center [1206, 50] width 16 height 16
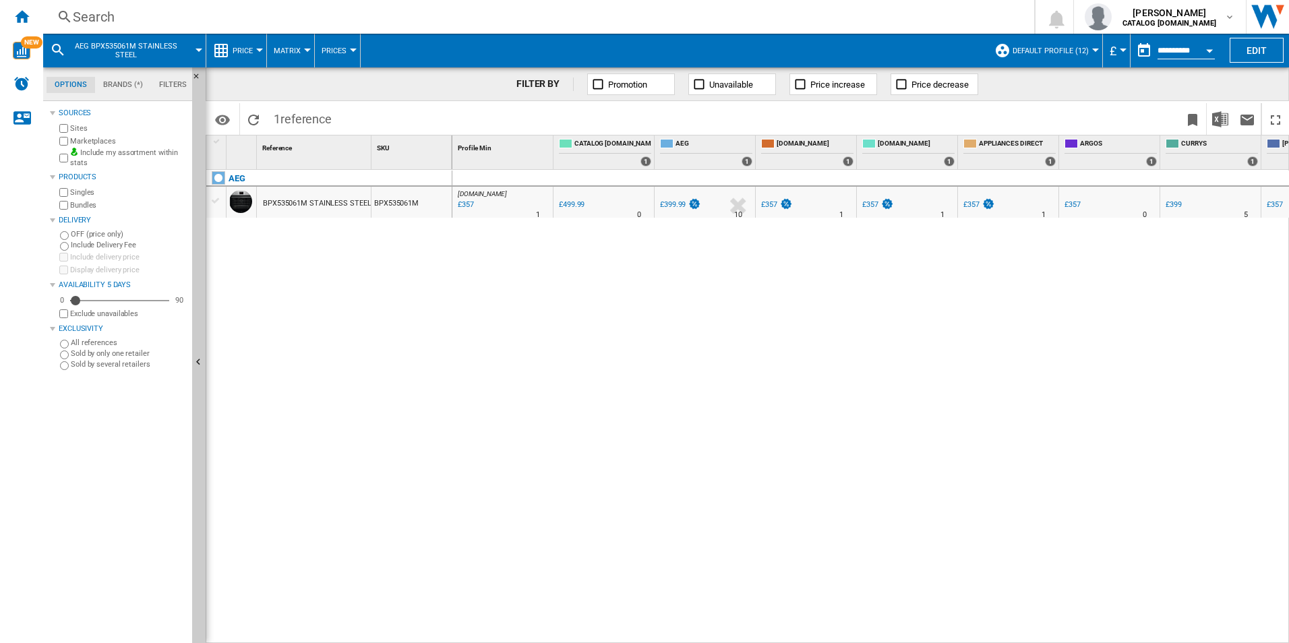
click at [359, 16] on div "Search" at bounding box center [536, 16] width 927 height 19
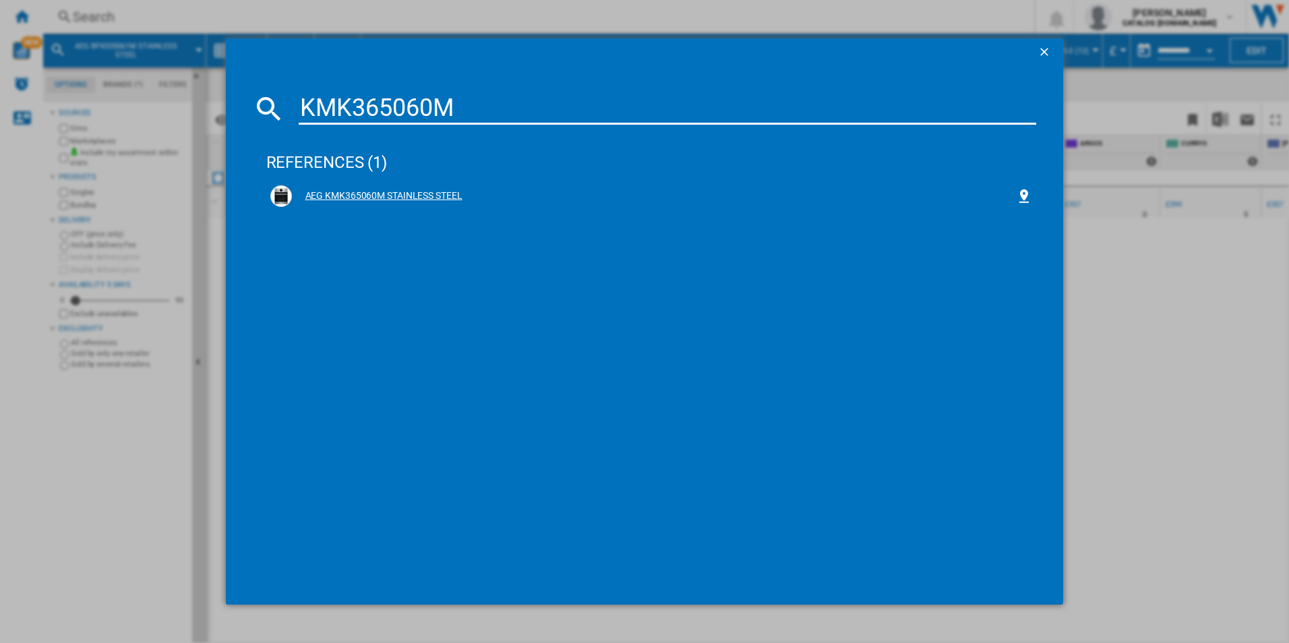
type input "KMK365060M"
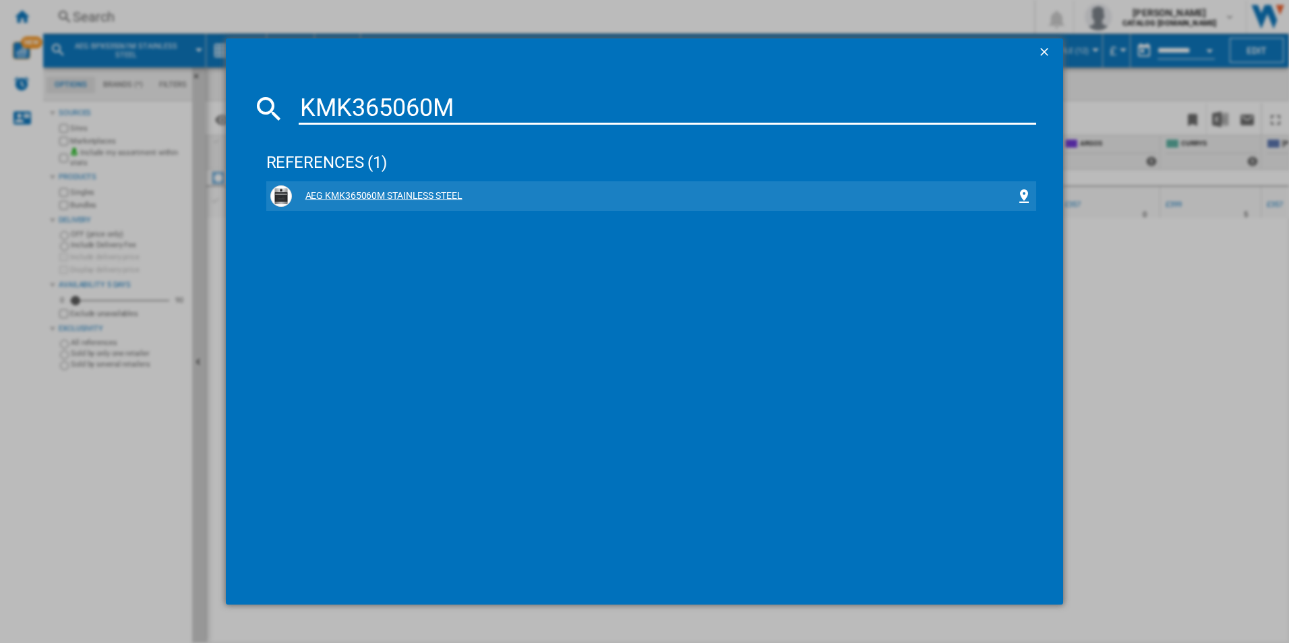
click at [392, 196] on div "AEG KMK365060M STAINLESS STEEL" at bounding box center [654, 196] width 725 height 13
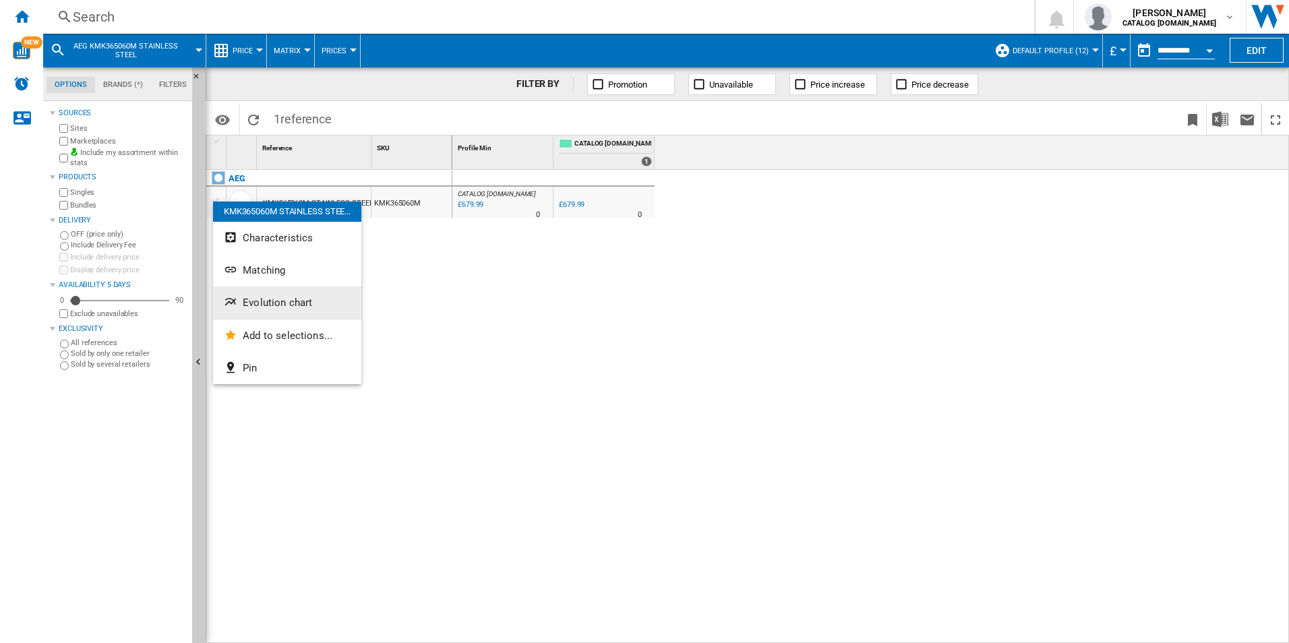
click at [285, 302] on span "Evolution chart" at bounding box center [277, 303] width 69 height 12
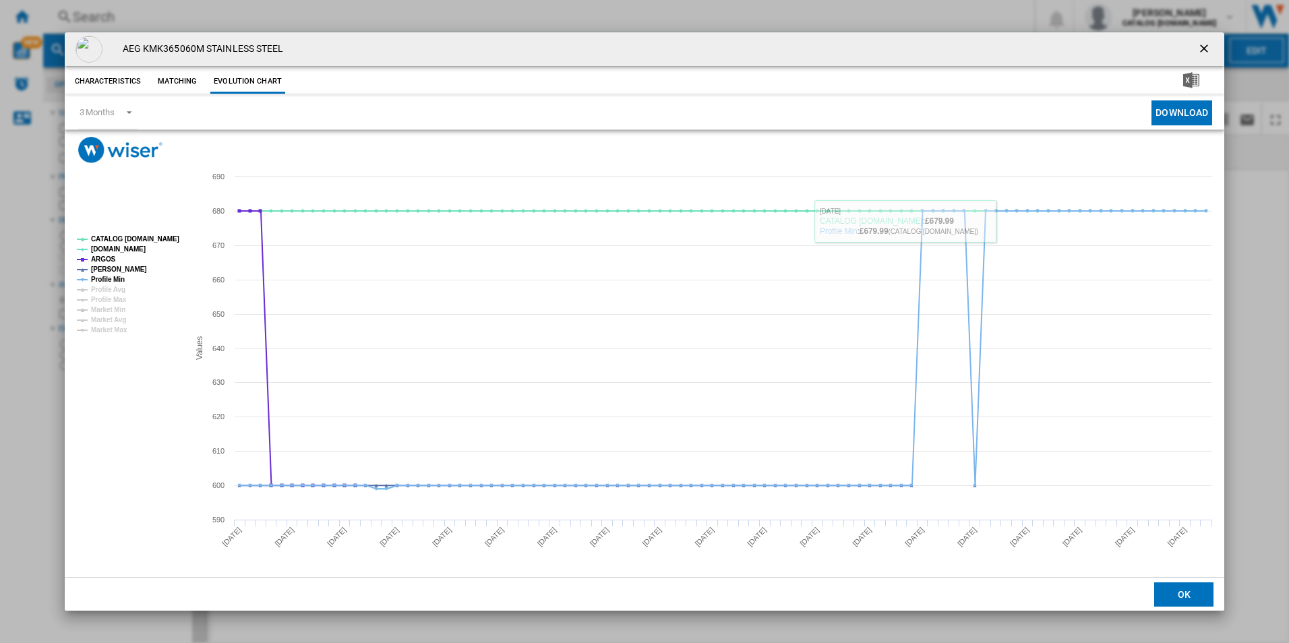
click at [1221, 47] on div "AEG KMK365060M STAINLESS STEEL" at bounding box center [645, 49] width 1161 height 34
click at [1209, 40] on button "Product popup" at bounding box center [1205, 49] width 27 height 27
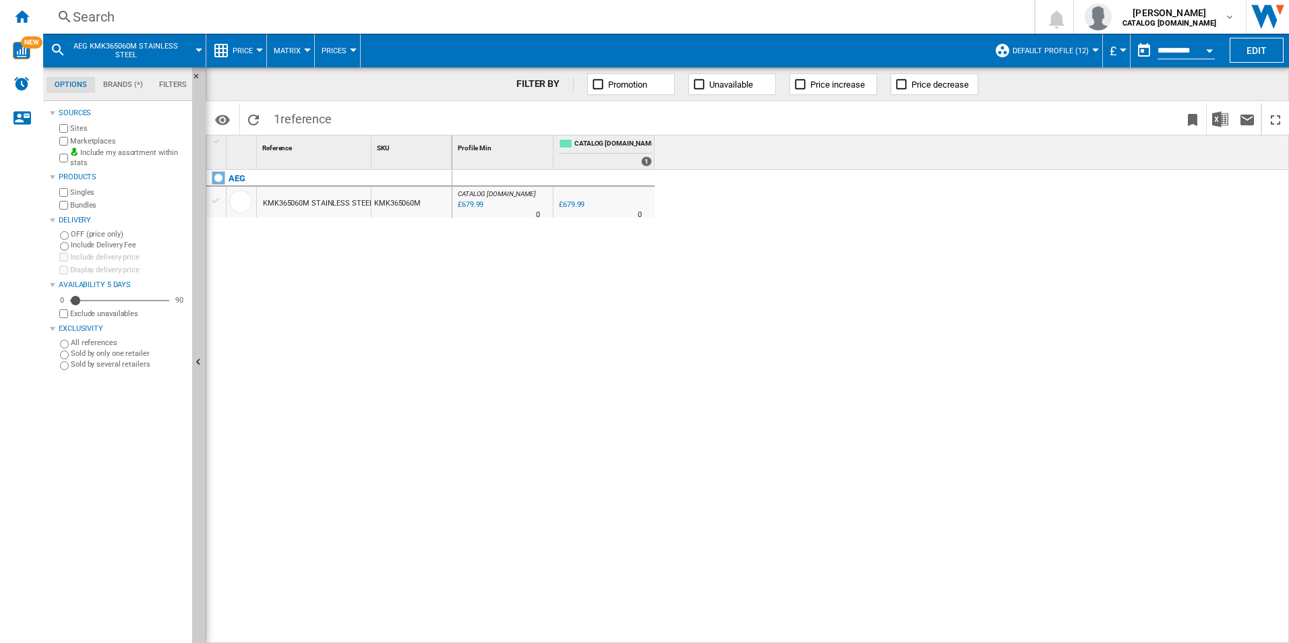
click at [332, 11] on div "Search" at bounding box center [536, 16] width 927 height 19
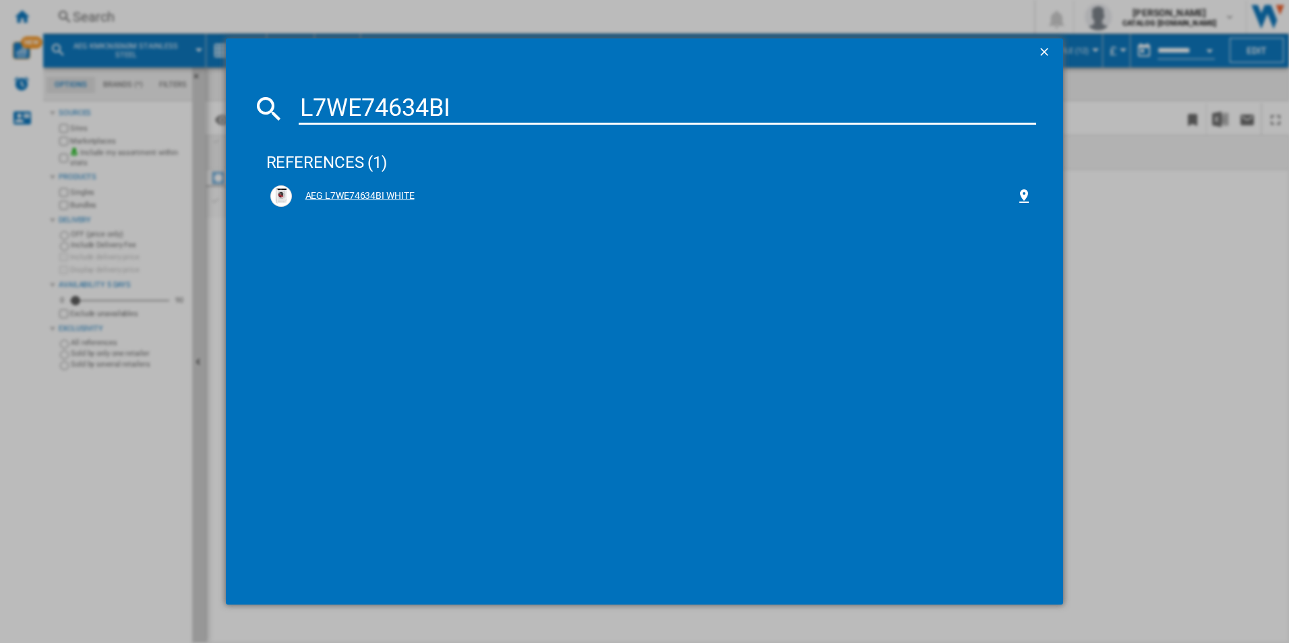
type input "L7WE74634BI"
click at [340, 191] on div "AEG L7WE74634BI WHITE" at bounding box center [654, 196] width 725 height 13
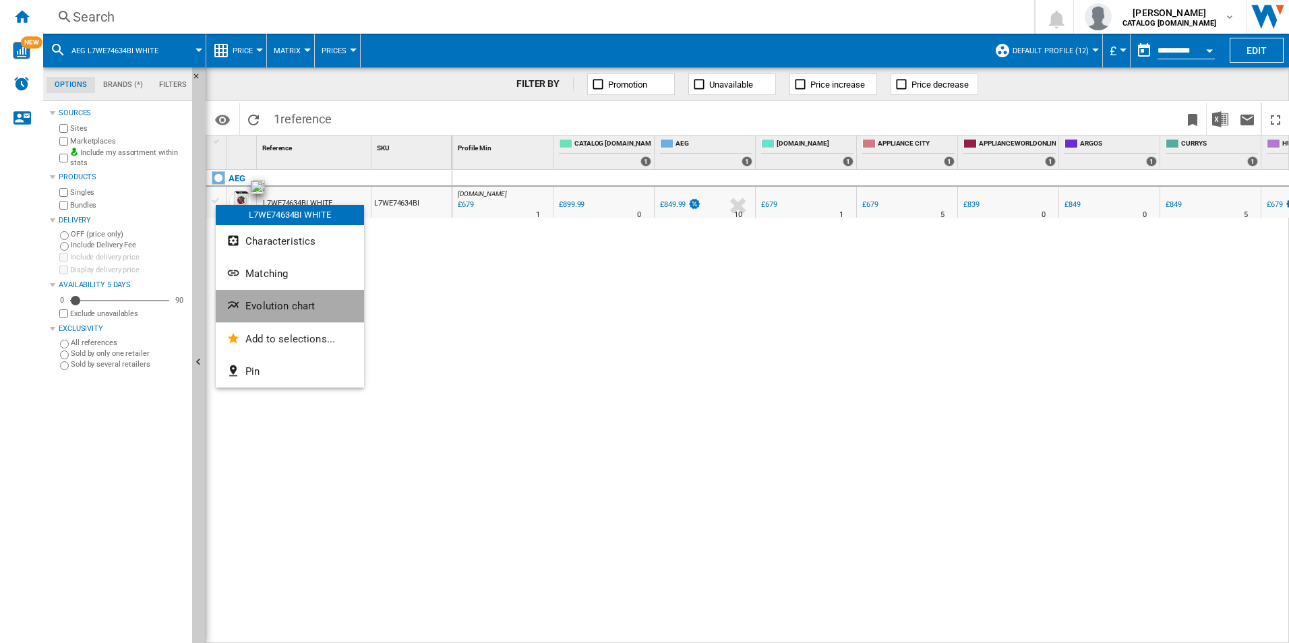
click at [287, 314] on button "Evolution chart" at bounding box center [290, 306] width 148 height 32
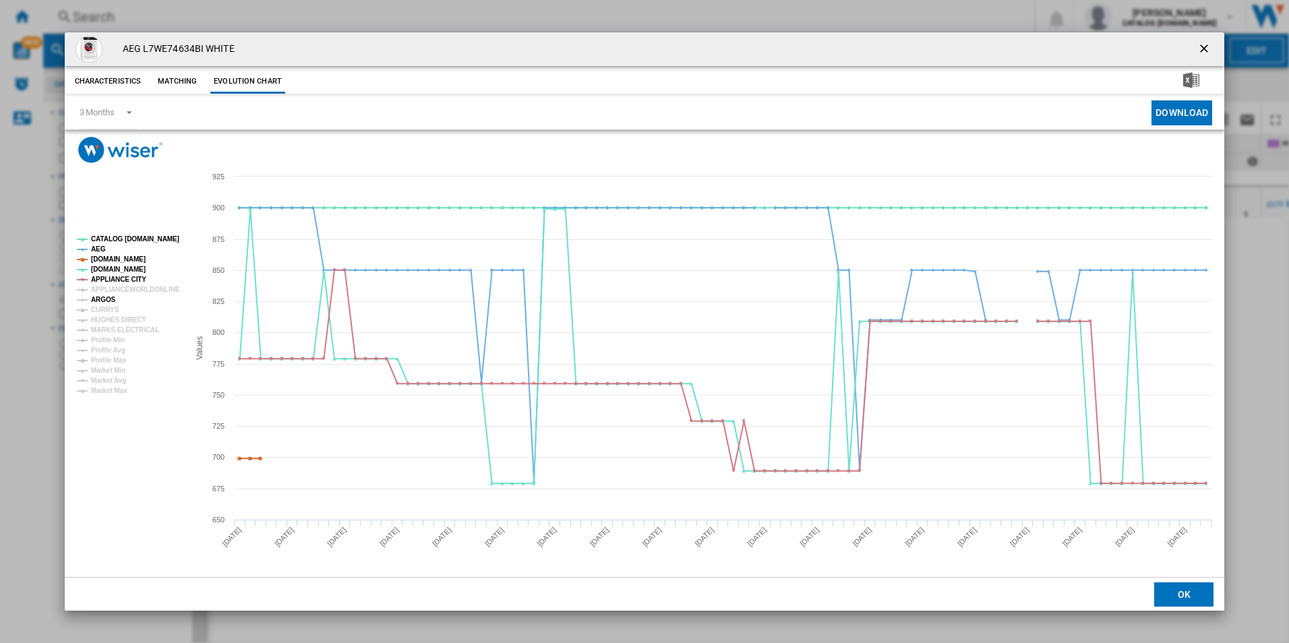
click at [102, 300] on tspan "ARGOS" at bounding box center [103, 299] width 25 height 7
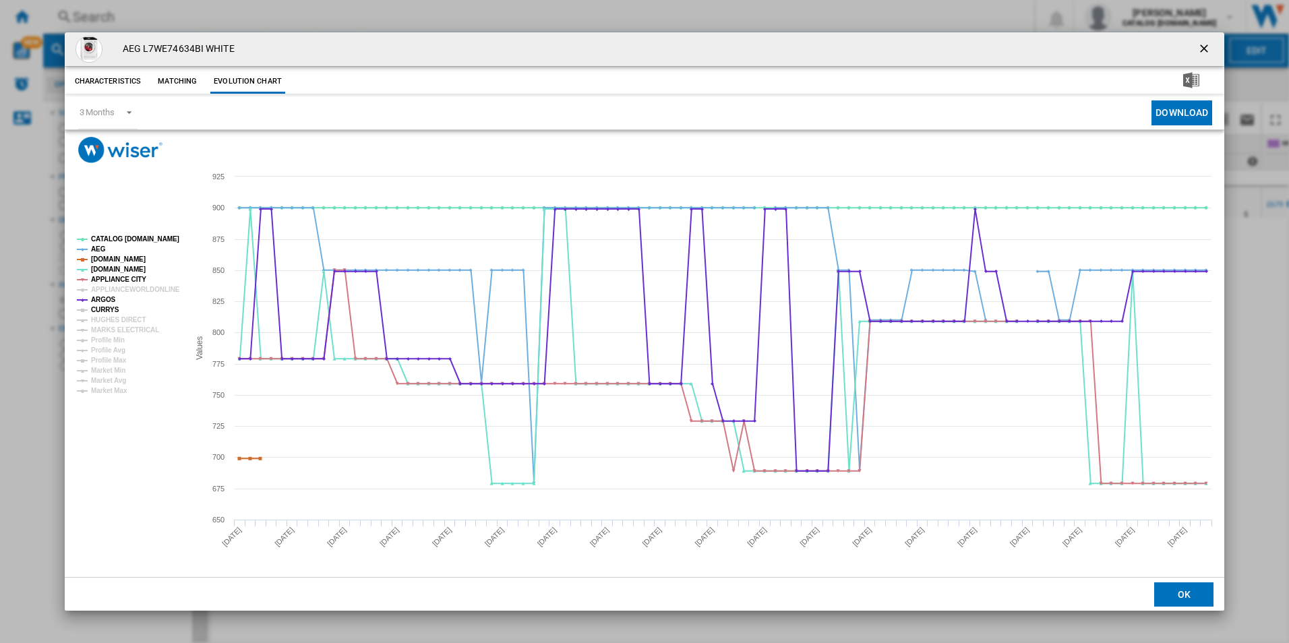
click at [103, 307] on tspan "CURRYS" at bounding box center [105, 309] width 28 height 7
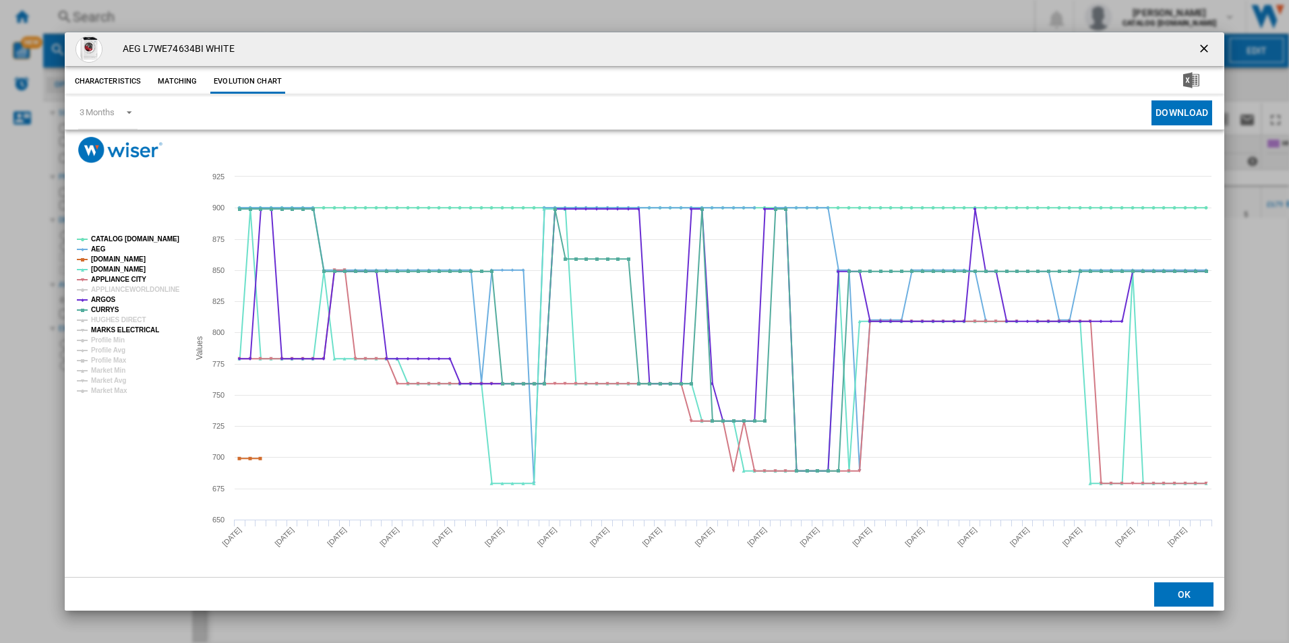
click at [105, 328] on tspan "MARKS ELECTRICAL" at bounding box center [125, 329] width 68 height 7
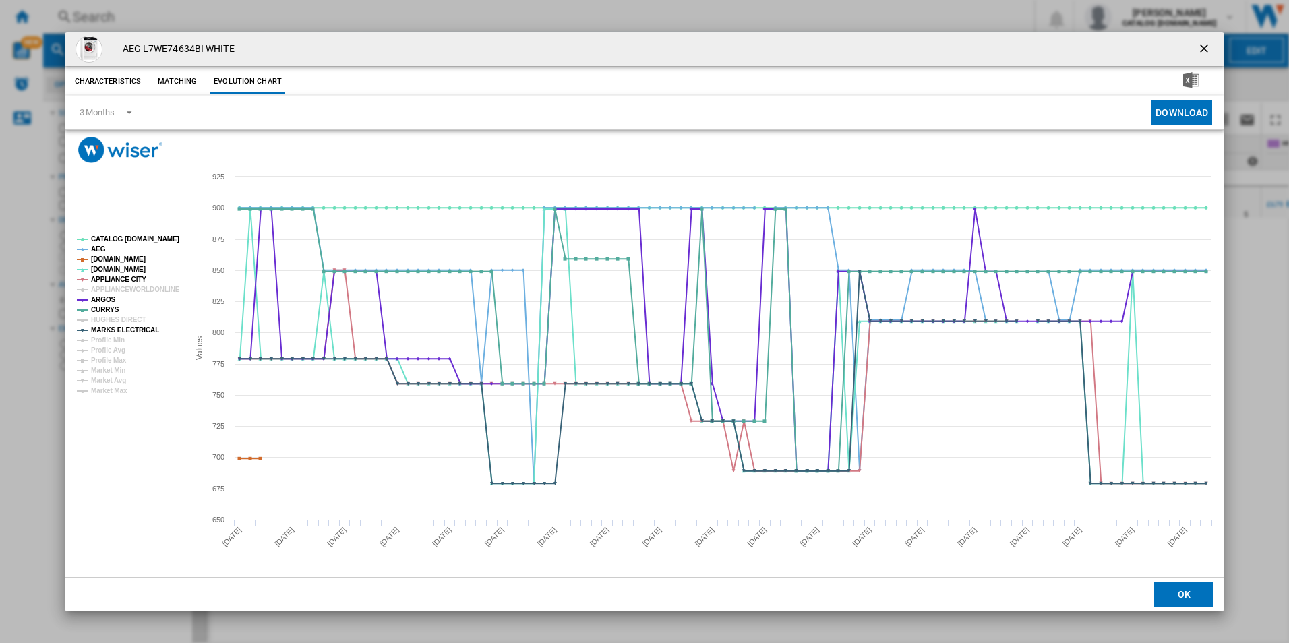
click at [1200, 38] on button "Product popup" at bounding box center [1205, 49] width 27 height 27
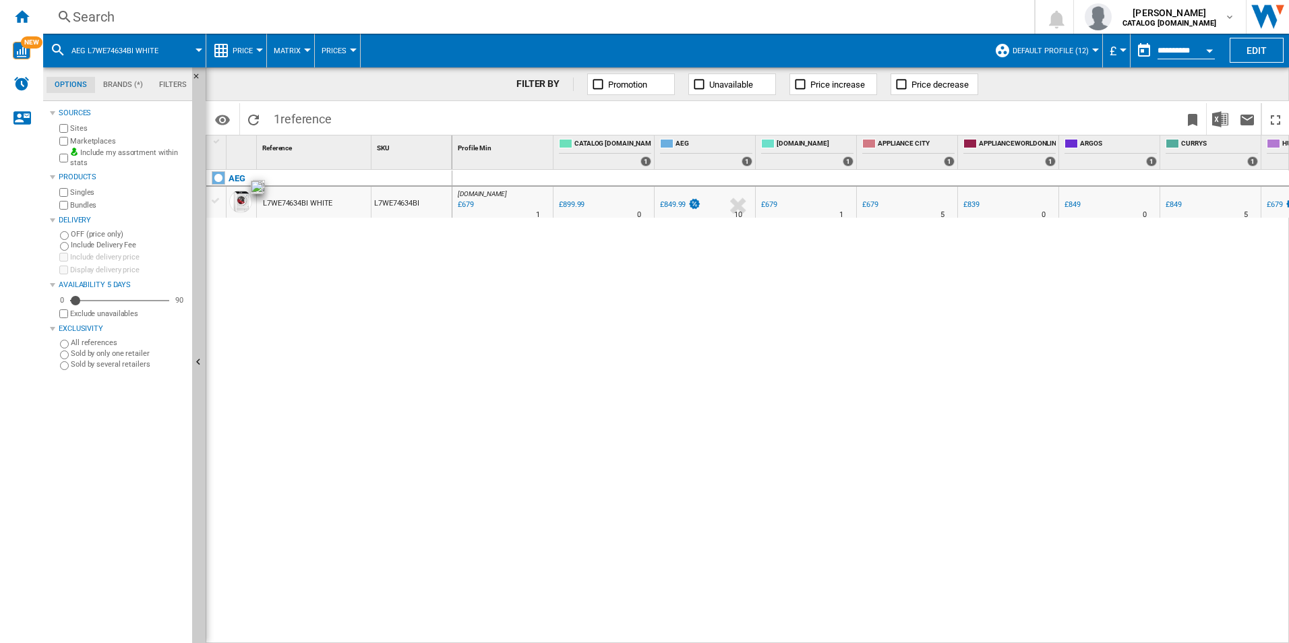
click at [398, 12] on div "Search" at bounding box center [536, 16] width 927 height 19
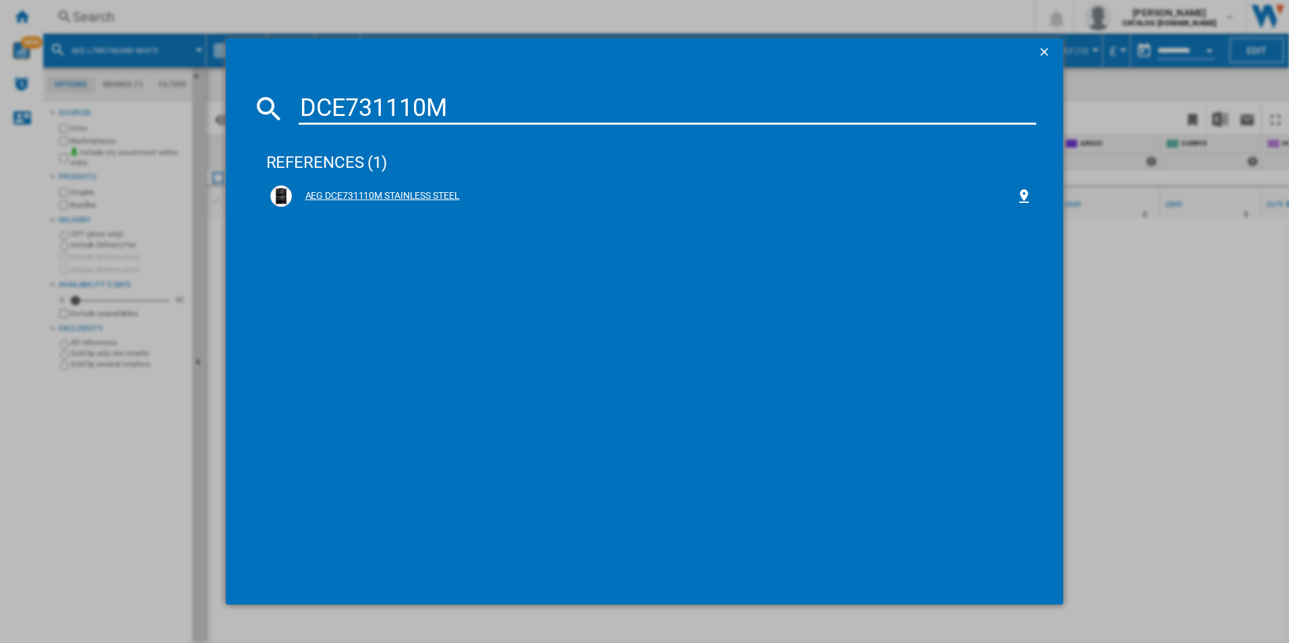
type input "DCE731110M"
click at [341, 198] on div "AEG DCE731110M STAINLESS STEEL" at bounding box center [654, 196] width 725 height 13
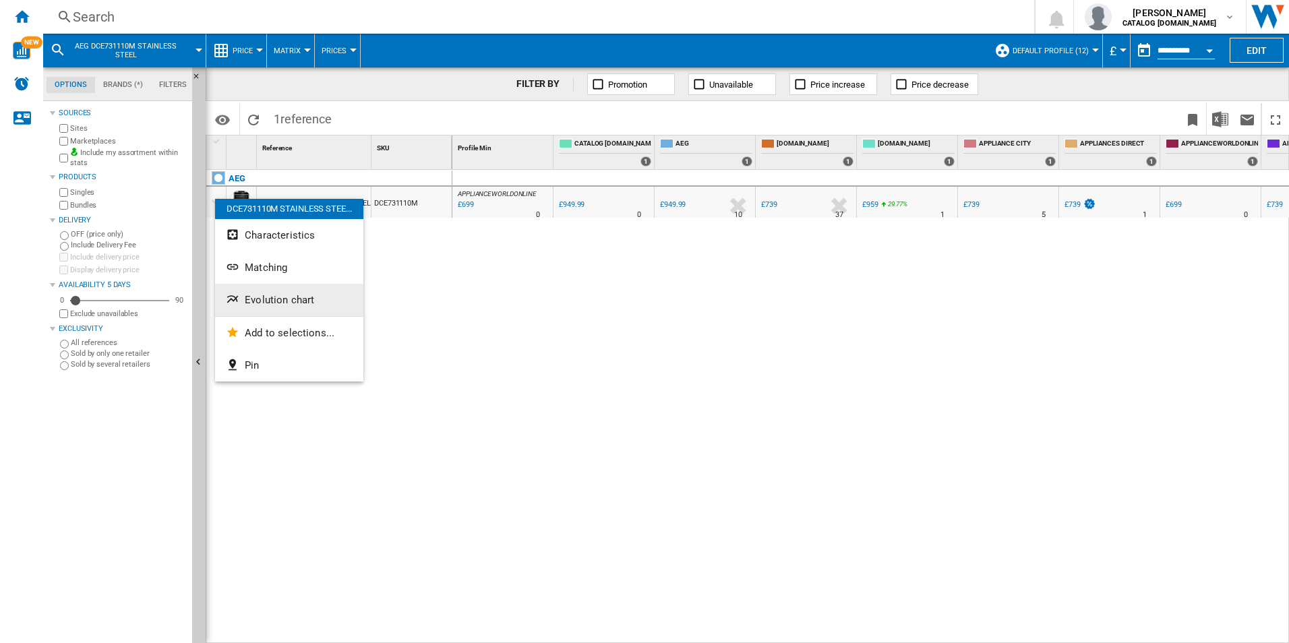
click at [279, 295] on span "Evolution chart" at bounding box center [279, 300] width 69 height 12
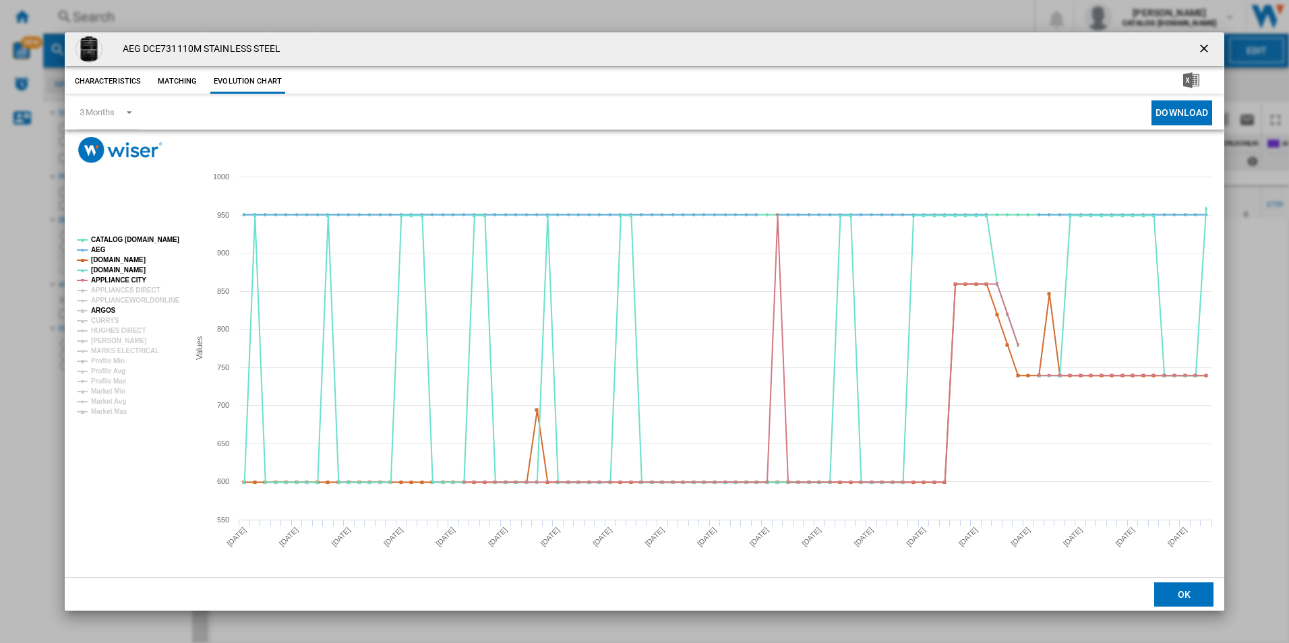
click at [111, 312] on tspan "ARGOS" at bounding box center [103, 310] width 25 height 7
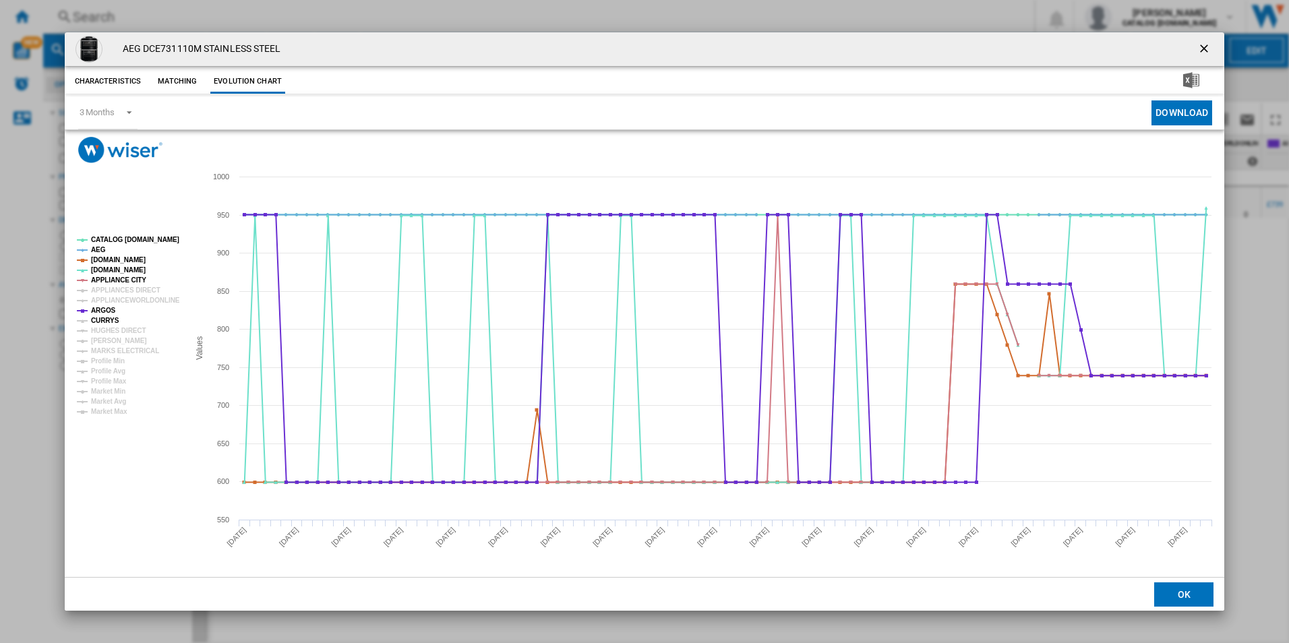
click at [107, 320] on tspan "CURRYS" at bounding box center [105, 320] width 28 height 7
click at [107, 339] on tspan "[PERSON_NAME]" at bounding box center [119, 340] width 56 height 7
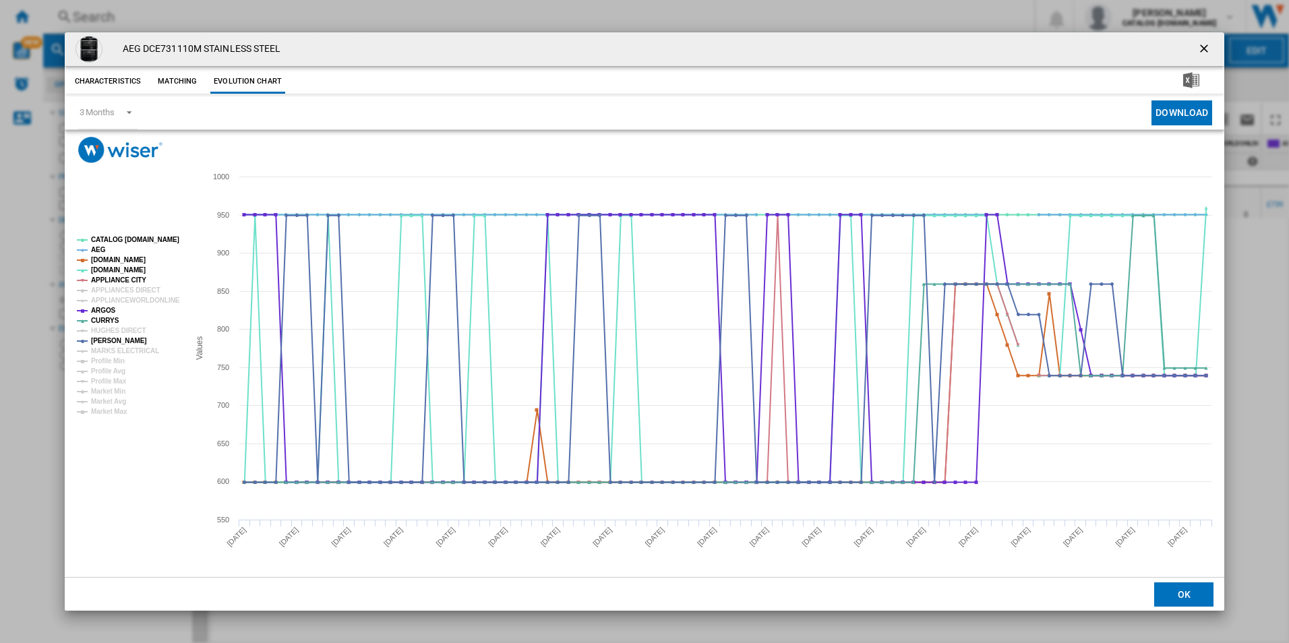
click at [1200, 51] on ng-md-icon "getI18NText('BUTTONS.CLOSE_DIALOG')" at bounding box center [1206, 50] width 16 height 16
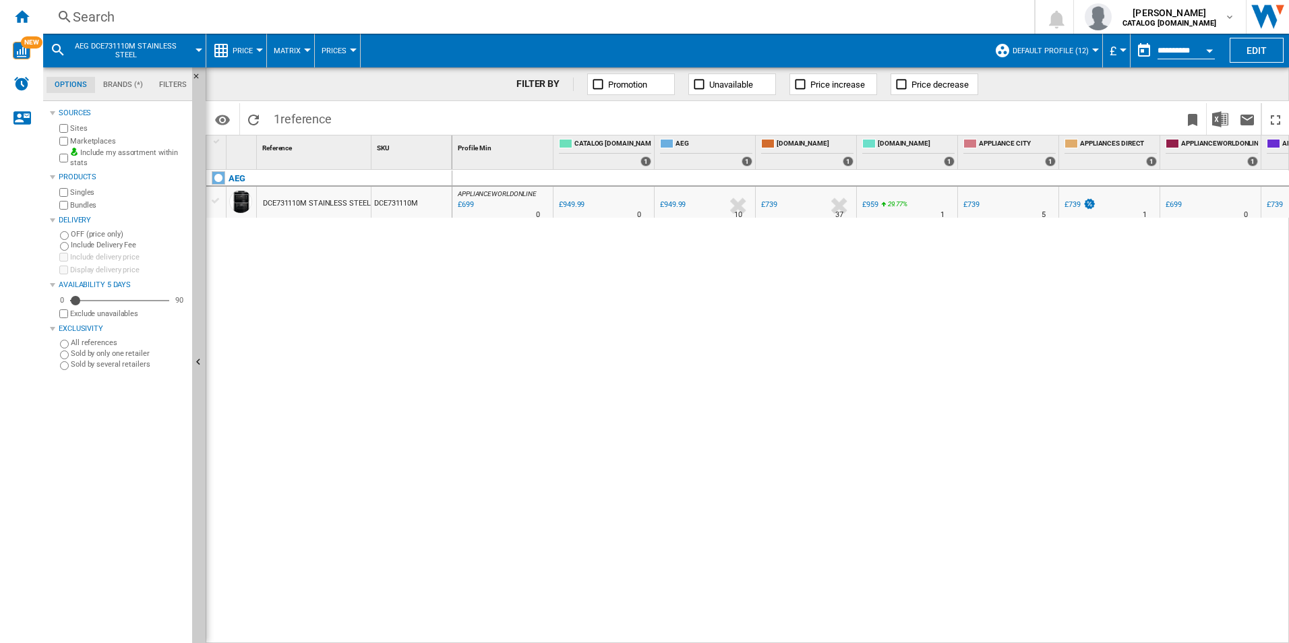
click at [199, 14] on div "Search" at bounding box center [536, 16] width 927 height 19
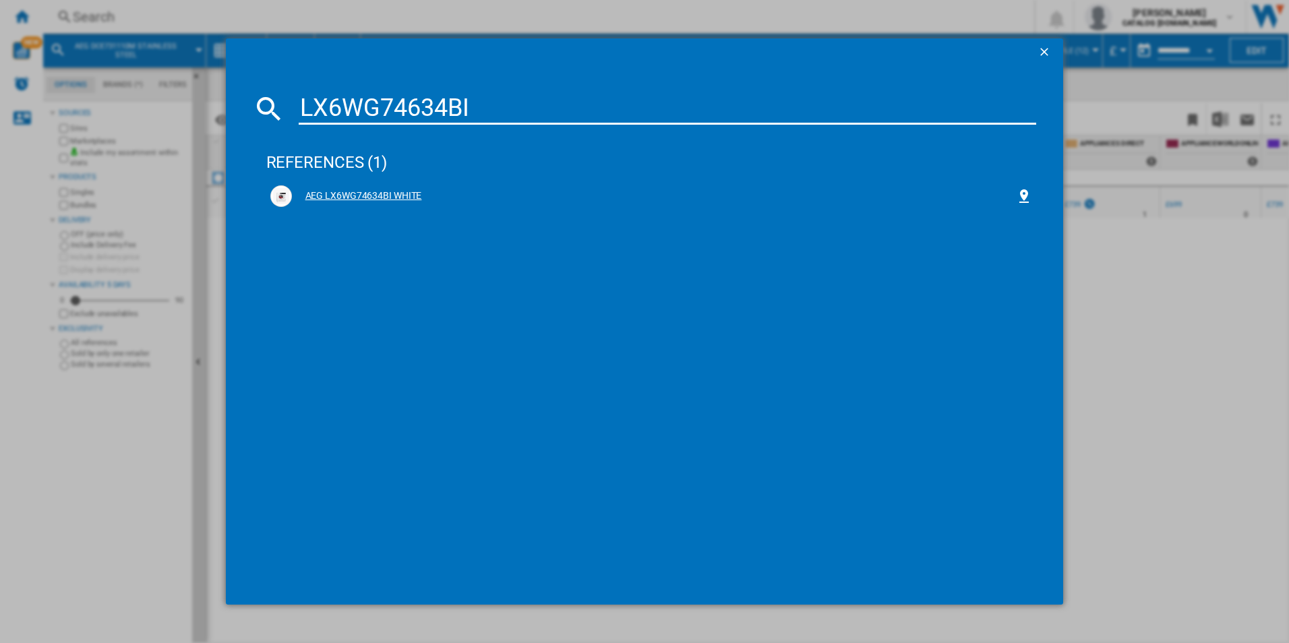
type input "LX6WG74634BI"
click at [306, 185] on div "AEG LX6WG74634BI WHITE" at bounding box center [651, 196] width 763 height 22
click at [343, 185] on div "AEG LX6WG74634BI WHITE" at bounding box center [651, 196] width 763 height 22
click at [342, 196] on div "AEG LX6WG74634BI WHITE" at bounding box center [654, 196] width 725 height 13
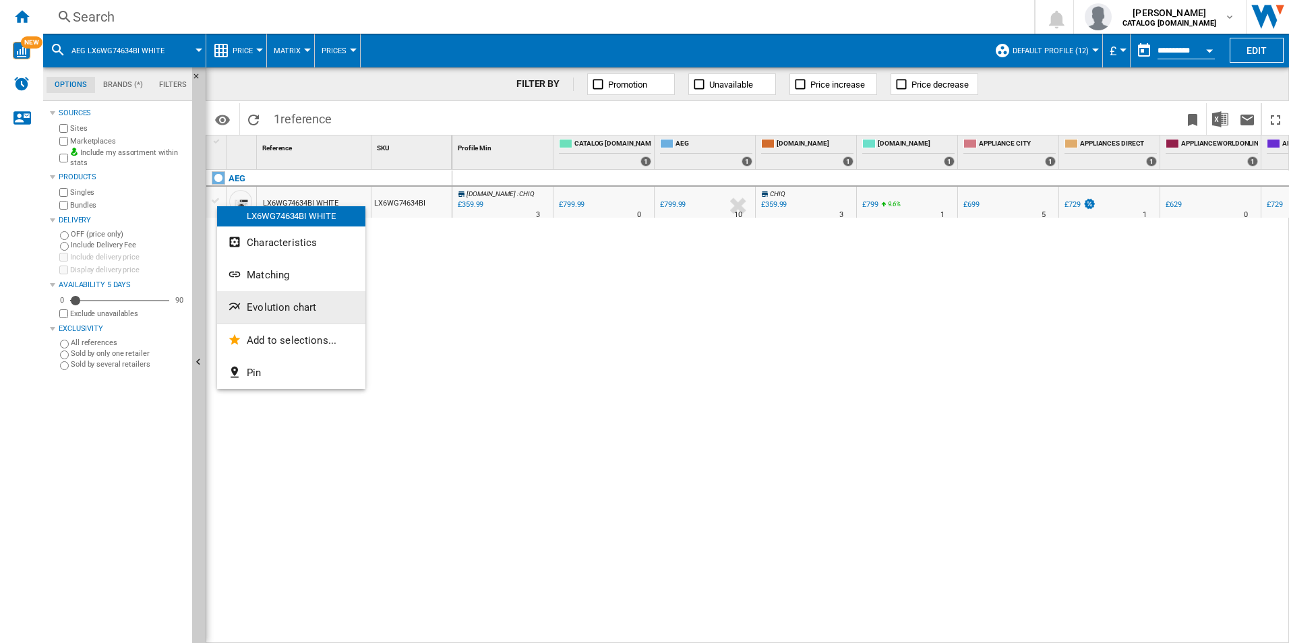
click at [318, 310] on button "Evolution chart" at bounding box center [291, 307] width 148 height 32
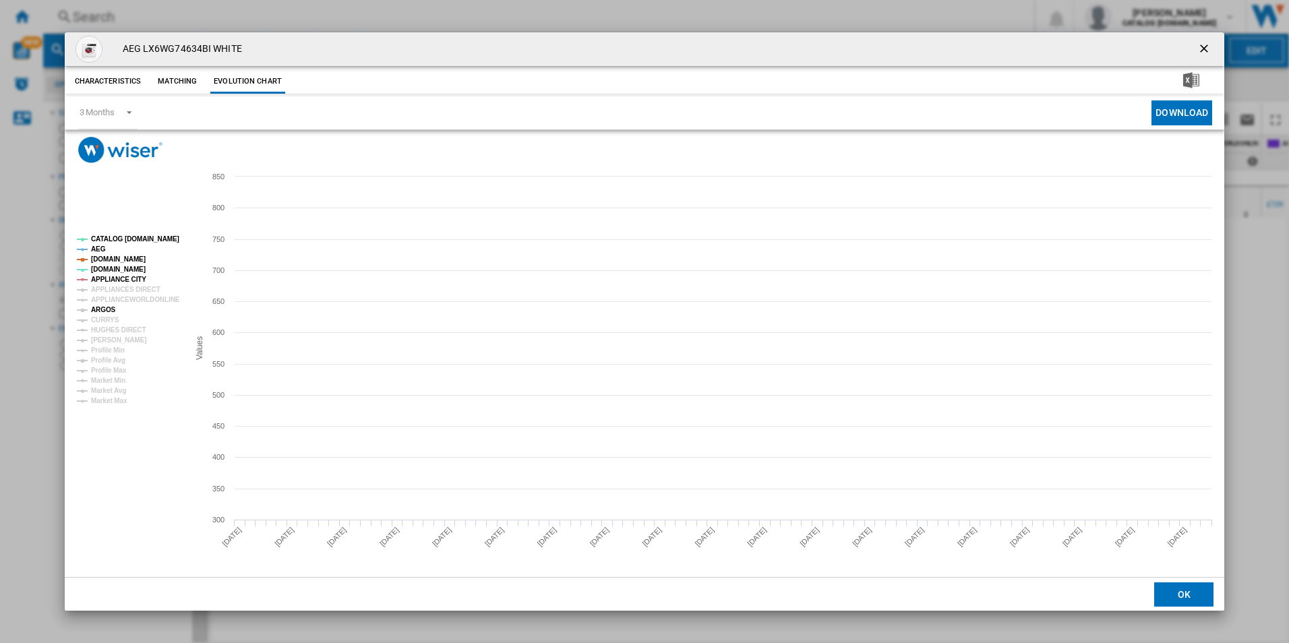
click at [96, 308] on tspan "ARGOS" at bounding box center [103, 309] width 25 height 7
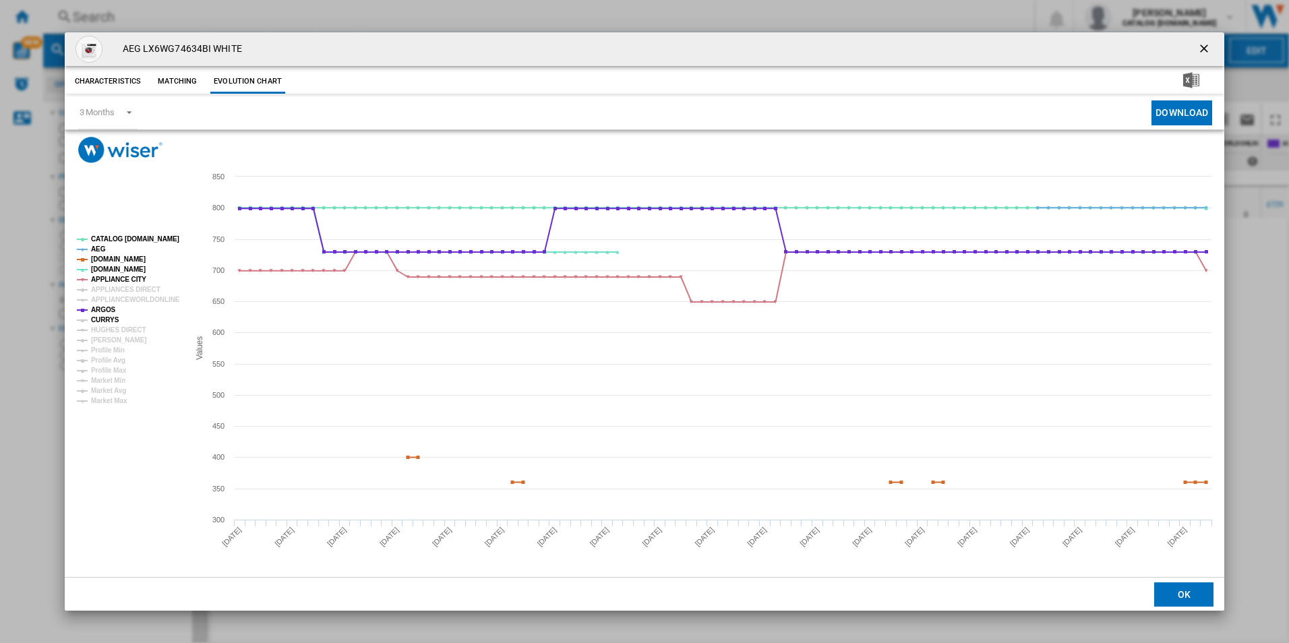
click at [103, 320] on tspan "CURRYS" at bounding box center [105, 319] width 28 height 7
click at [115, 339] on tspan "[PERSON_NAME]" at bounding box center [119, 340] width 56 height 7
click at [1197, 48] on button "Product popup" at bounding box center [1205, 49] width 27 height 27
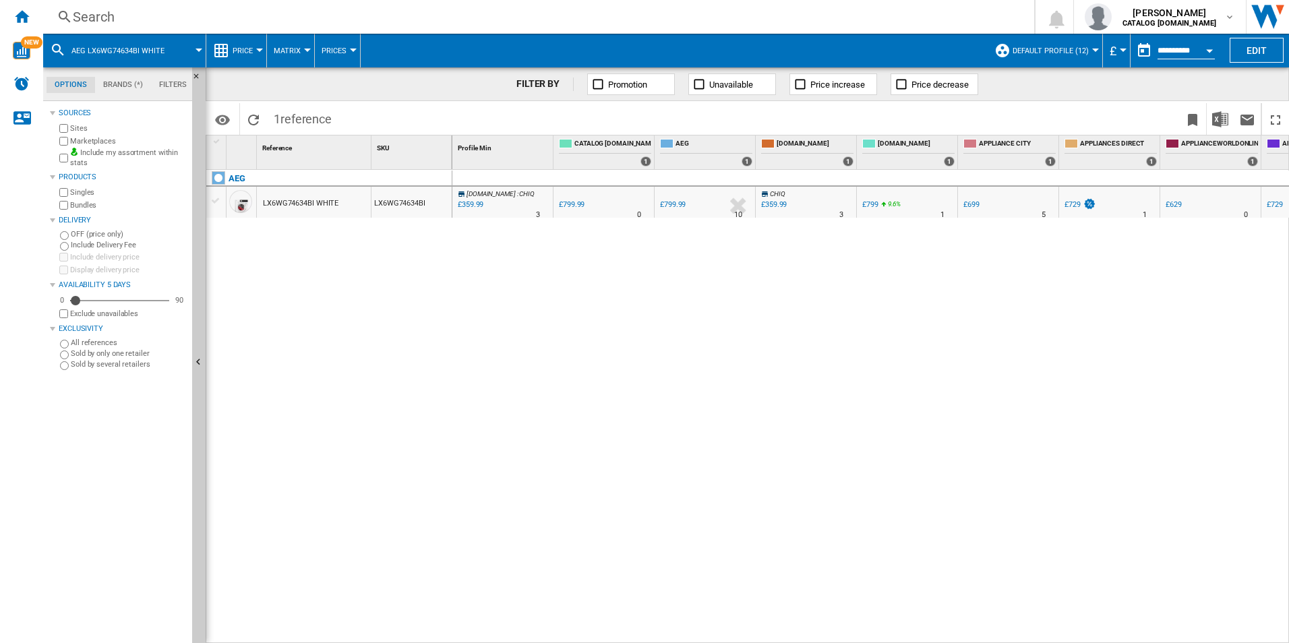
click at [604, 24] on div "Search" at bounding box center [536, 16] width 927 height 19
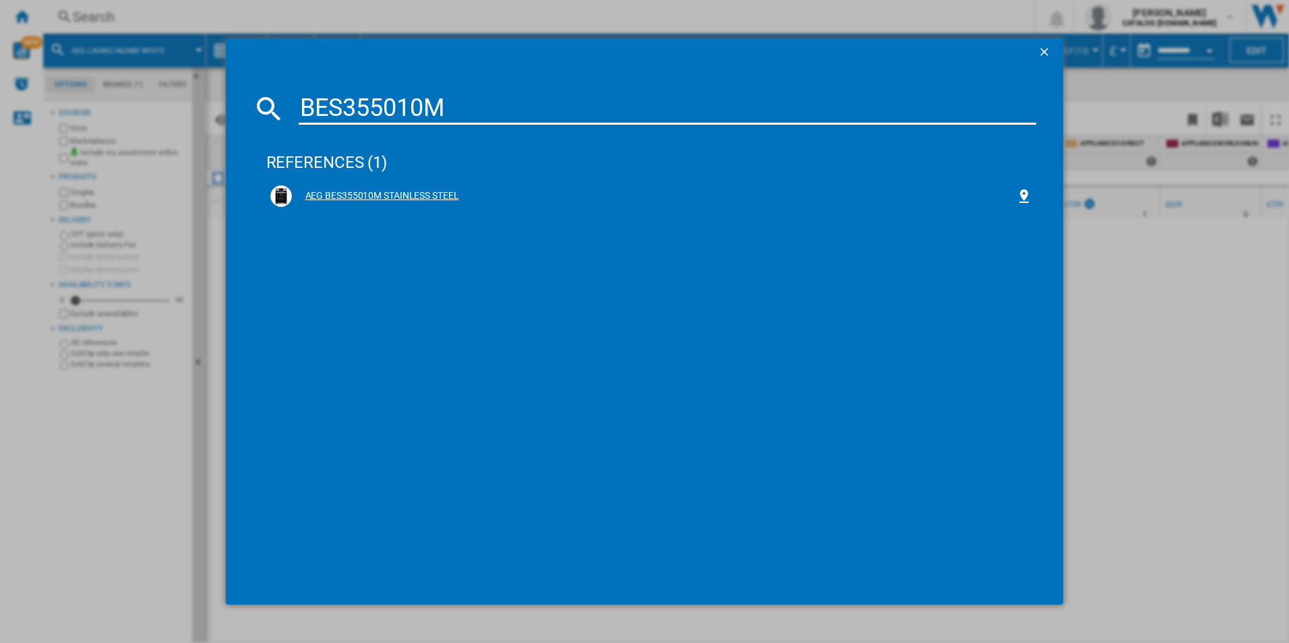
type input "BES355010M"
click at [416, 201] on div "AEG BES355010M STAINLESS STEEL" at bounding box center [654, 196] width 725 height 13
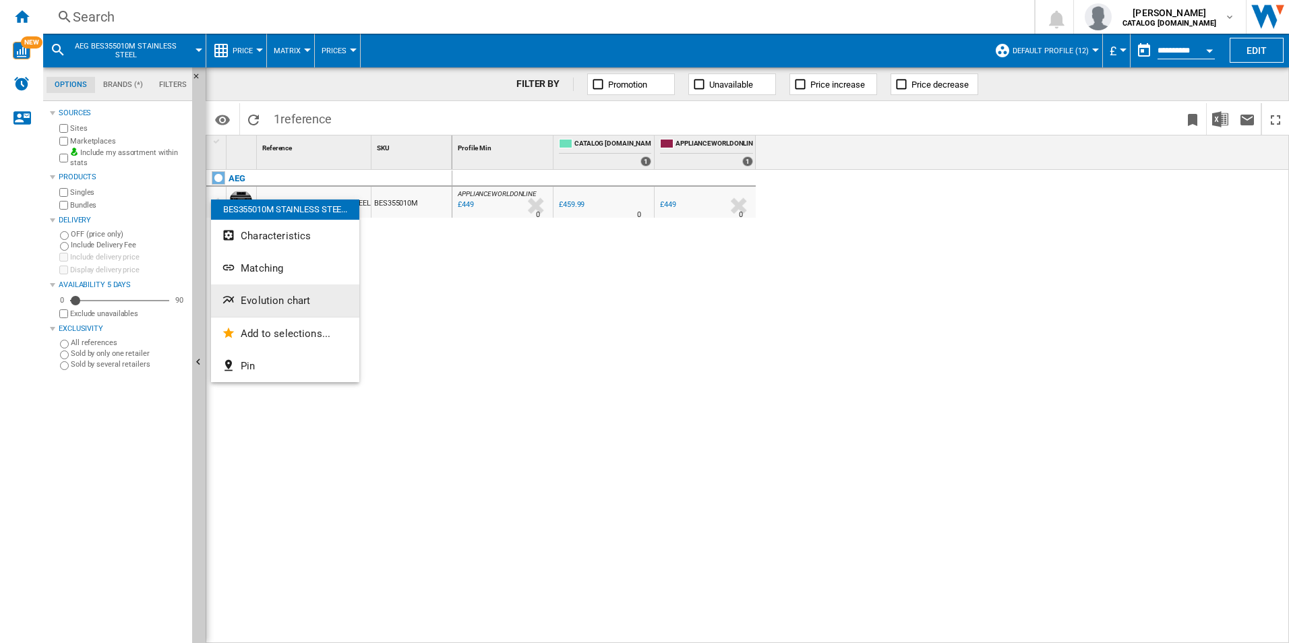
click at [289, 306] on span "Evolution chart" at bounding box center [275, 301] width 69 height 12
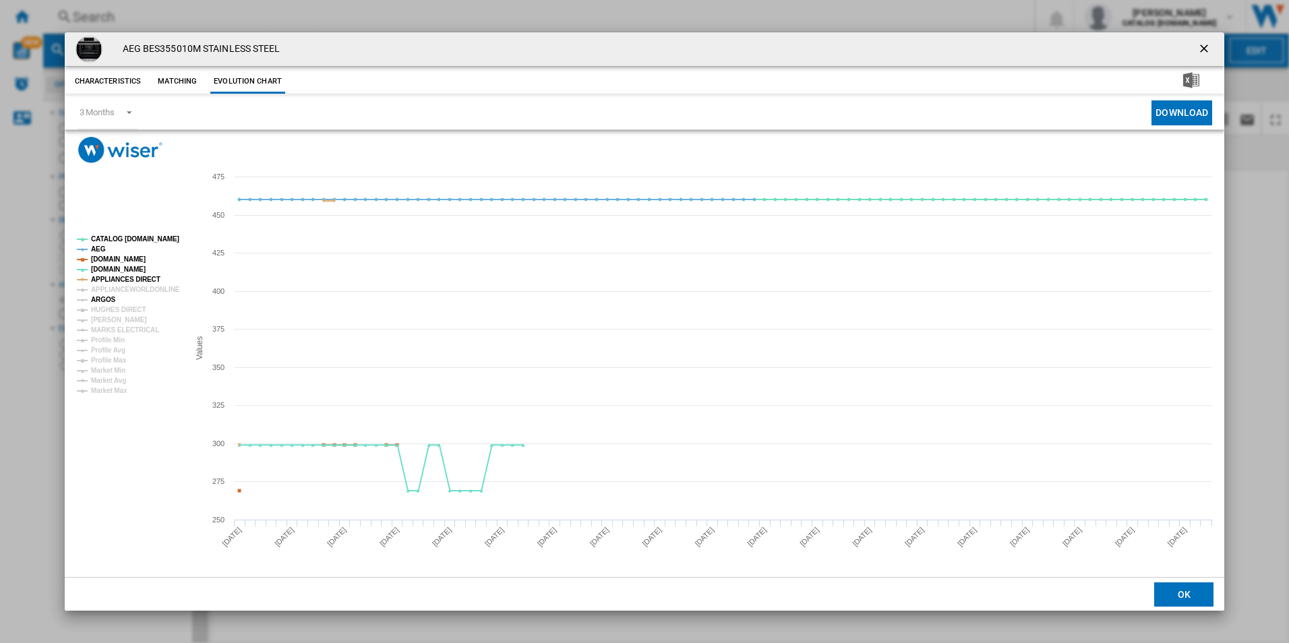
click at [107, 297] on tspan "ARGOS" at bounding box center [103, 299] width 25 height 7
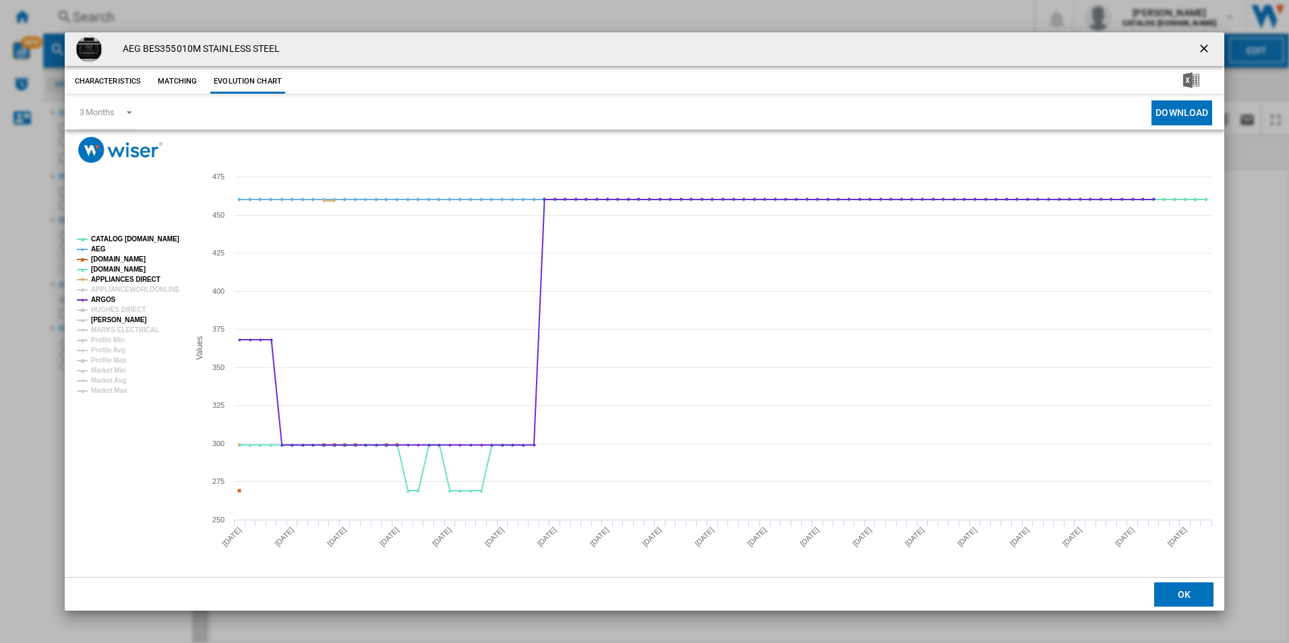
click at [109, 316] on tspan "[PERSON_NAME]" at bounding box center [119, 319] width 56 height 7
click at [1199, 45] on ng-md-icon "getI18NText('BUTTONS.CLOSE_DIALOG')" at bounding box center [1206, 50] width 16 height 16
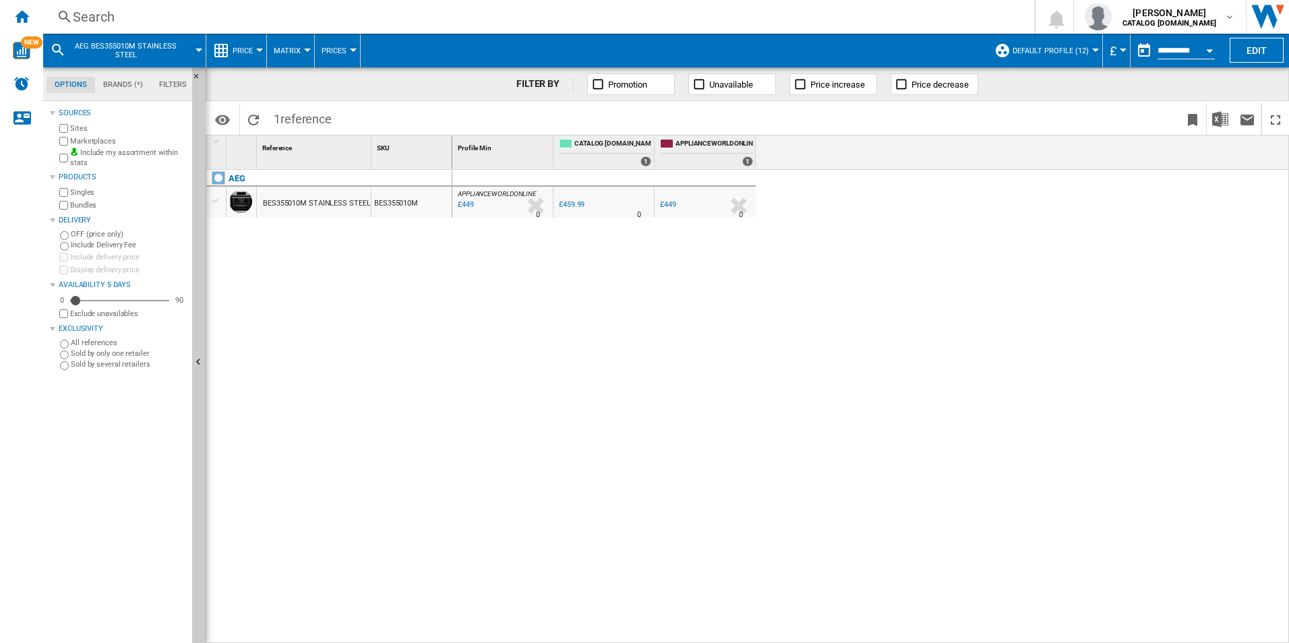
click at [422, 22] on div "Search" at bounding box center [536, 16] width 927 height 19
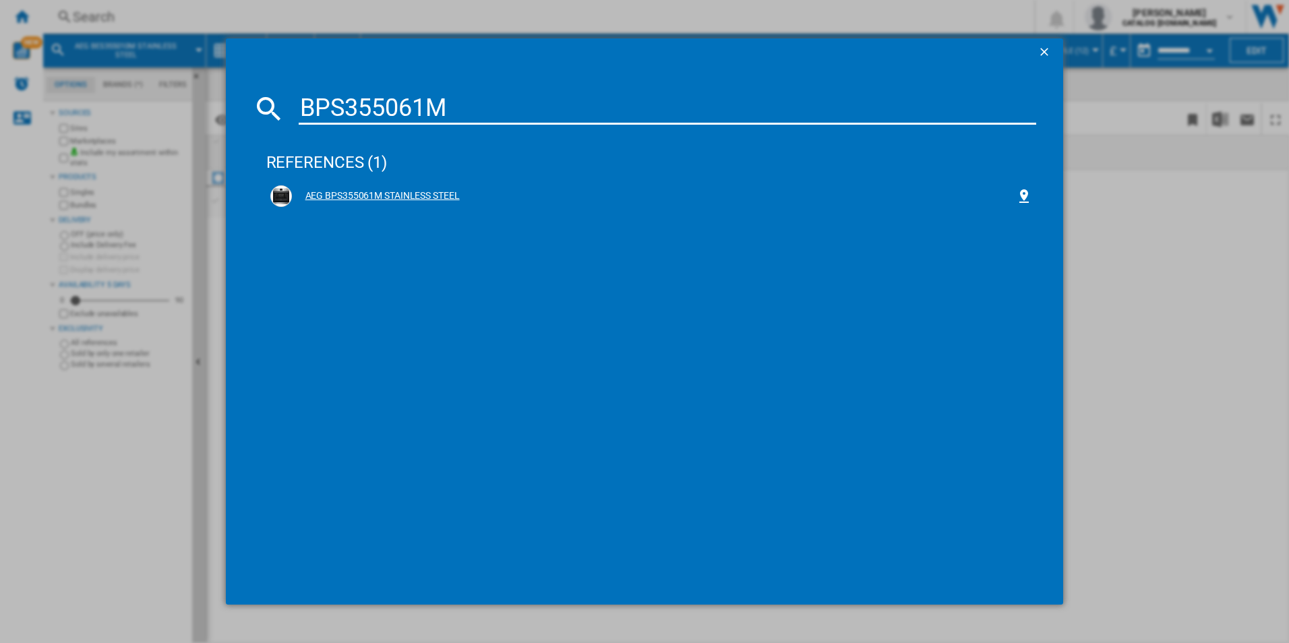
type input "BPS355061M"
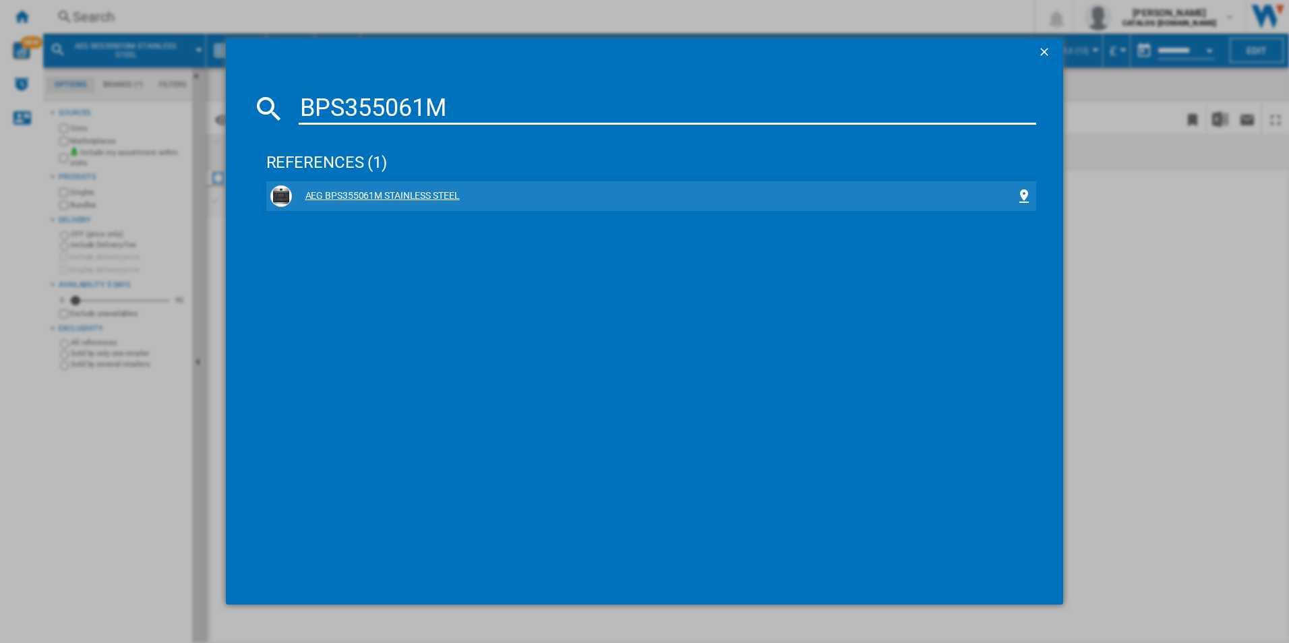
click at [360, 198] on div "AEG BPS355061M STAINLESS STEEL" at bounding box center [654, 196] width 725 height 13
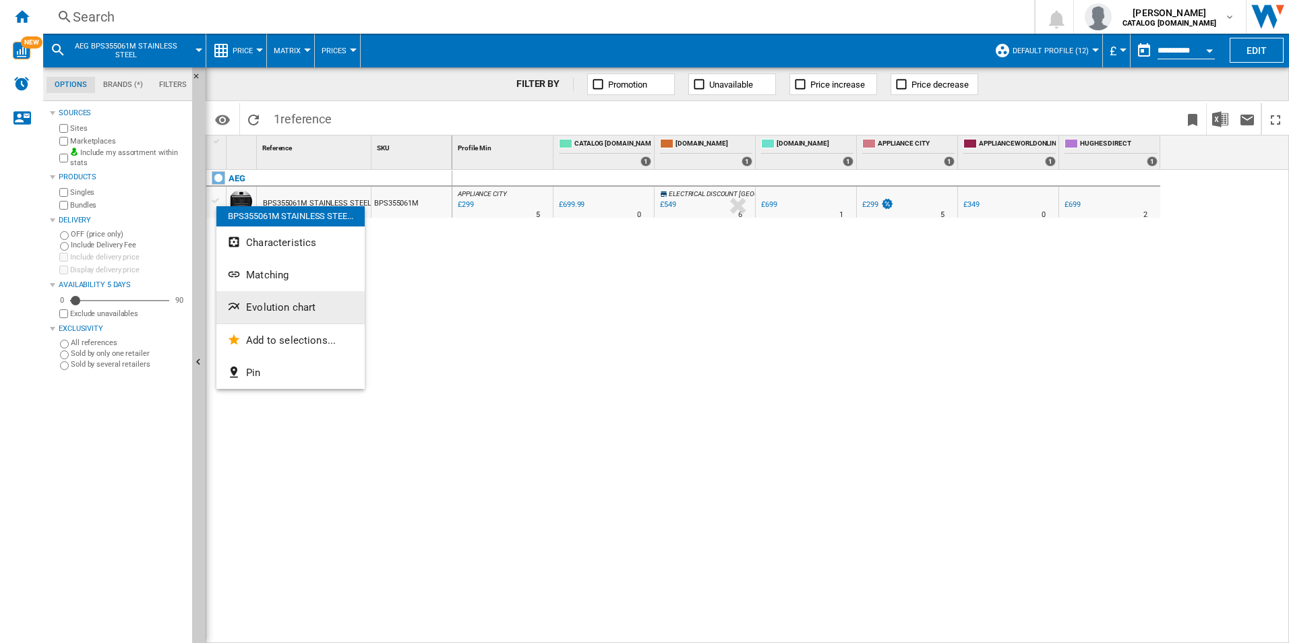
click at [306, 310] on span "Evolution chart" at bounding box center [280, 307] width 69 height 12
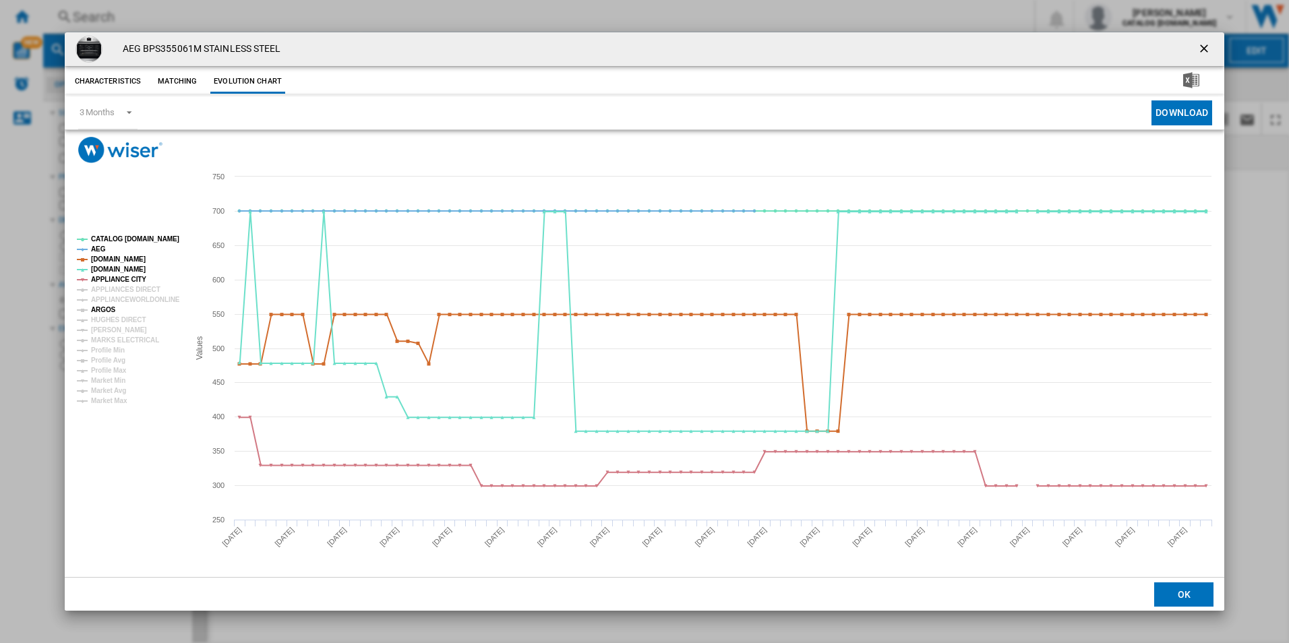
click at [110, 306] on tspan "ARGOS" at bounding box center [103, 309] width 25 height 7
click at [117, 326] on tspan "[PERSON_NAME]" at bounding box center [119, 329] width 56 height 7
click at [117, 337] on tspan "MARKS ELECTRICAL" at bounding box center [125, 340] width 68 height 7
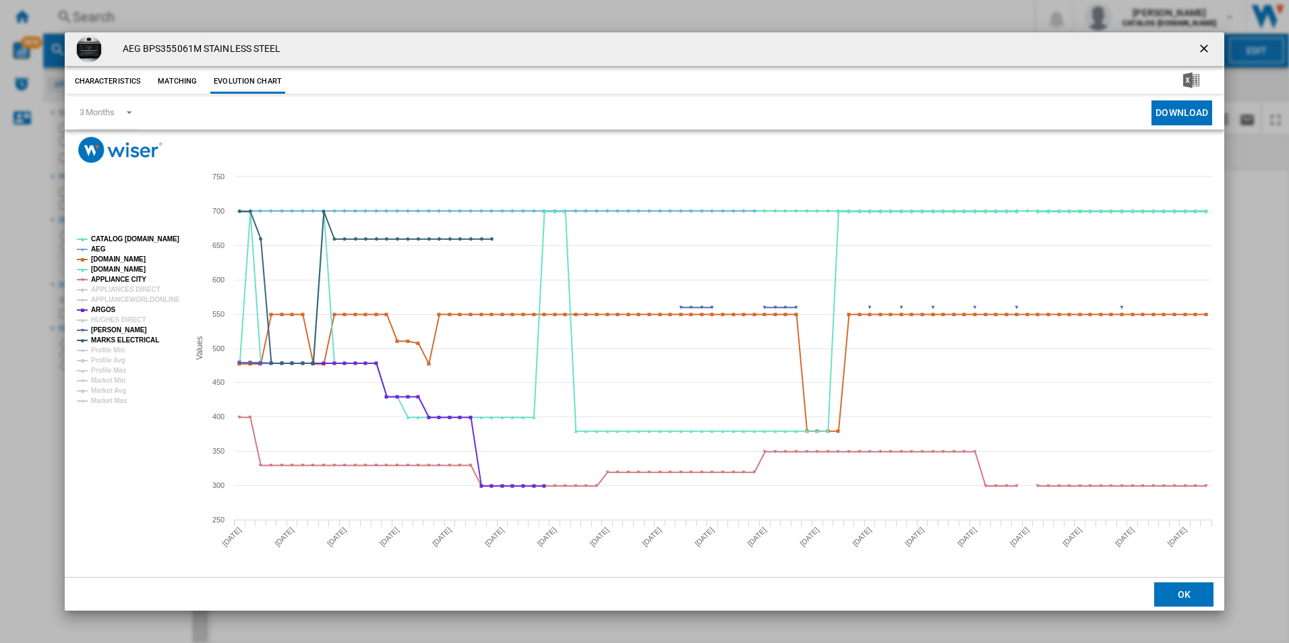
click at [1202, 44] on ng-md-icon "getI18NText('BUTTONS.CLOSE_DIALOG')" at bounding box center [1206, 50] width 16 height 16
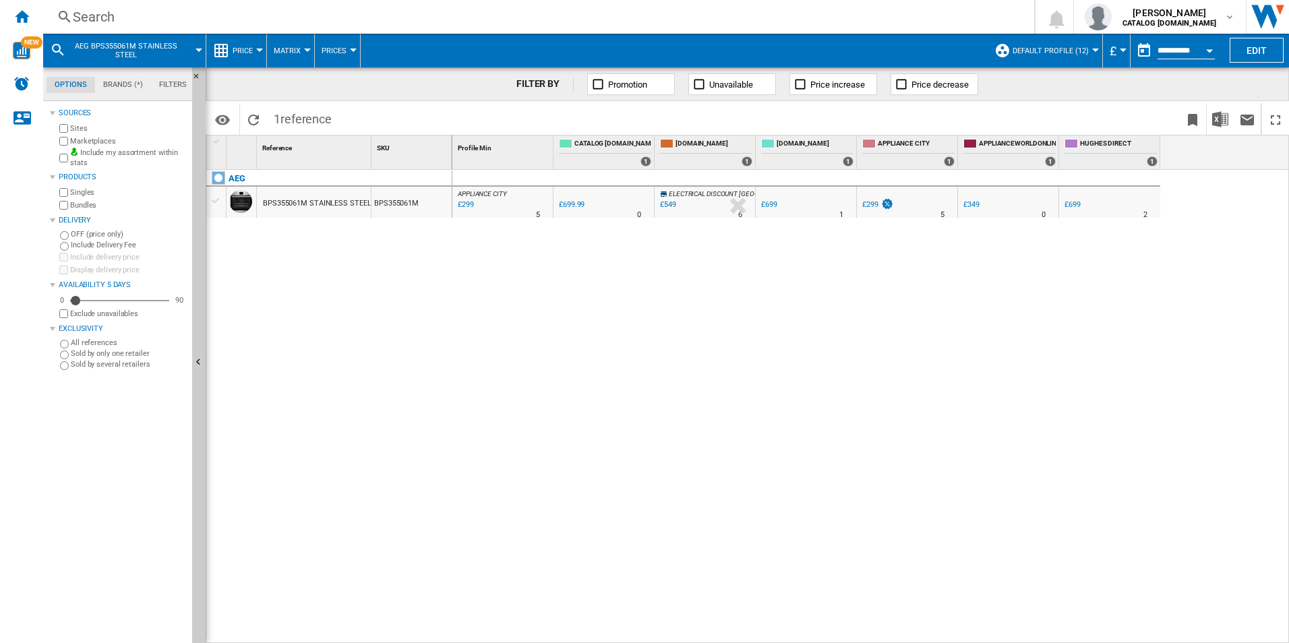
click at [397, 10] on div "Search" at bounding box center [536, 16] width 927 height 19
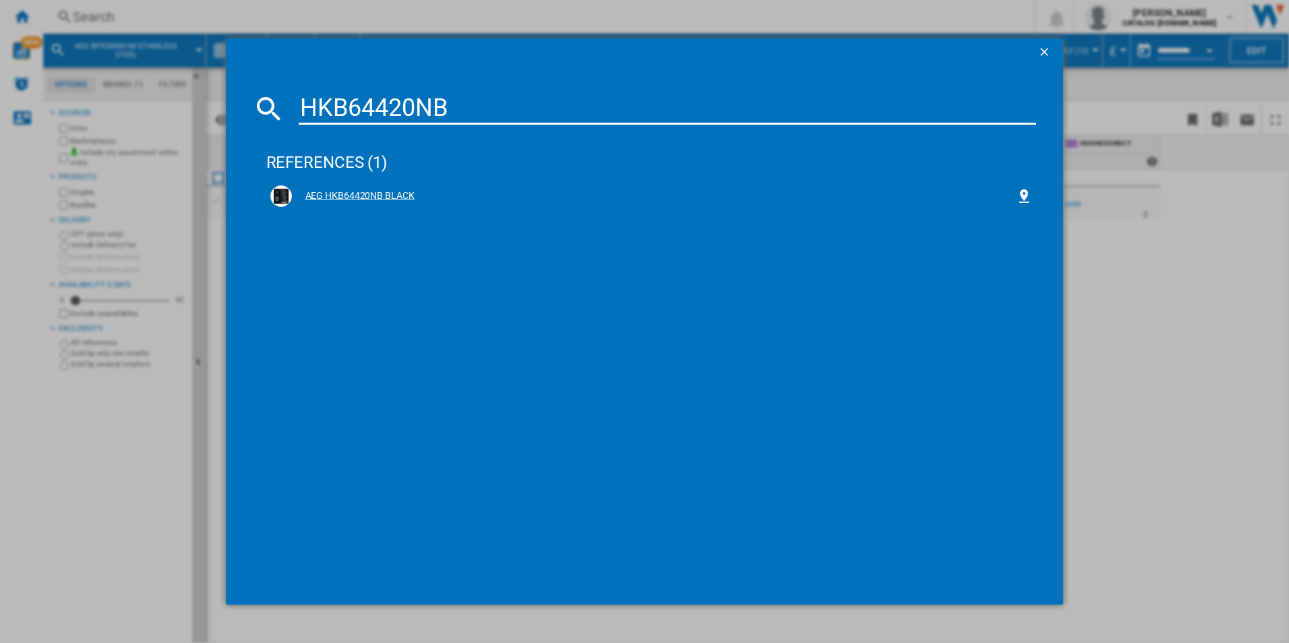
type input "HKB64420NB"
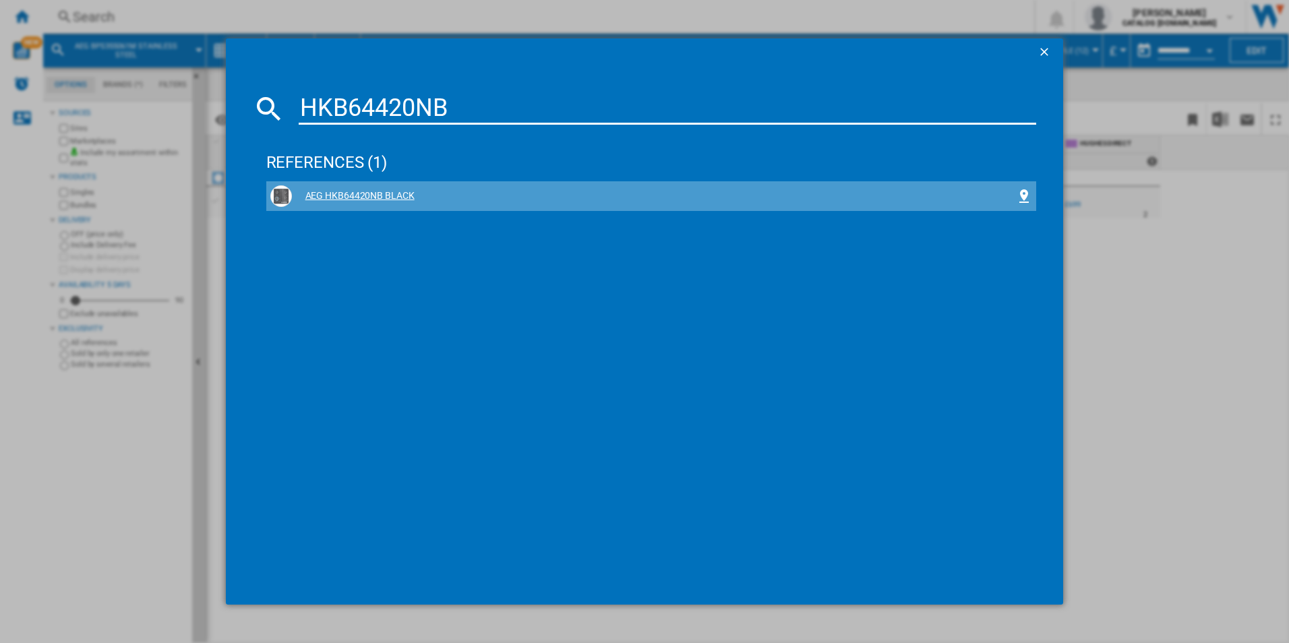
click at [316, 198] on div "AEG HKB64420NB BLACK" at bounding box center [654, 196] width 725 height 13
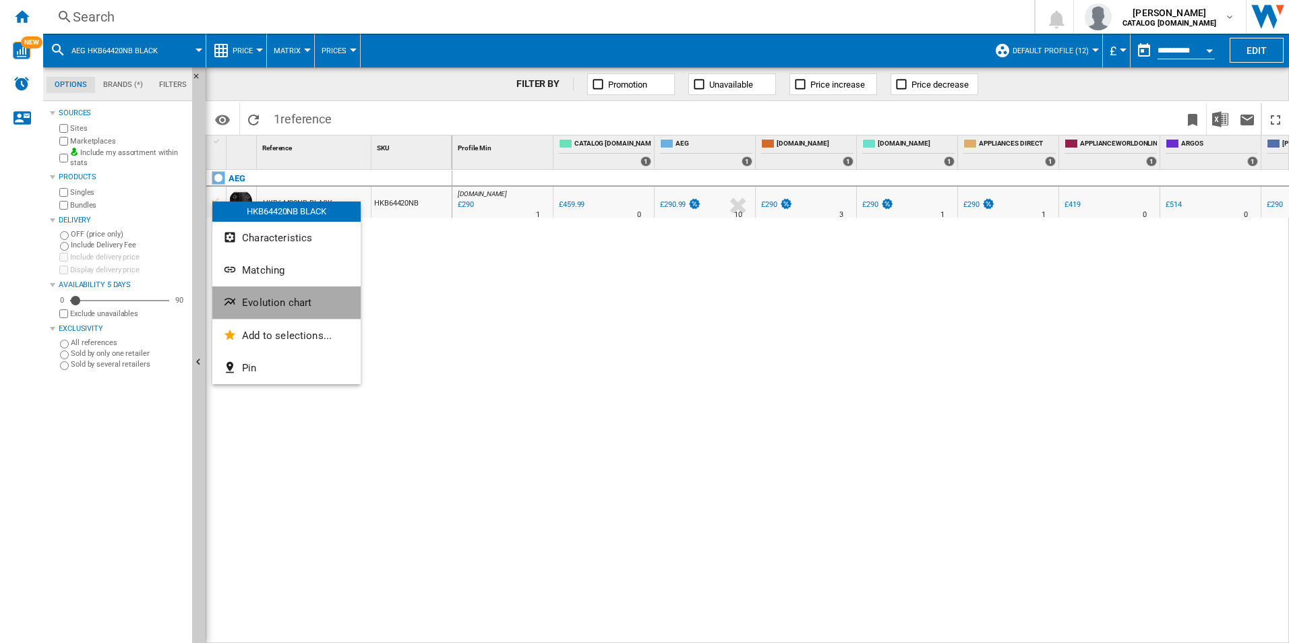
click at [267, 301] on span "Evolution chart" at bounding box center [276, 303] width 69 height 12
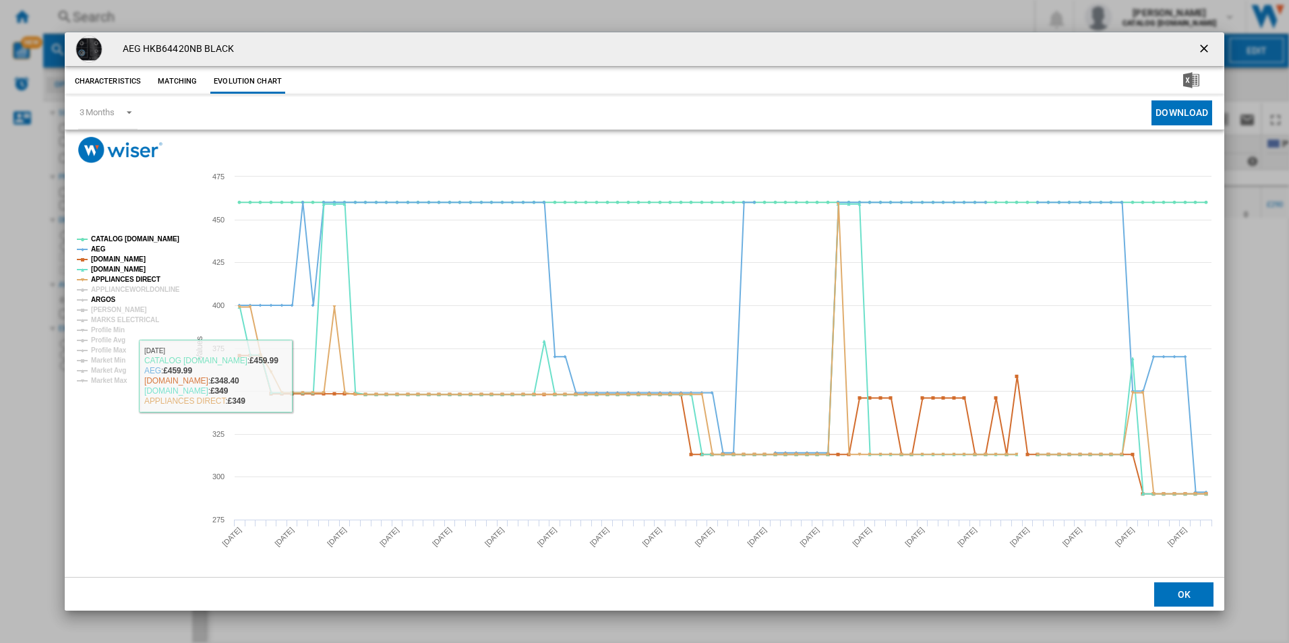
click at [103, 301] on tspan "ARGOS" at bounding box center [103, 299] width 25 height 7
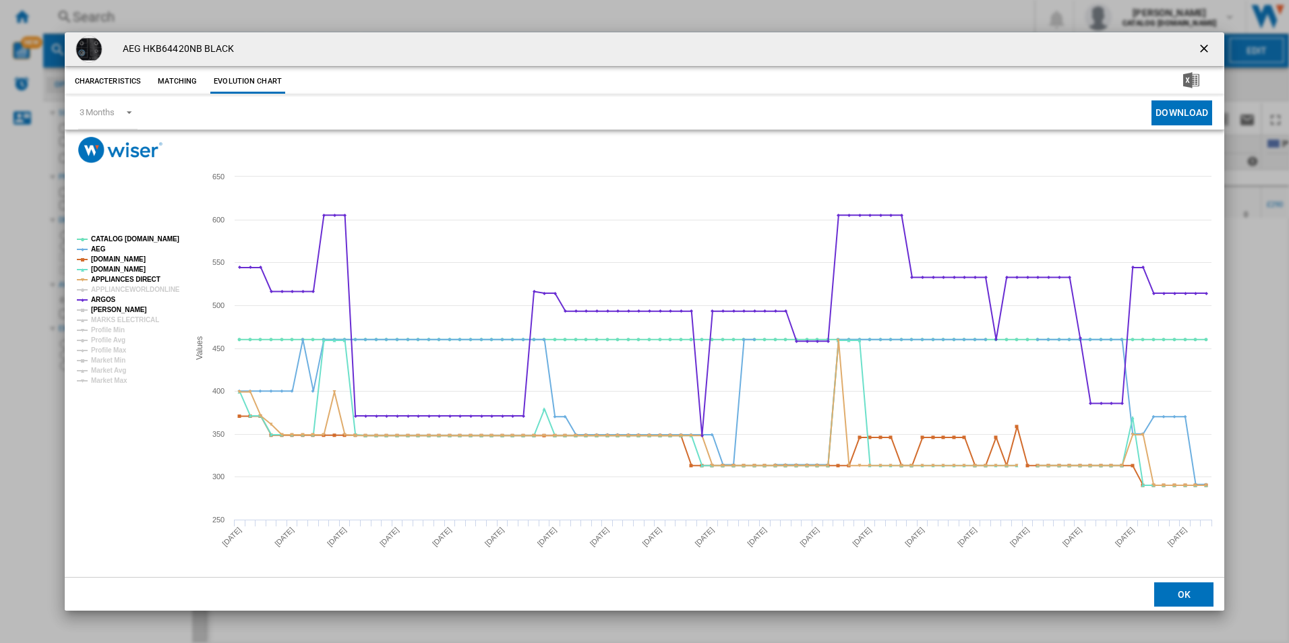
click at [103, 310] on tspan "[PERSON_NAME]" at bounding box center [119, 309] width 56 height 7
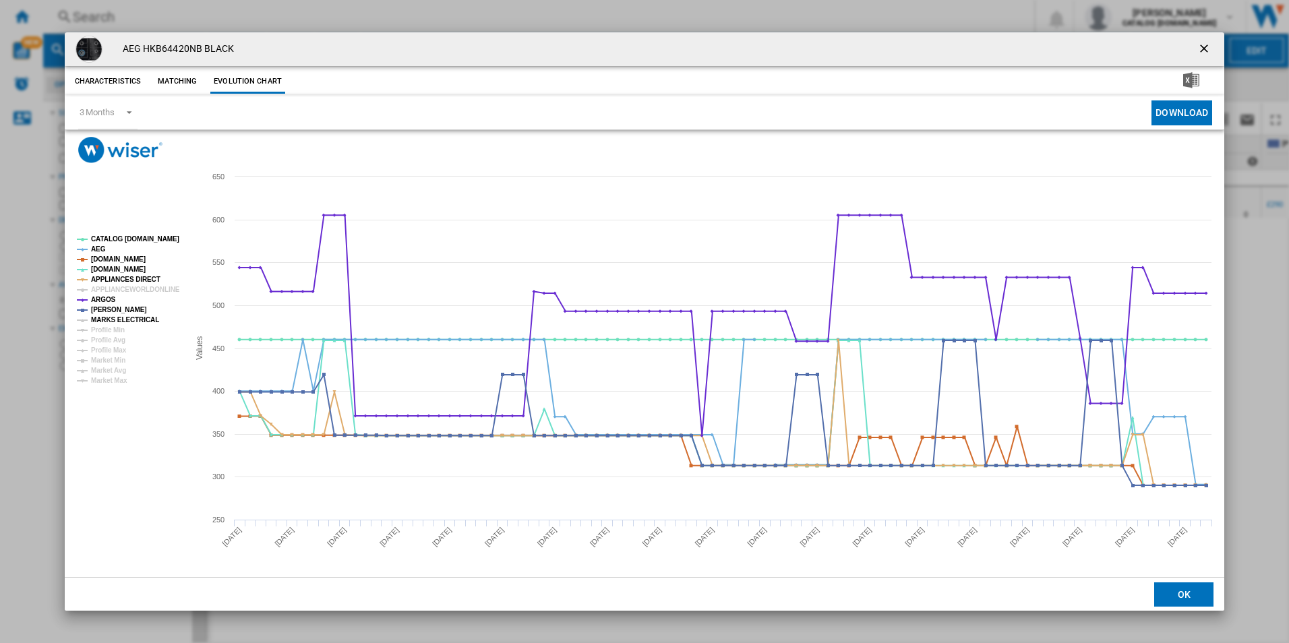
click at [107, 320] on tspan "MARKS ELECTRICAL" at bounding box center [125, 319] width 68 height 7
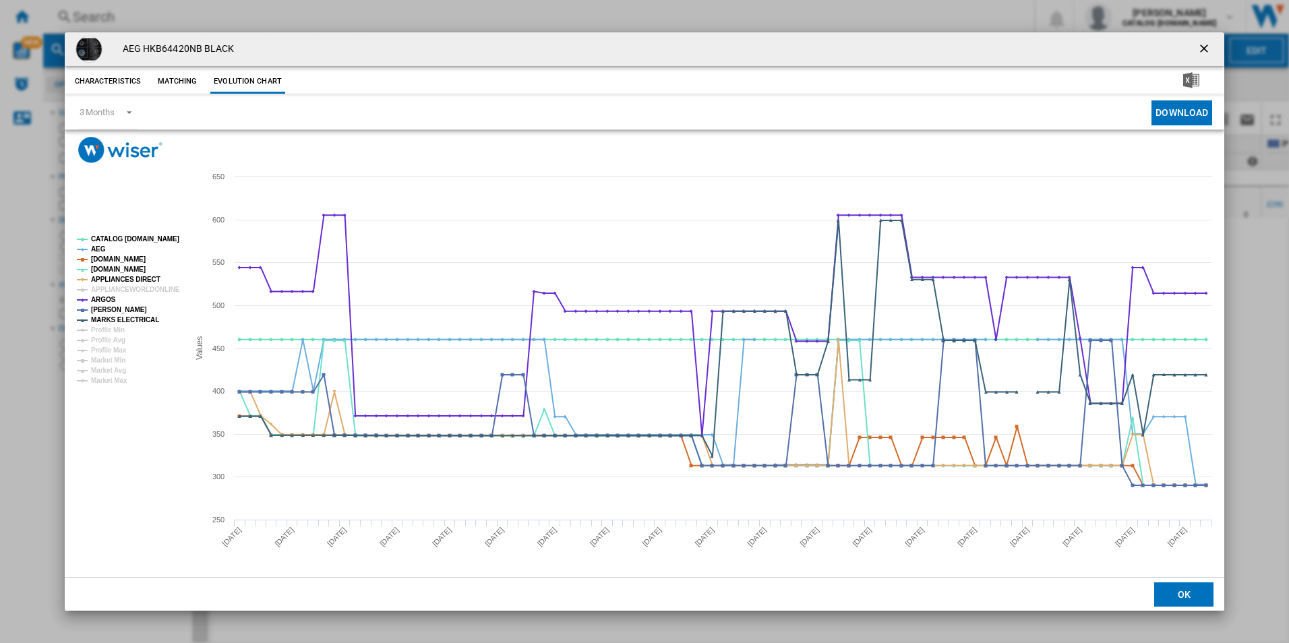
click at [1191, 48] on div "AEG HKB64420NB BLACK" at bounding box center [645, 49] width 1161 height 34
click at [1206, 50] on ng-md-icon "getI18NText('BUTTONS.CLOSE_DIALOG')" at bounding box center [1206, 50] width 16 height 16
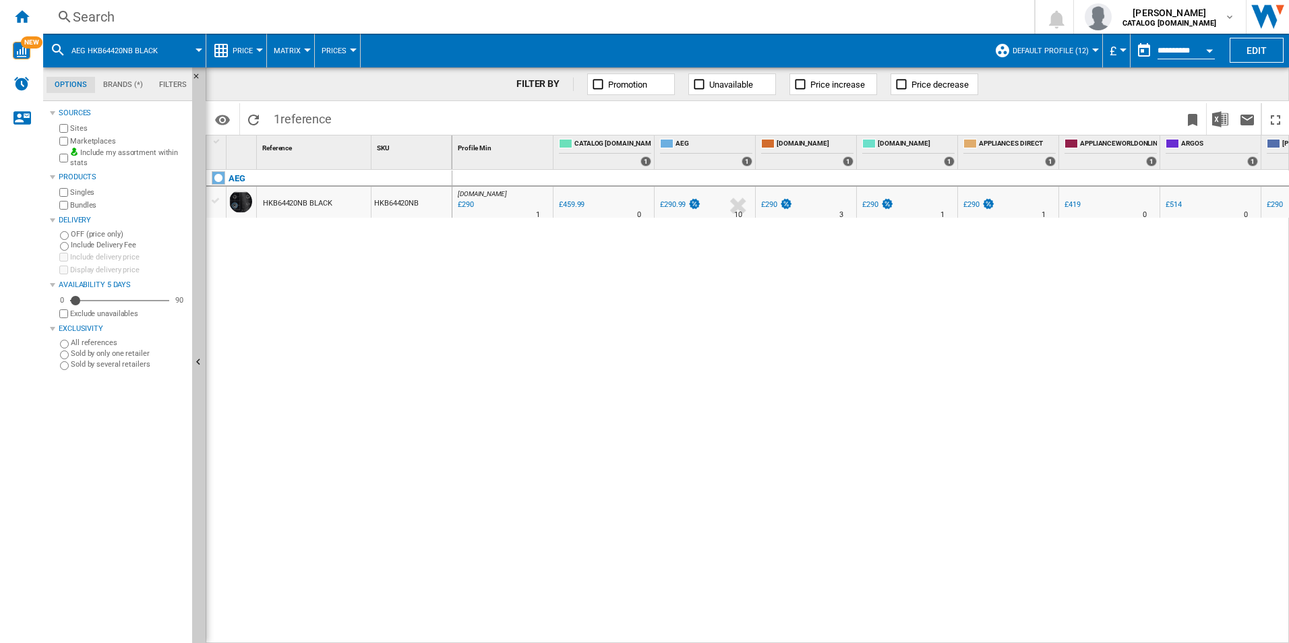
click at [345, 18] on div "Search" at bounding box center [536, 16] width 927 height 19
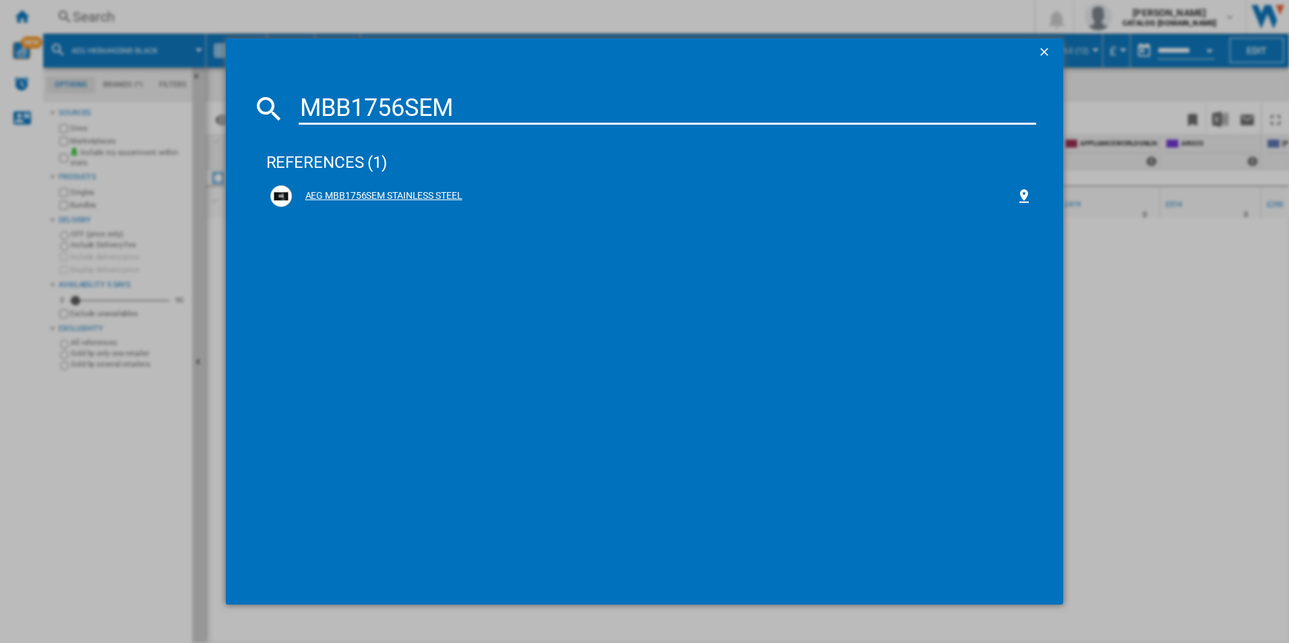
type input "MBB1756SEM"
click at [335, 196] on div "AEG MBB1756SEM STAINLESS STEEL" at bounding box center [654, 196] width 725 height 13
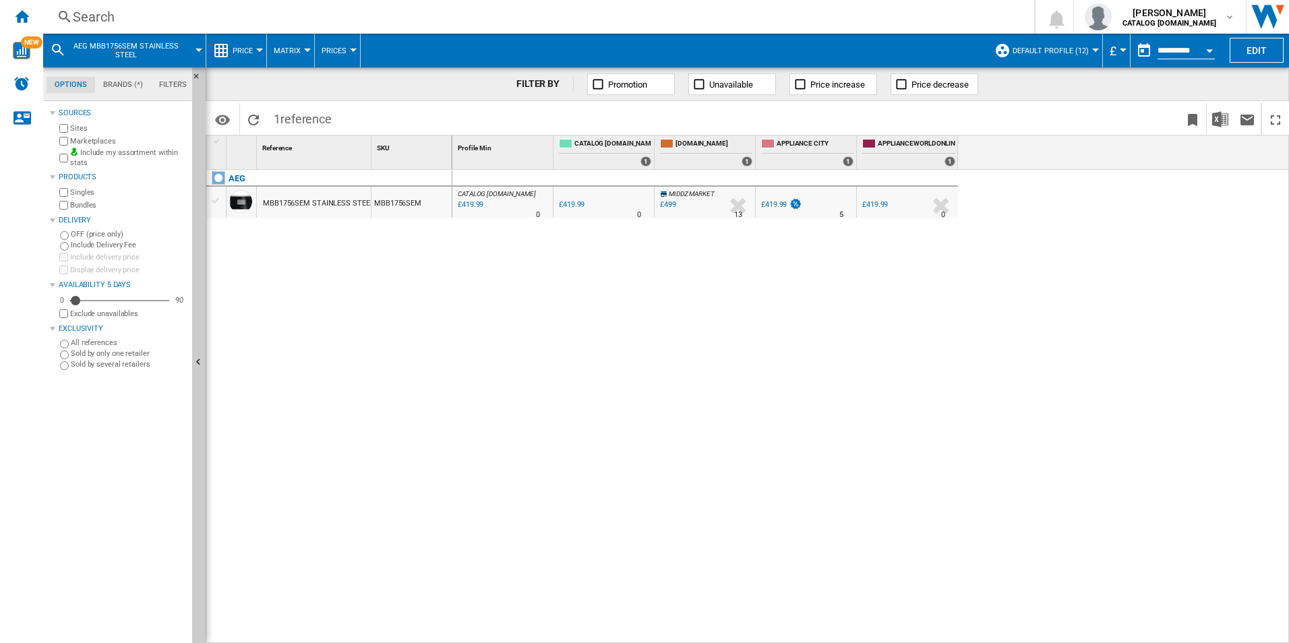
drag, startPoint x: 220, startPoint y: 202, endPoint x: 525, endPoint y: 263, distance: 311.6
click at [525, 263] on div at bounding box center [644, 321] width 1289 height 643
click at [207, 196] on div at bounding box center [216, 201] width 20 height 15
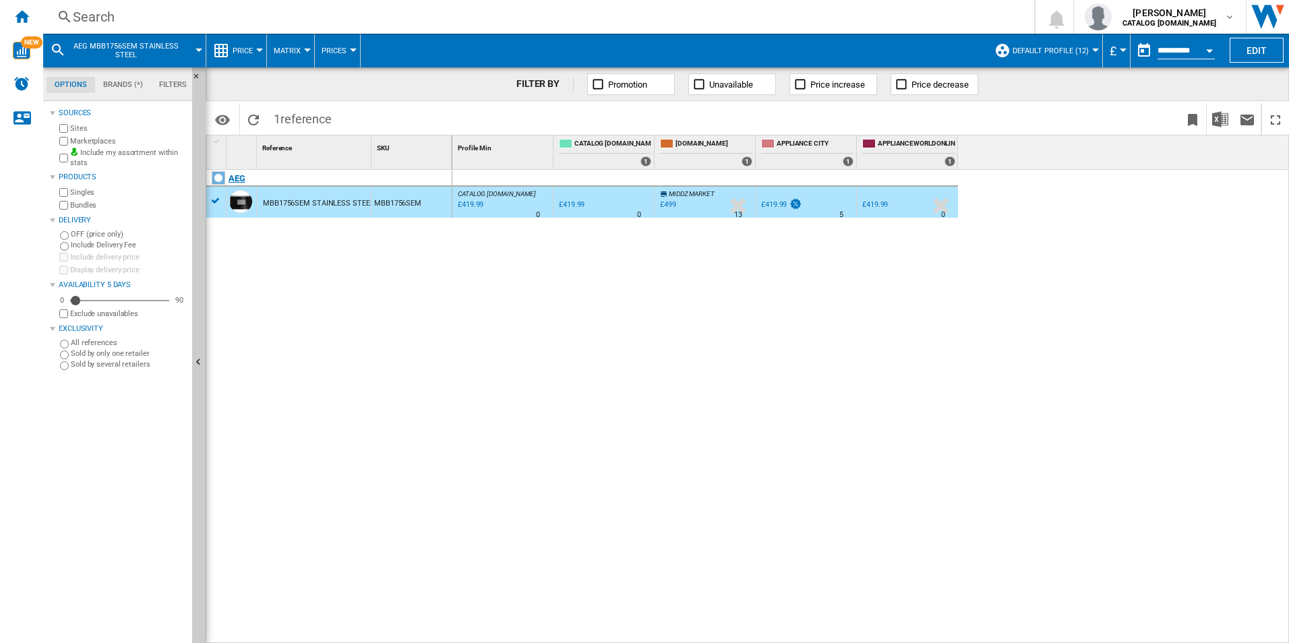
click at [214, 197] on div "AEG" at bounding box center [332, 186] width 246 height 31
click at [283, 266] on div at bounding box center [644, 321] width 1289 height 643
click at [322, 314] on div at bounding box center [644, 321] width 1289 height 643
click at [371, 316] on div "AEG MBB1756SEM STAINLESS STEEL MBB1756SEM" at bounding box center [329, 403] width 246 height 467
click at [555, 299] on div "CATALOG ELECTROLUX.UK : 0.0 % £419.99 % N/A 0 CATALOG ELECTROLUX.UK : 0.0 % £41…" at bounding box center [872, 407] width 838 height 474
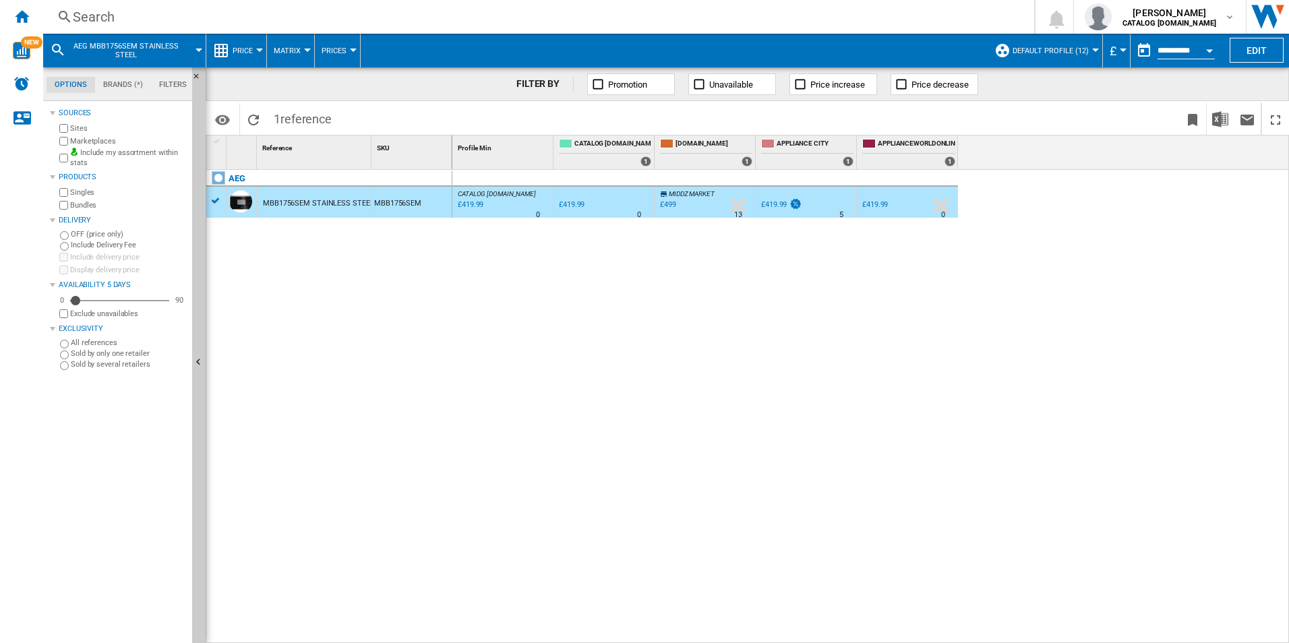
click at [910, 251] on div "CATALOG ELECTROLUX.UK : 0.0 % £419.99 % N/A 0 CATALOG ELECTROLUX.UK : 0.0 % £41…" at bounding box center [872, 407] width 838 height 474
click at [1051, 230] on div "CATALOG ELECTROLUX.UK : 0.0 % £419.99 % N/A 0 CATALOG ELECTROLUX.UK : 0.0 % £41…" at bounding box center [872, 407] width 838 height 474
click at [283, 295] on div at bounding box center [644, 321] width 1289 height 643
click at [219, 177] on div at bounding box center [218, 177] width 13 height 13
click at [134, 17] on div "Search" at bounding box center [536, 16] width 927 height 19
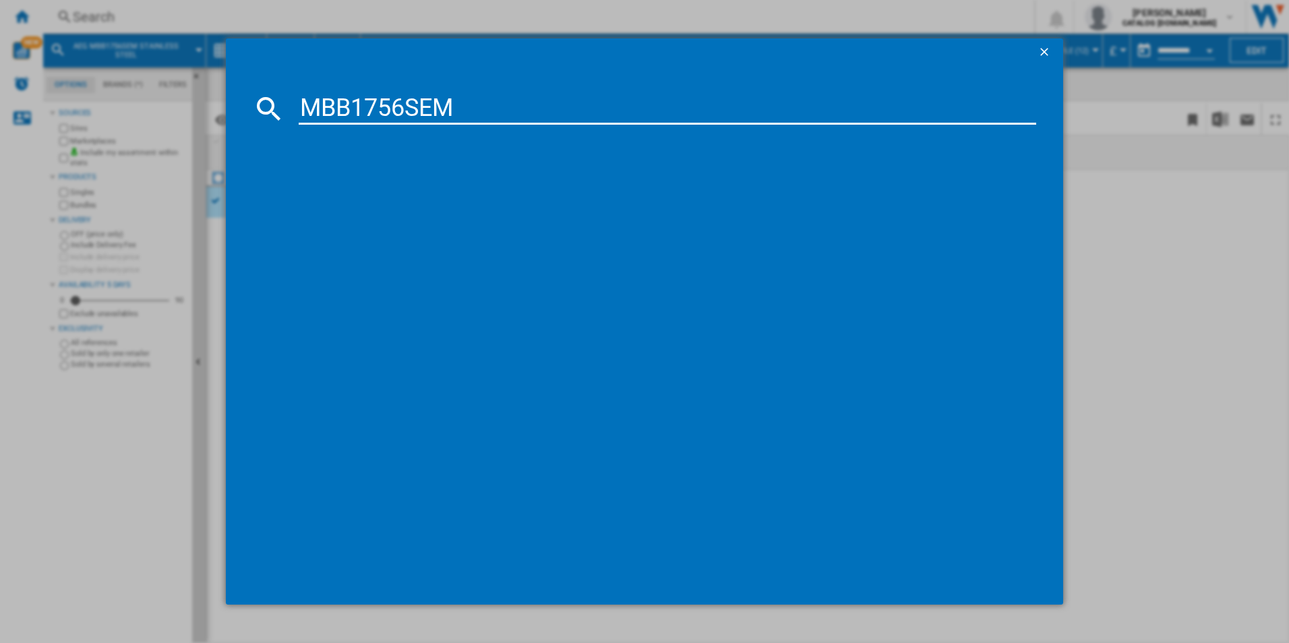
type input "MBB1756SEM"
click at [367, 194] on div "AEG MBB1756SEM STAINLESS STEEL" at bounding box center [654, 196] width 725 height 13
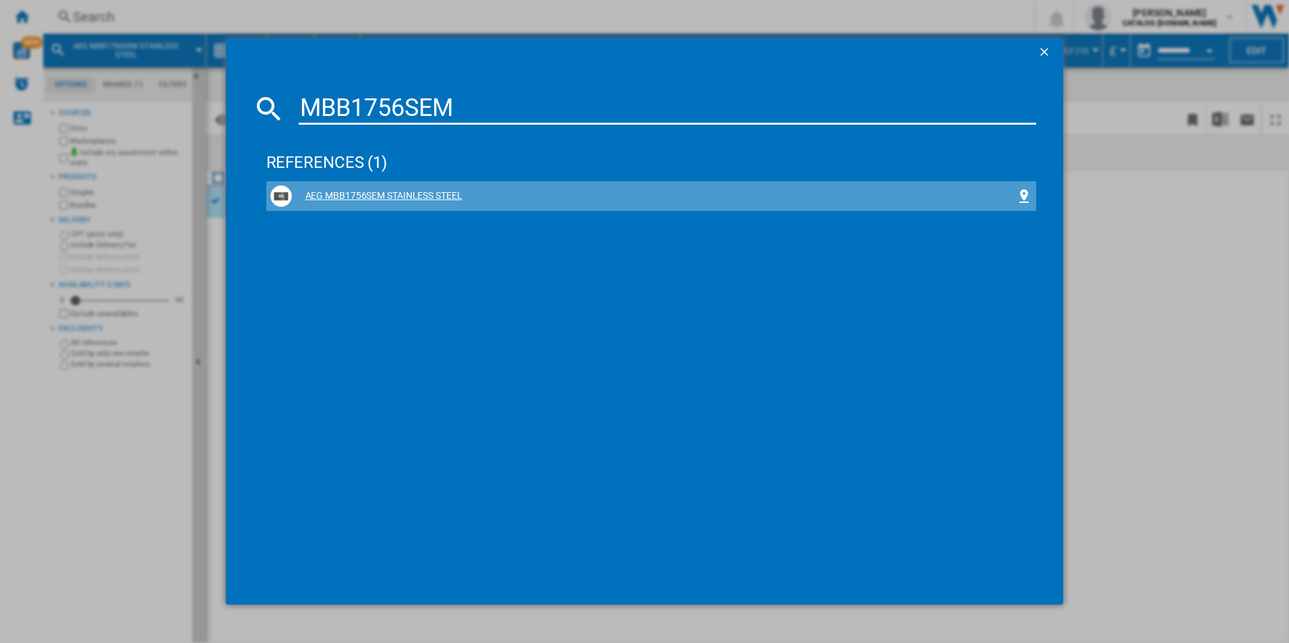
click at [368, 195] on div "AEG MBB1756SEM STAINLESS STEEL" at bounding box center [654, 196] width 725 height 13
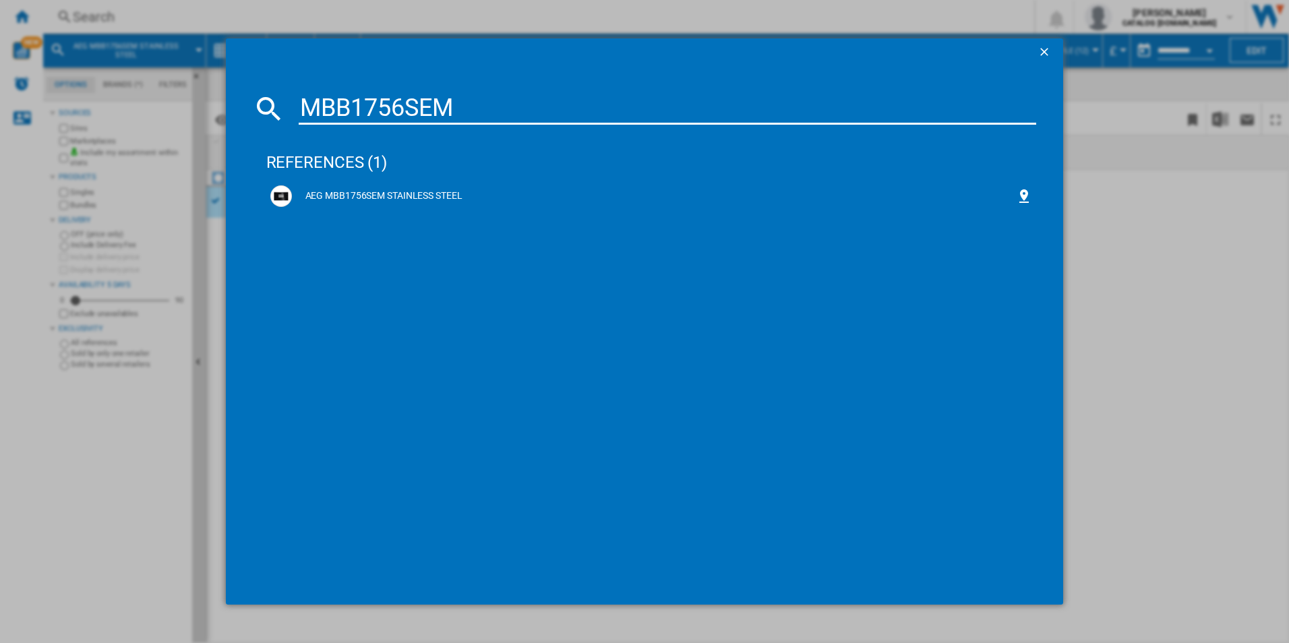
click at [1044, 50] on ng-md-icon "getI18NText('BUTTONS.CLOSE_DIALOG')" at bounding box center [1046, 53] width 16 height 16
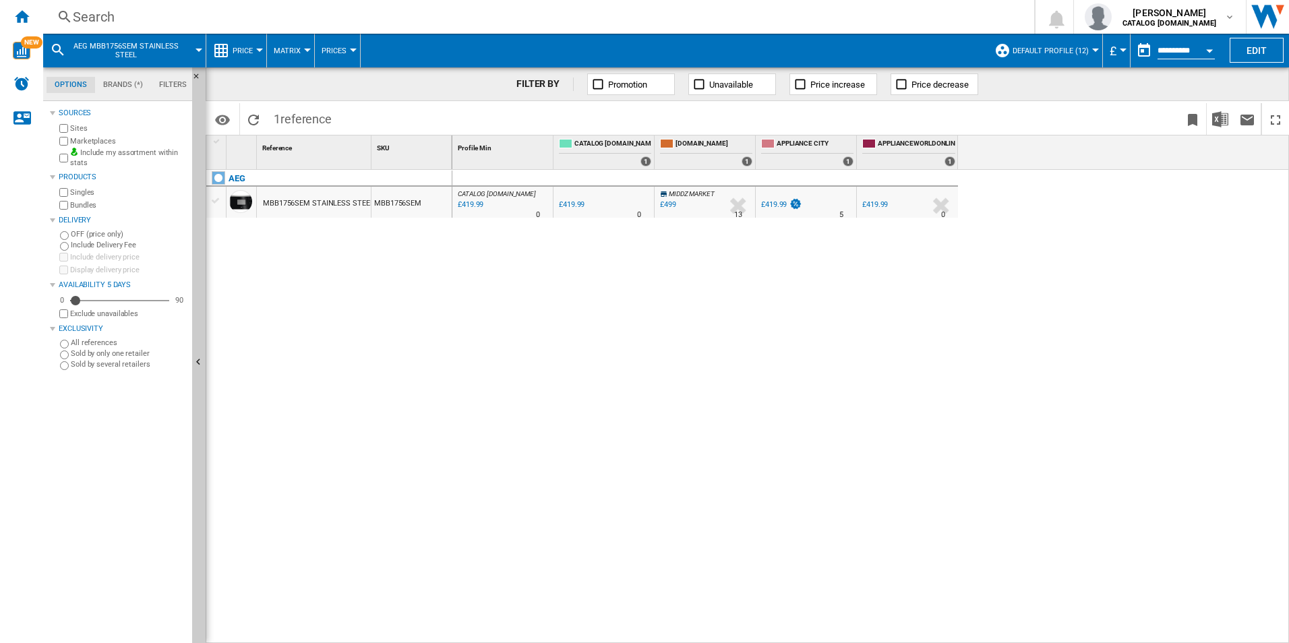
click at [357, 22] on div "Search" at bounding box center [536, 16] width 927 height 19
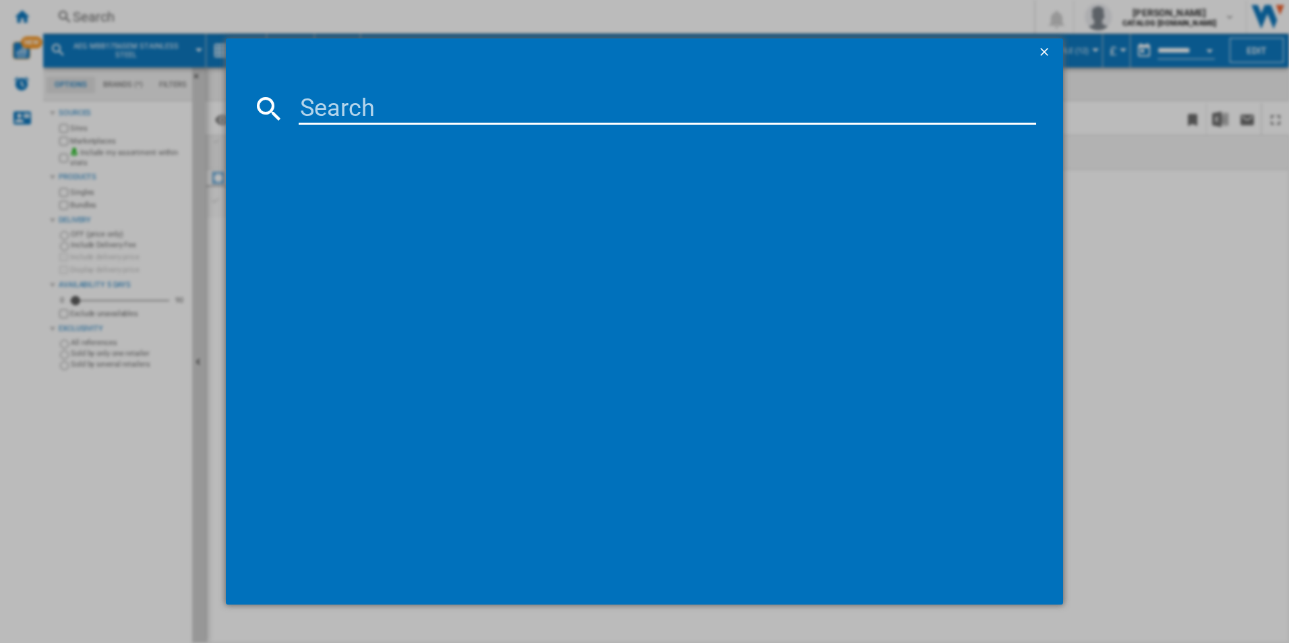
click at [395, 121] on input at bounding box center [668, 108] width 738 height 32
paste input "BEX335011B"
type input "BEX335011B"
click at [290, 194] on div at bounding box center [281, 196] width 22 height 22
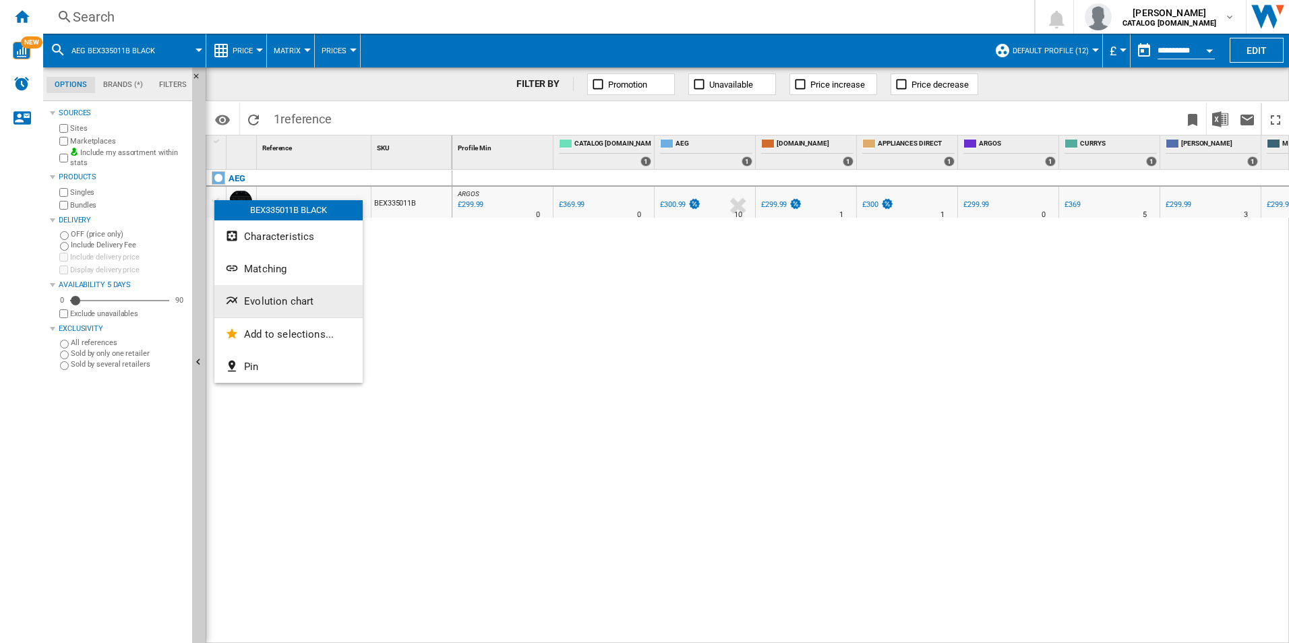
click at [302, 303] on span "Evolution chart" at bounding box center [278, 301] width 69 height 12
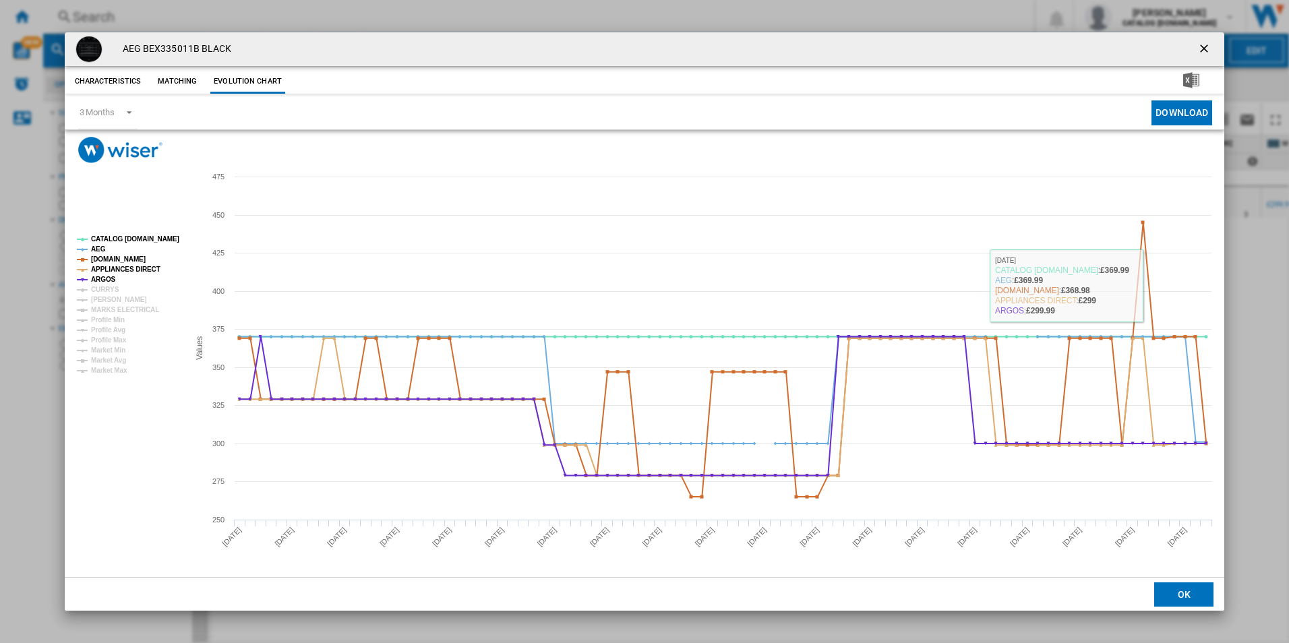
click at [1219, 45] on button "Product popup" at bounding box center [1205, 49] width 27 height 27
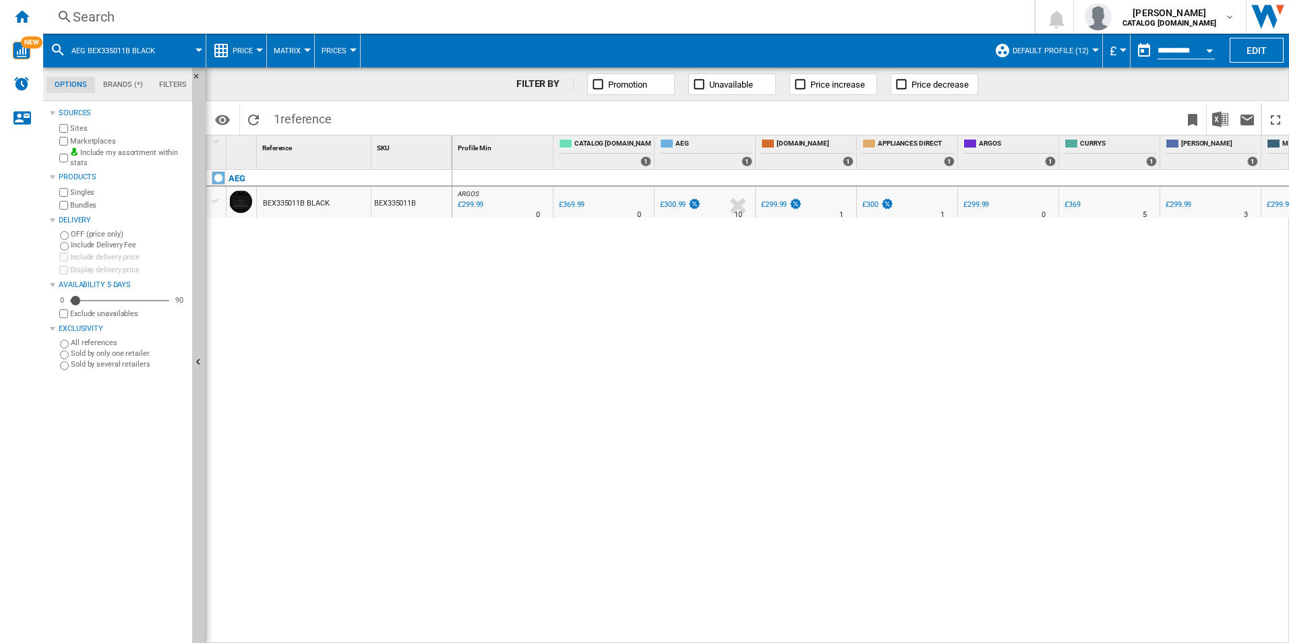
click at [336, 7] on div "Search" at bounding box center [536, 16] width 927 height 19
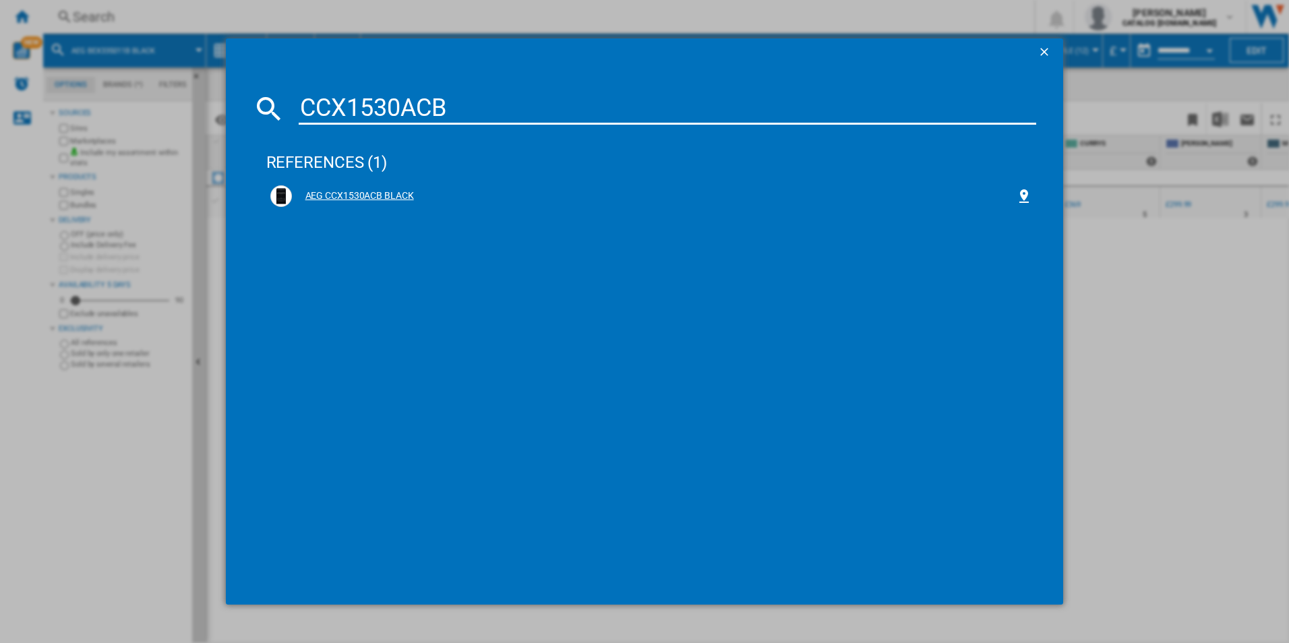
type input "CCX1530ACB"
click at [339, 194] on div "AEG CCX1530ACB BLACK" at bounding box center [654, 196] width 725 height 13
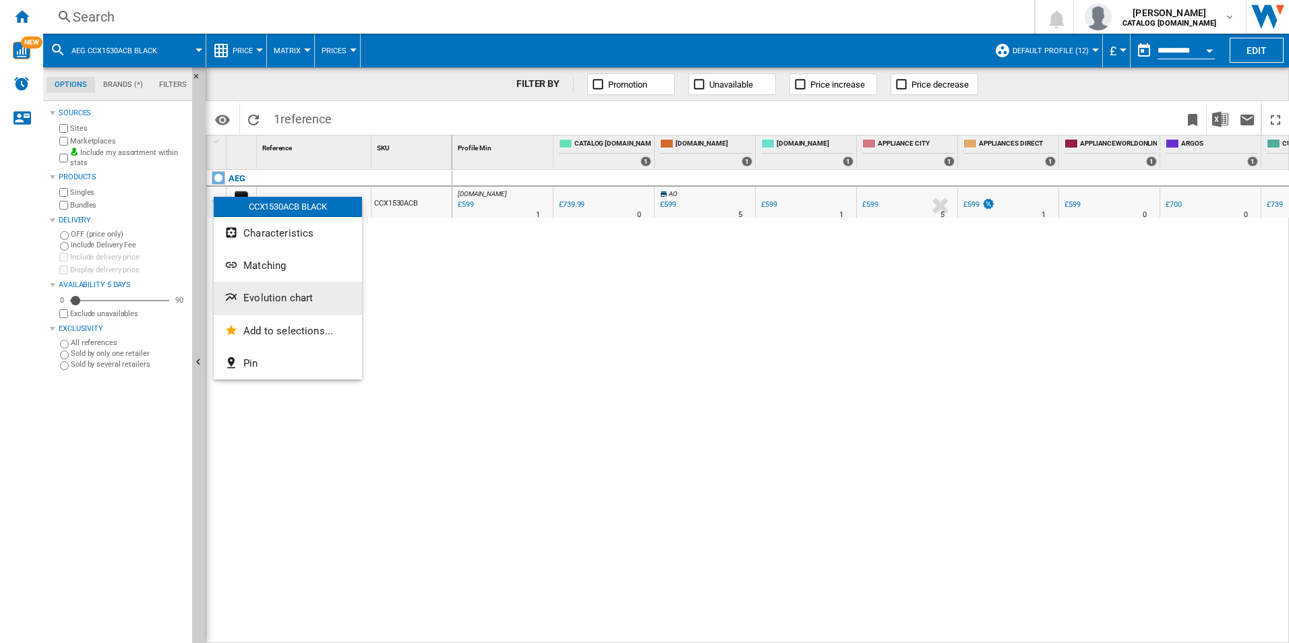
click at [272, 293] on span "Evolution chart" at bounding box center [277, 298] width 69 height 12
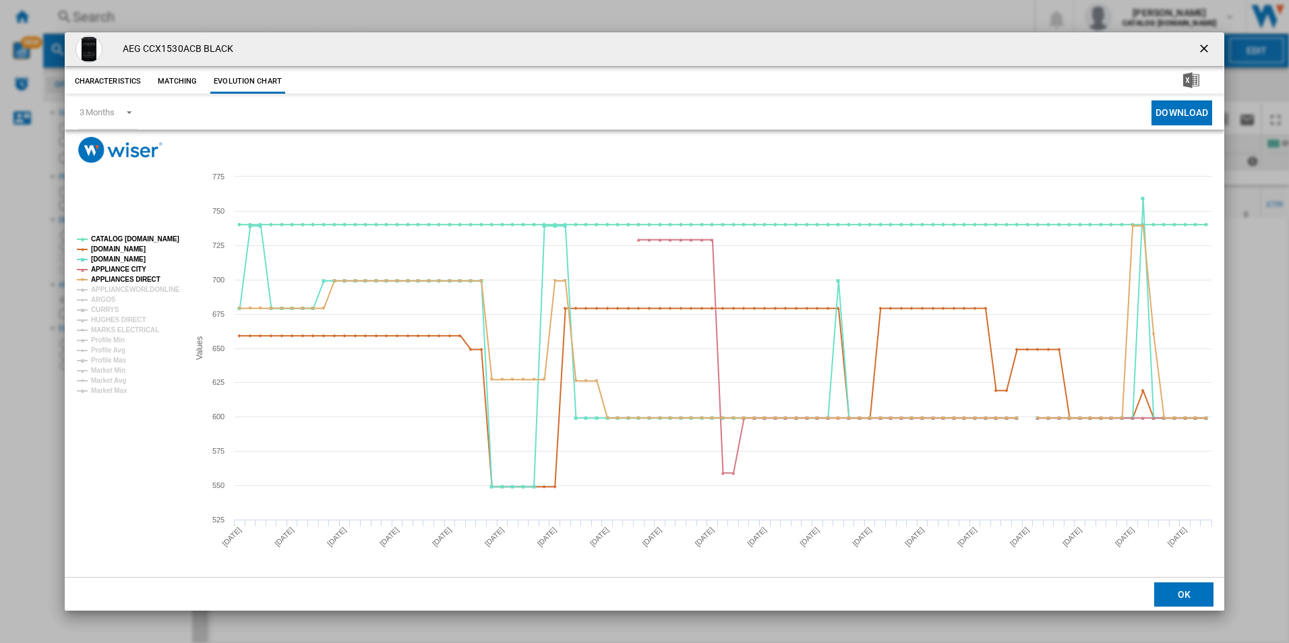
click at [1202, 50] on ng-md-icon "getI18NText('BUTTONS.CLOSE_DIALOG')" at bounding box center [1206, 50] width 16 height 16
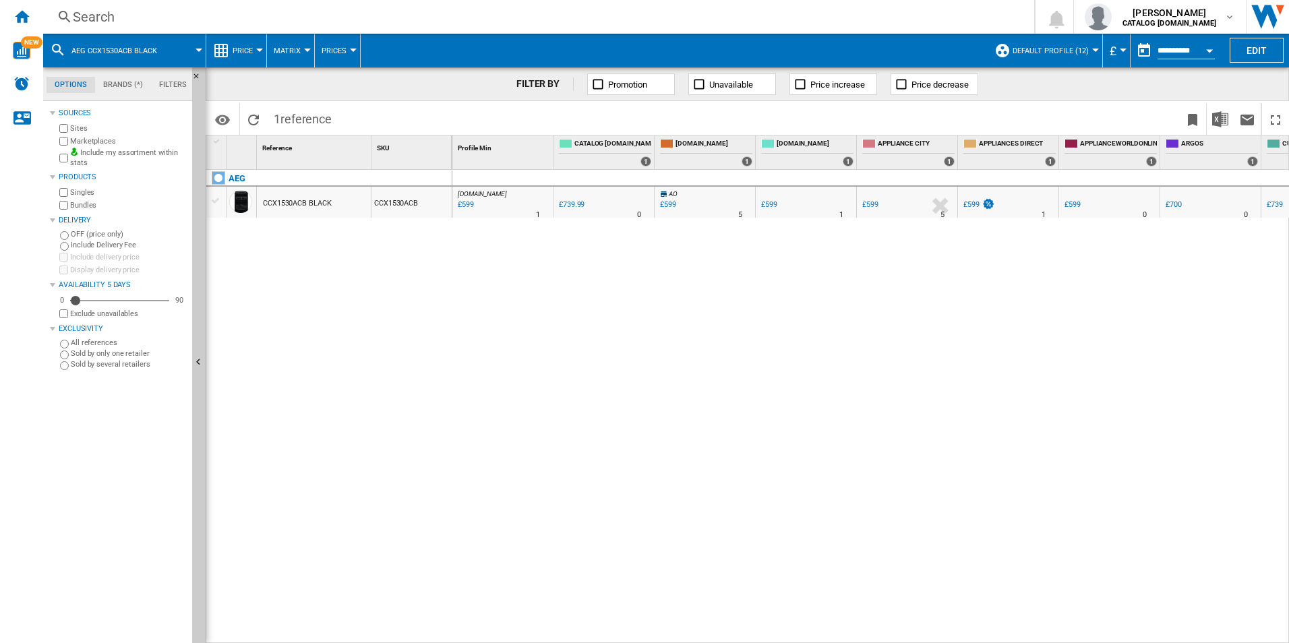
click at [306, 13] on div "Search" at bounding box center [536, 16] width 927 height 19
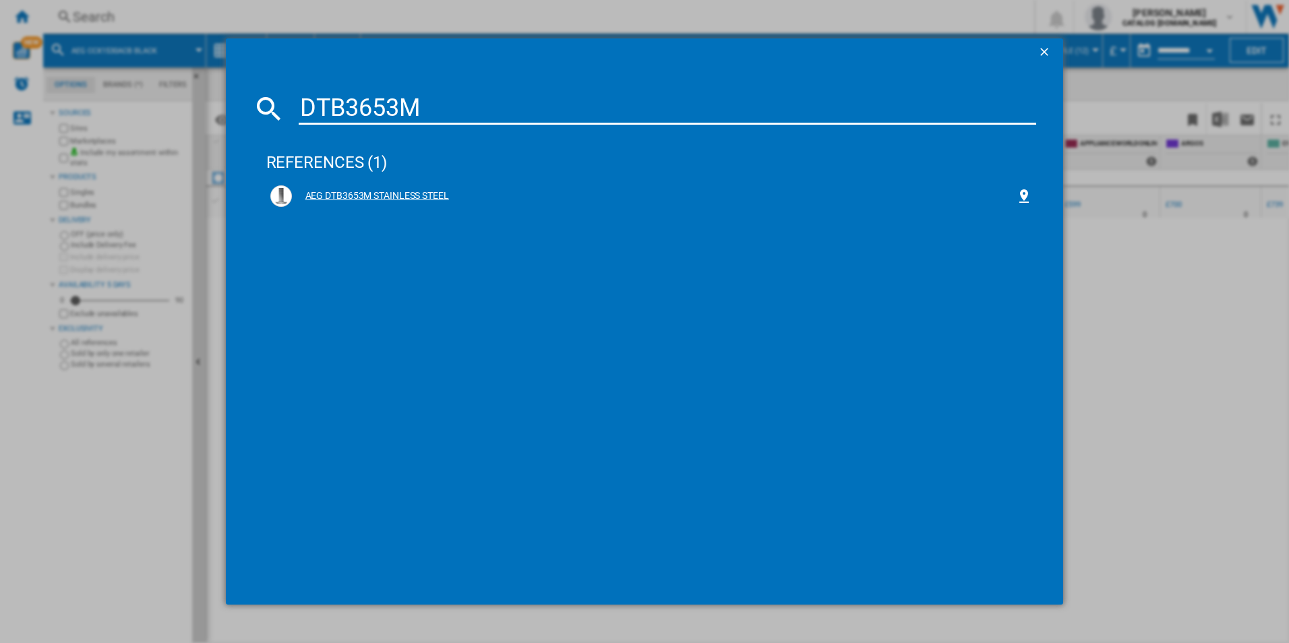
type input "DTB3653M"
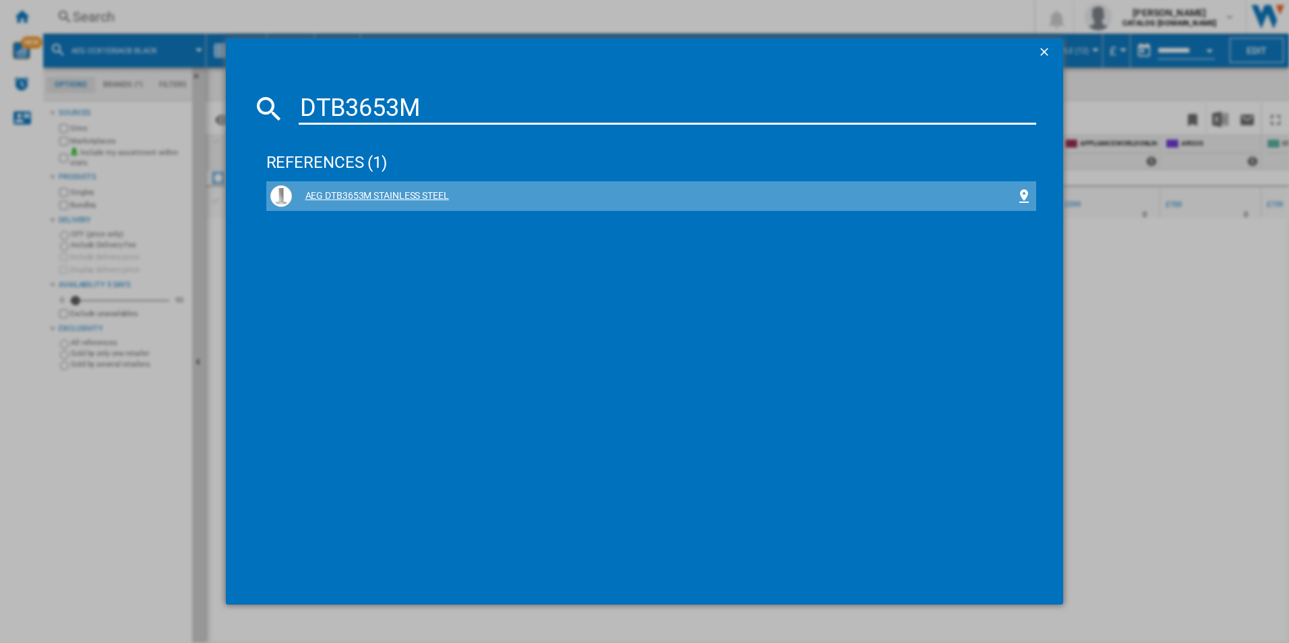
click at [349, 198] on div "AEG DTB3653M STAINLESS STEEL" at bounding box center [654, 196] width 725 height 13
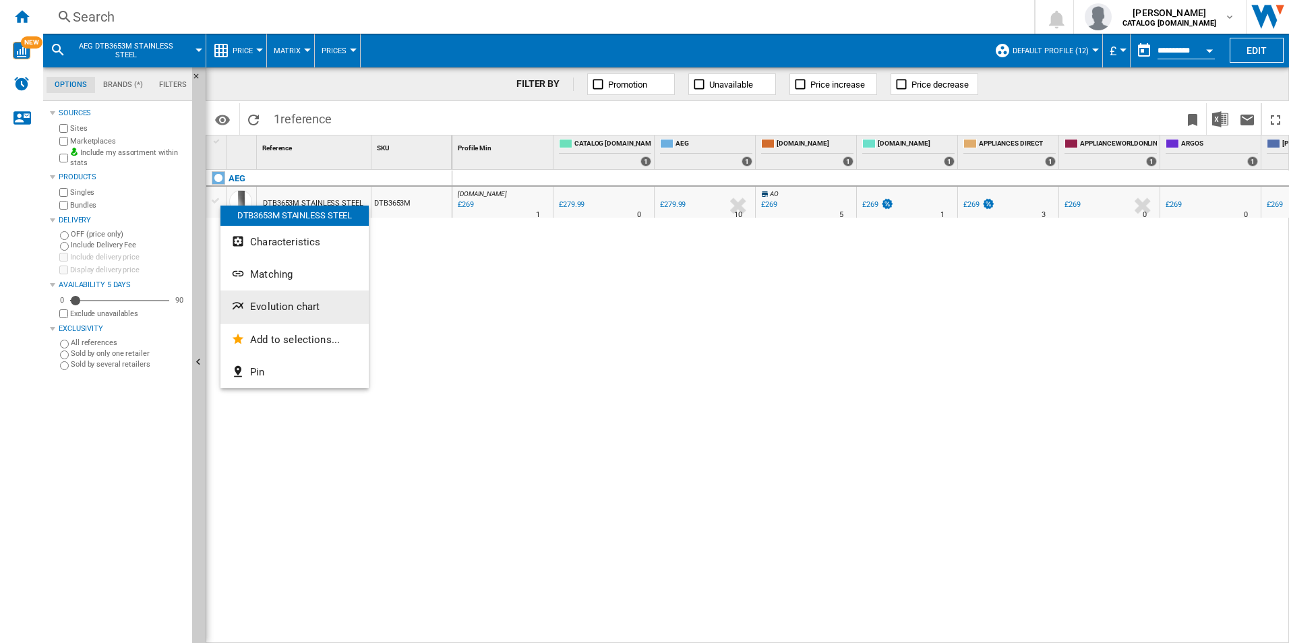
click at [286, 305] on span "Evolution chart" at bounding box center [284, 307] width 69 height 12
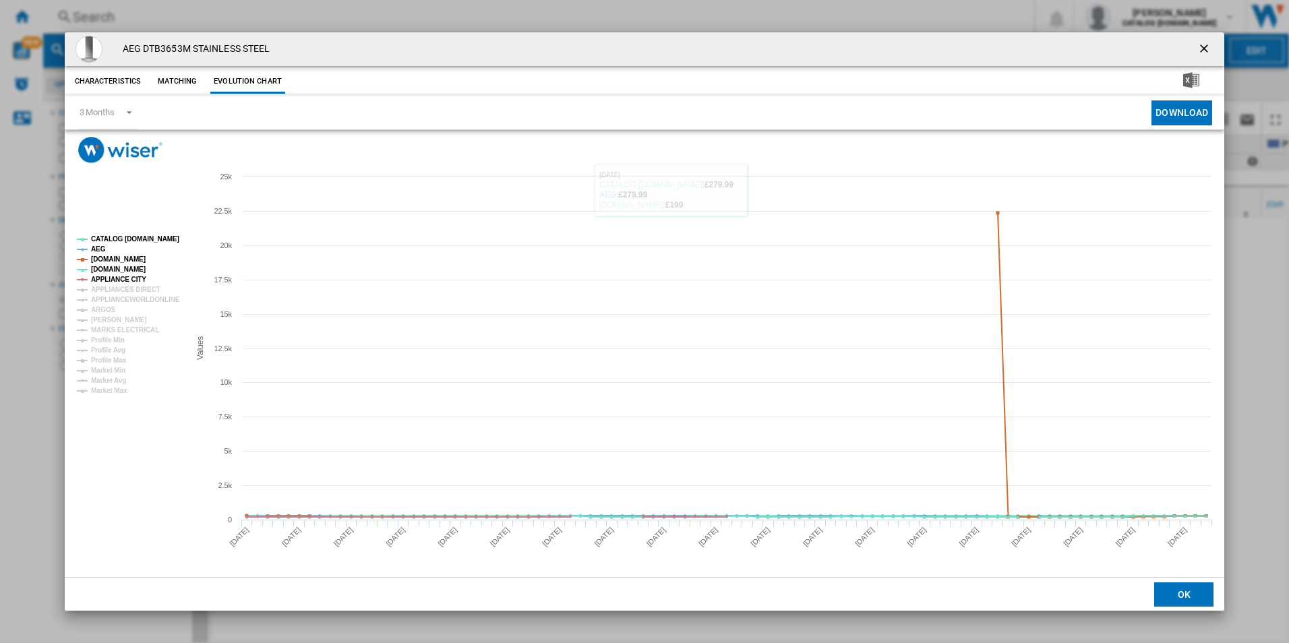
click at [163, 46] on h4 "AEG DTB3653M STAINLESS STEEL" at bounding box center [193, 48] width 154 height 13
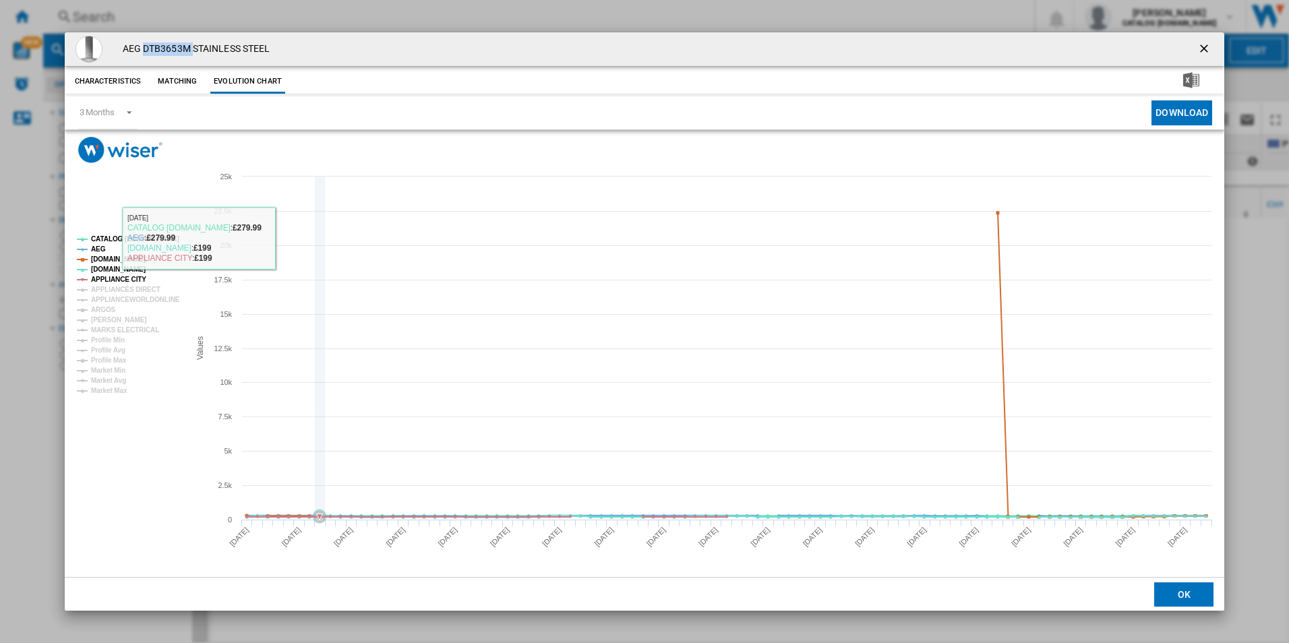
copy h4 "DTB3653M"
click at [1206, 51] on ng-md-icon "getI18NText('BUTTONS.CLOSE_DIALOG')" at bounding box center [1206, 50] width 16 height 16
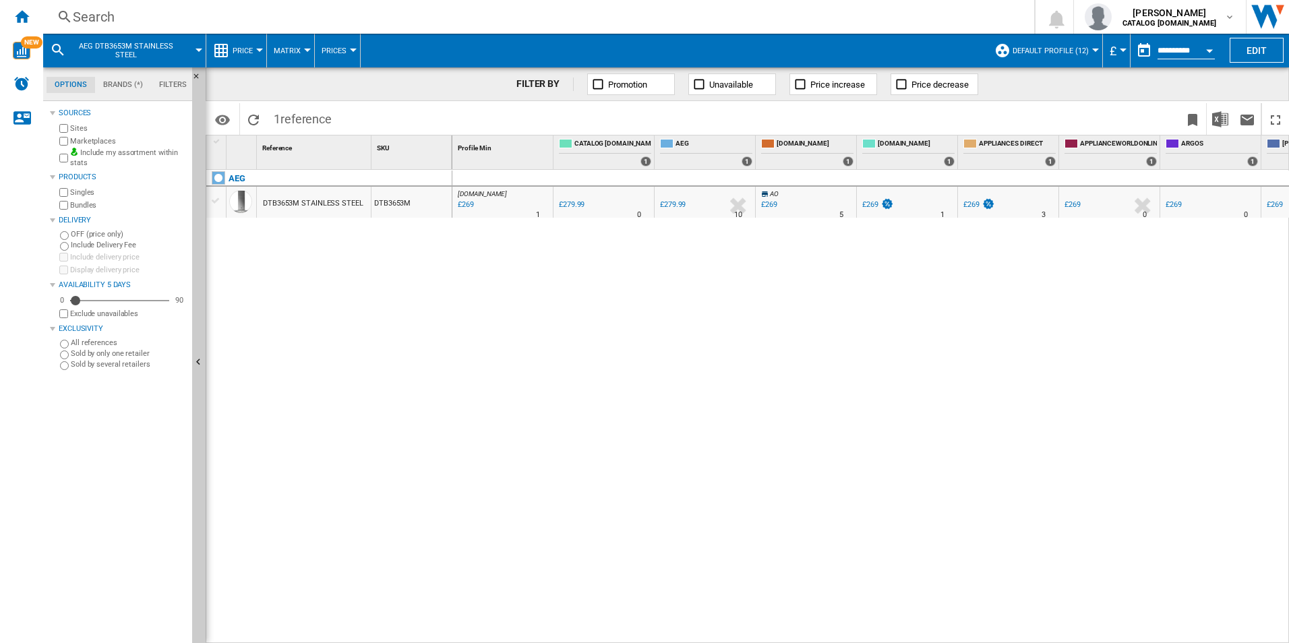
click at [113, 10] on div "Search" at bounding box center [536, 16] width 927 height 19
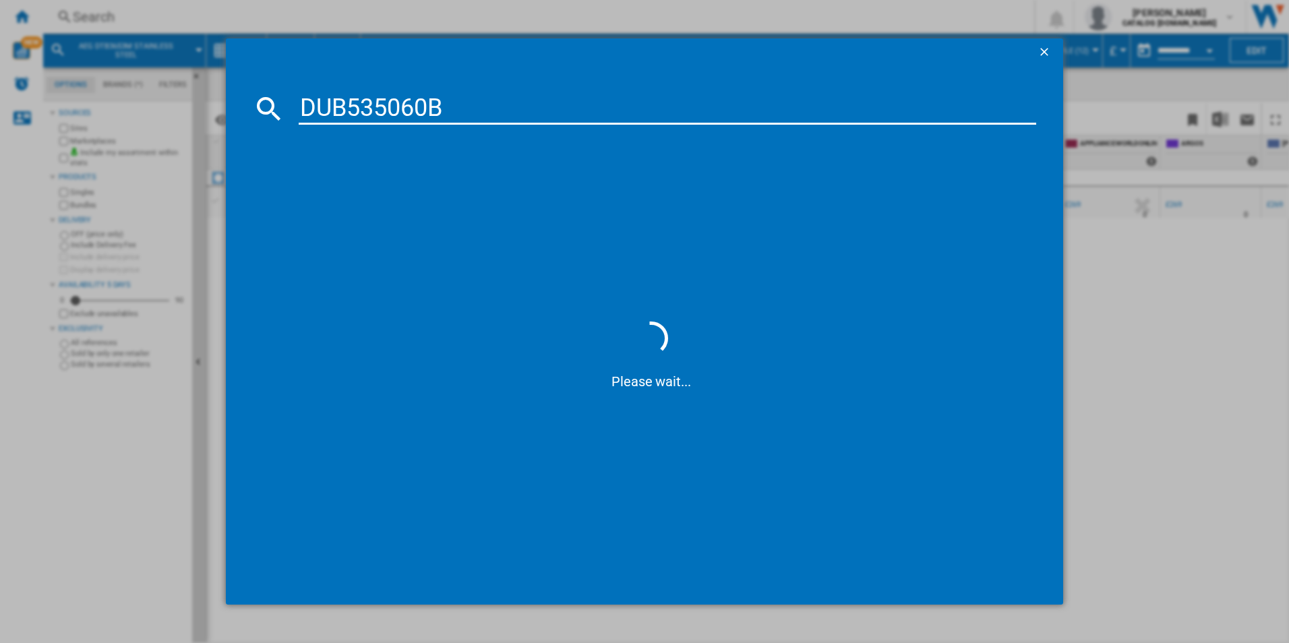
type input "DUB535060B"
click at [371, 191] on div "AEG DUB535060B BLACK" at bounding box center [654, 196] width 725 height 13
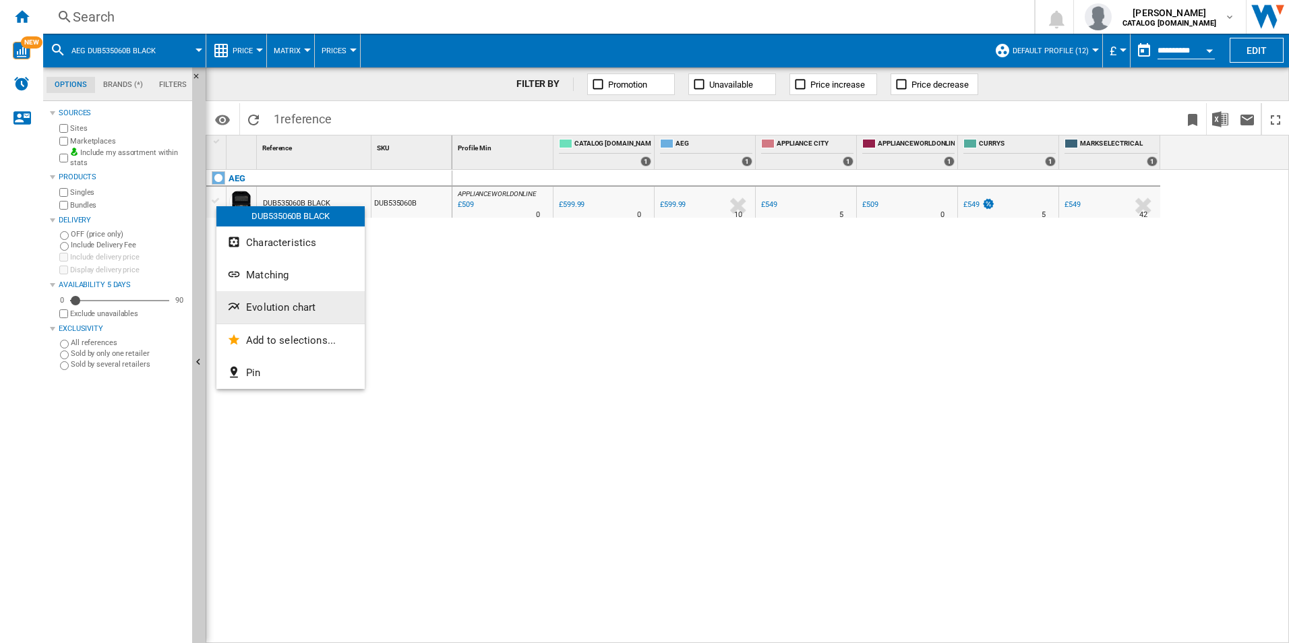
click at [275, 299] on button "Evolution chart" at bounding box center [290, 307] width 148 height 32
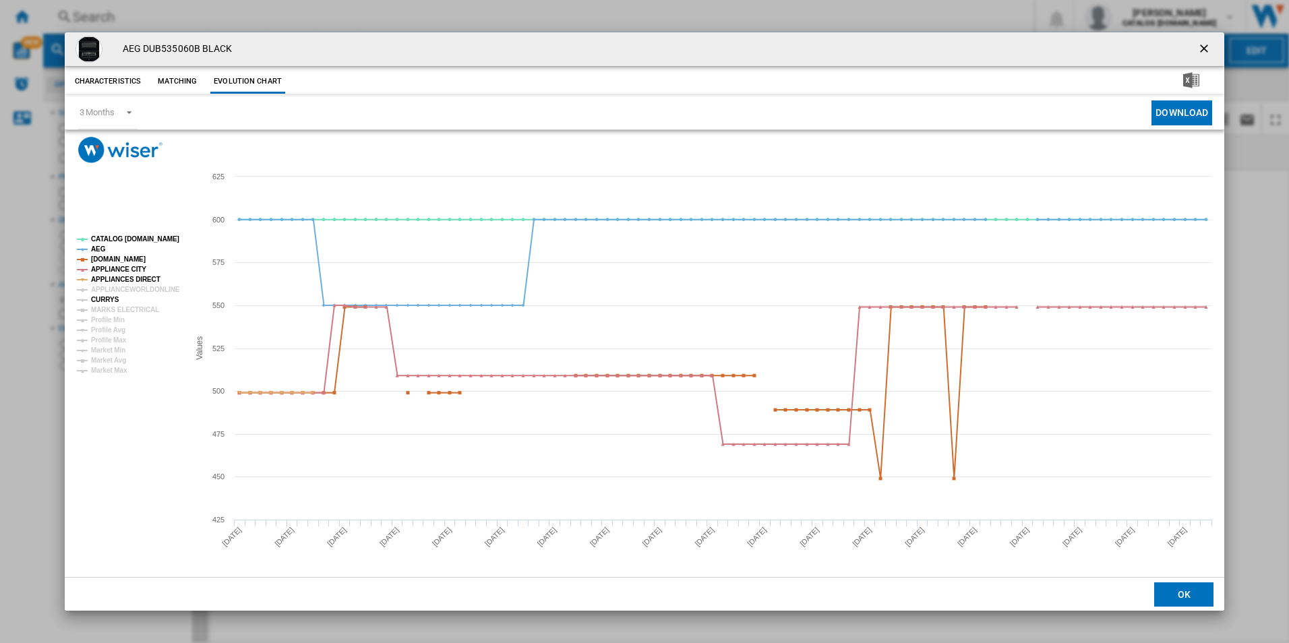
click at [104, 301] on tspan "CURRYS" at bounding box center [105, 299] width 28 height 7
